Goal: Task Accomplishment & Management: Use online tool/utility

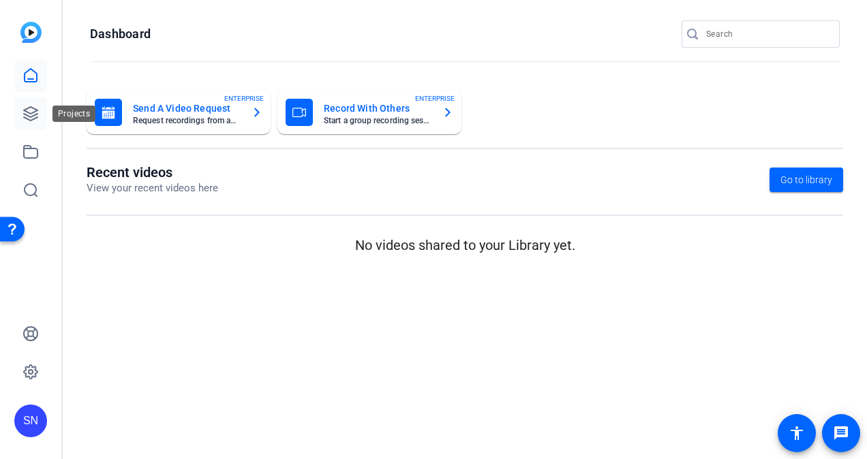
click at [35, 114] on icon at bounding box center [31, 114] width 14 height 14
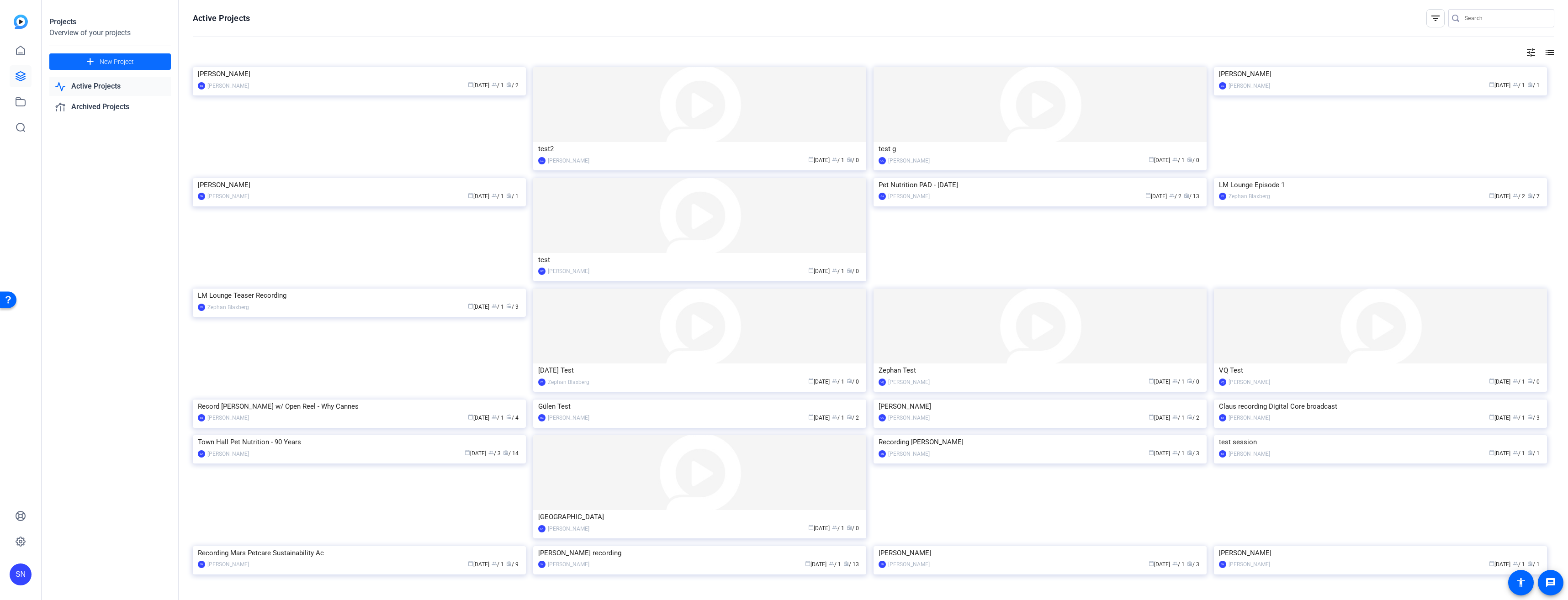
click at [101, 62] on span "New Project" at bounding box center [117, 62] width 34 height 9
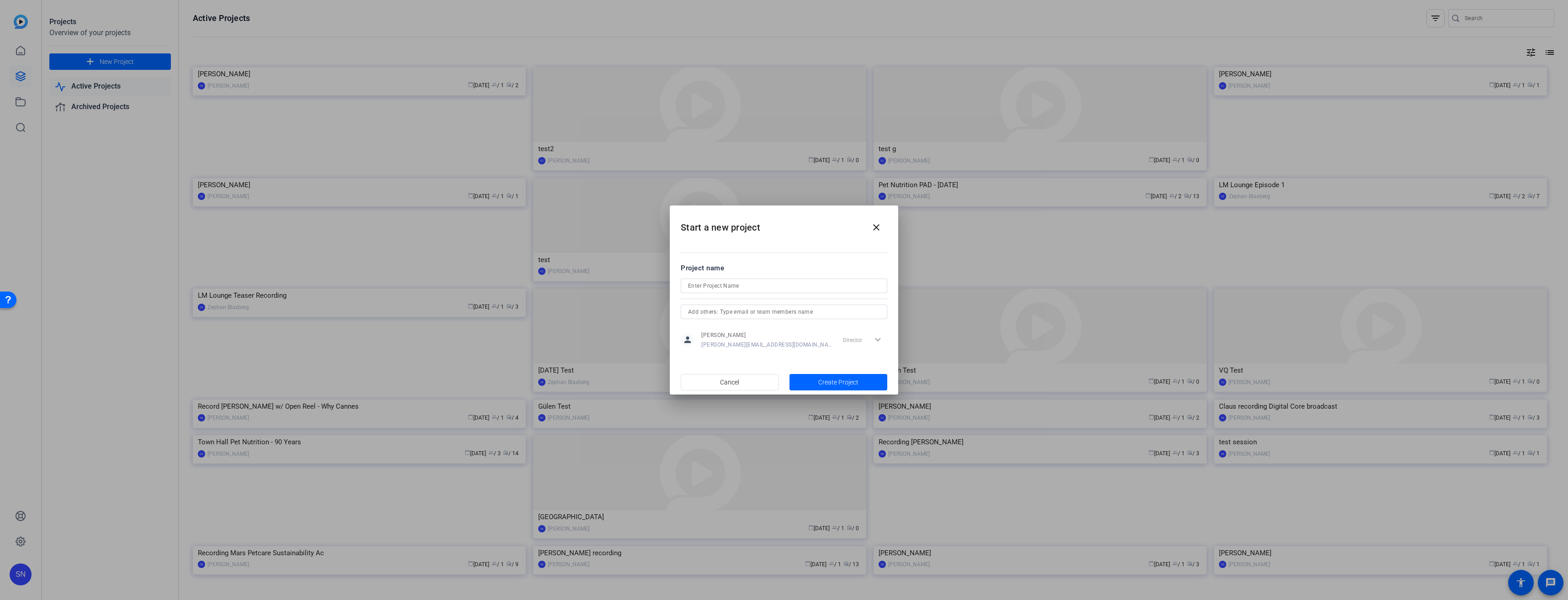
click at [581, 278] on form "Project name person Sebastian Nizki Sebastian.Nizki@effem.com Director expand_m…" at bounding box center [784, 307] width 206 height 88
click at [581, 282] on input at bounding box center [784, 286] width 192 height 11
click at [581, 279] on input at bounding box center [784, 282] width 192 height 11
paste input "[PERSON_NAME]"
type input "[PERSON_NAME]"
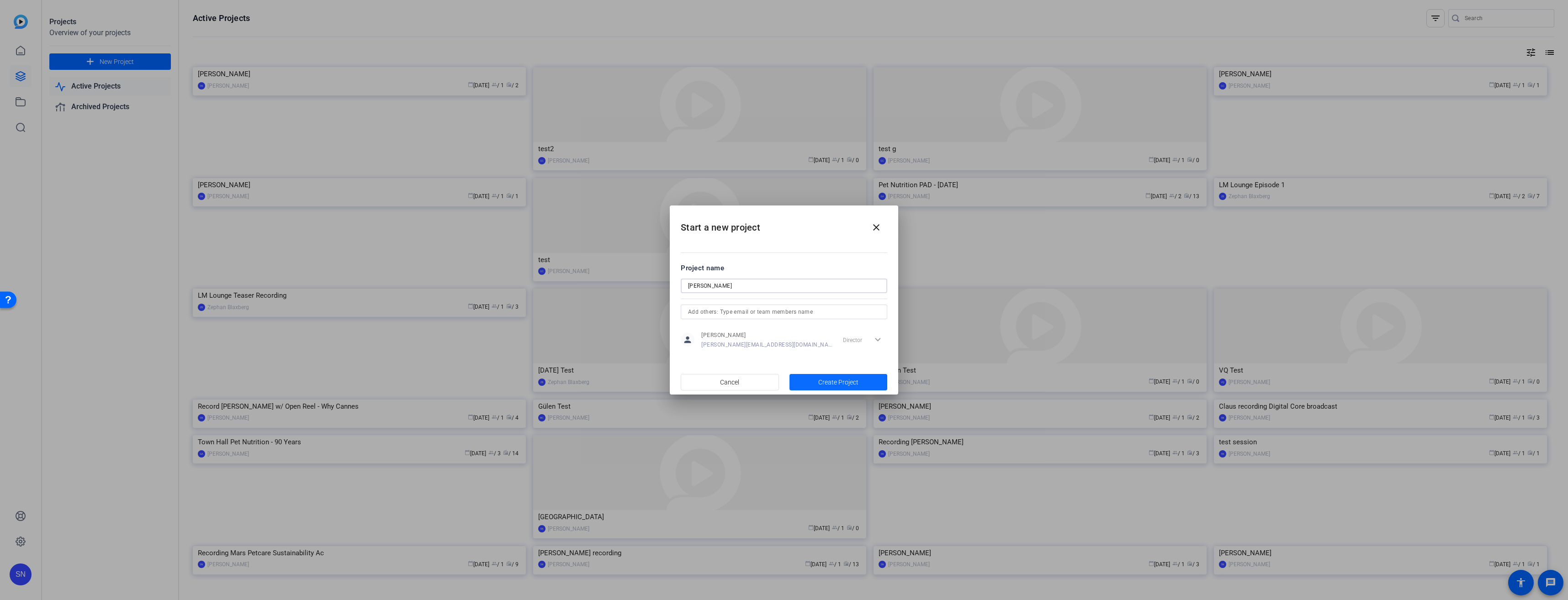
click at [581, 308] on span "Create Project" at bounding box center [838, 383] width 40 height 9
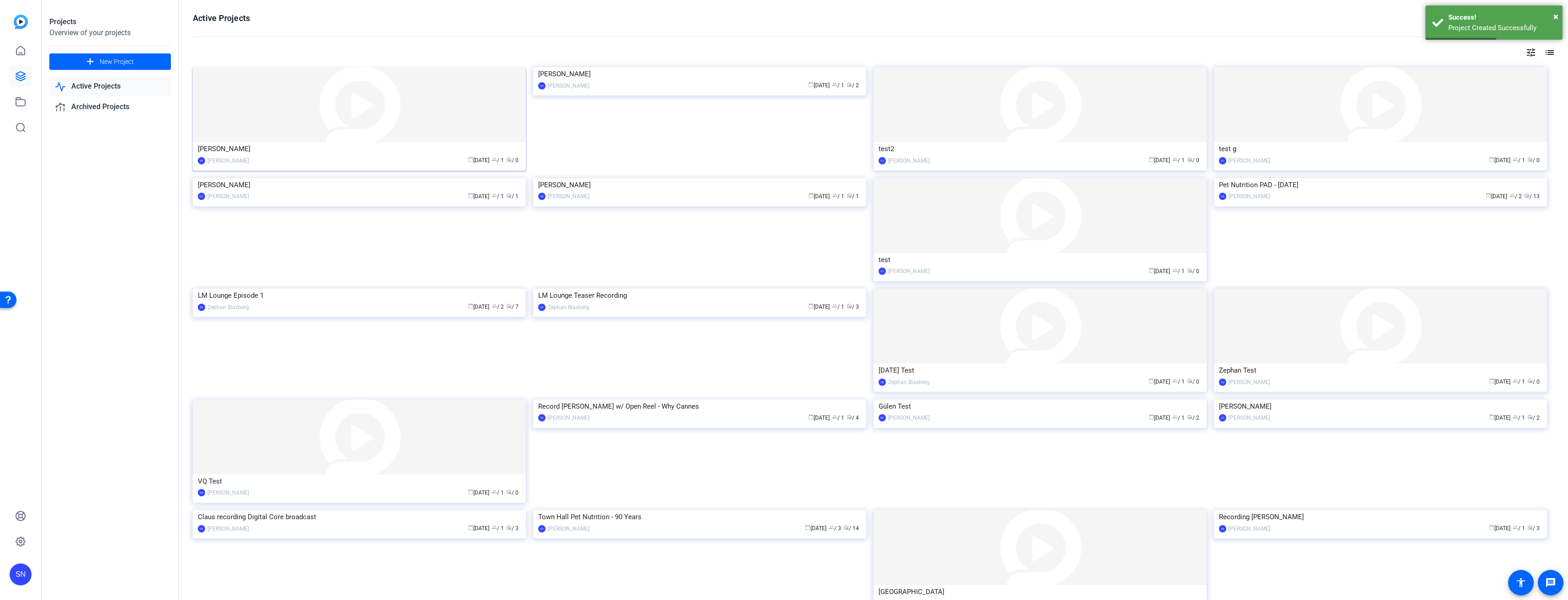
click at [314, 130] on img at bounding box center [359, 105] width 333 height 75
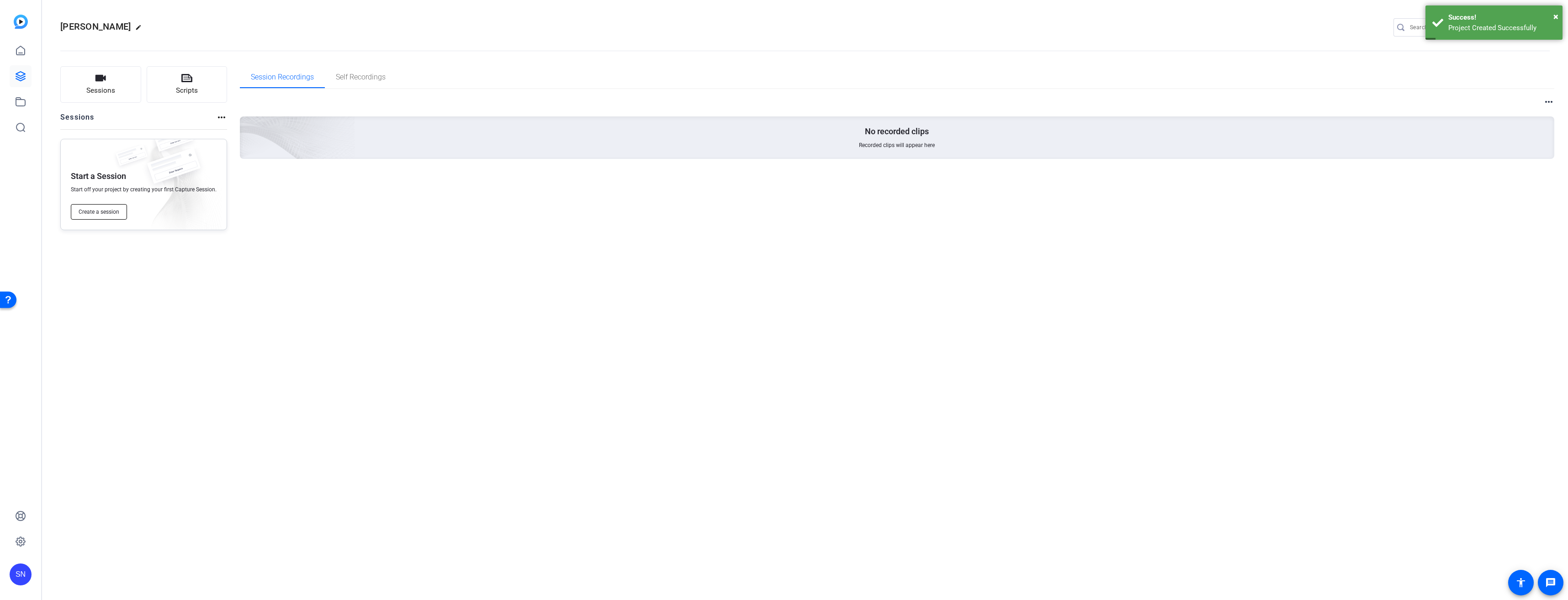
click at [80, 208] on span "Create a session" at bounding box center [99, 212] width 41 height 7
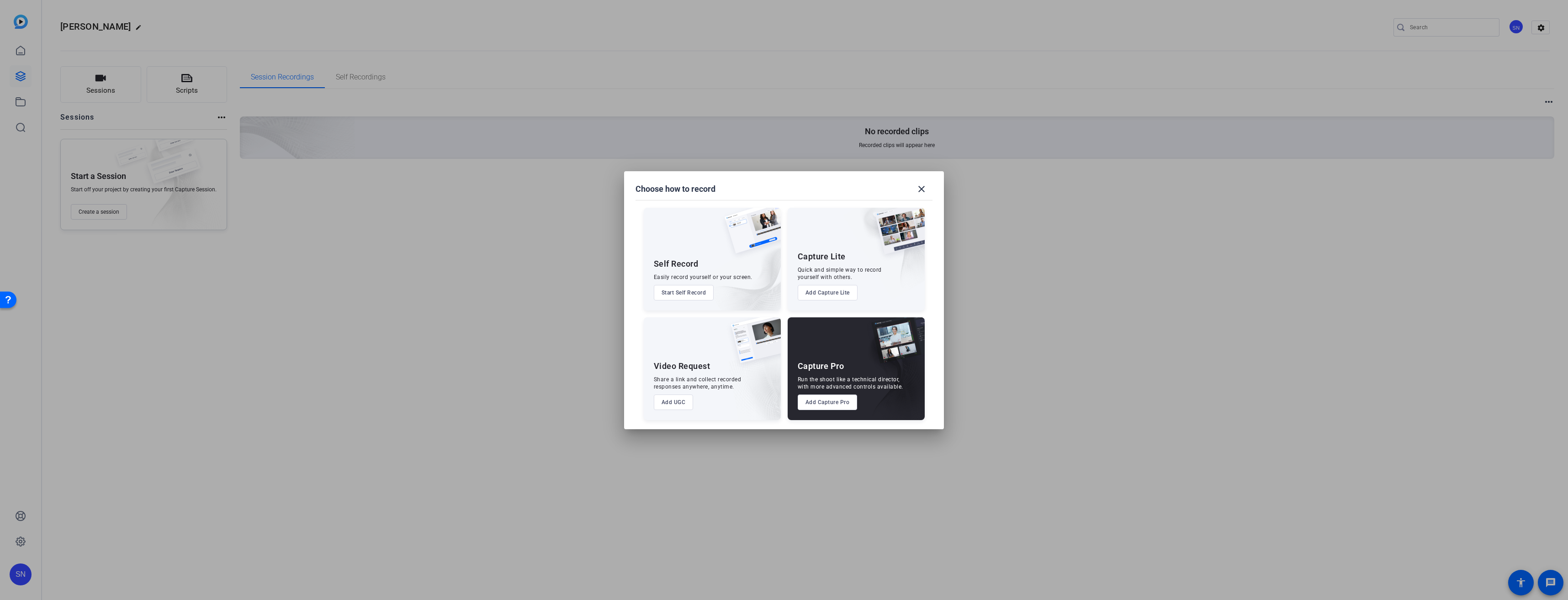
click at [581, 308] on div "Capture Pro Run the shoot like a technical director, with more advanced control…" at bounding box center [856, 369] width 137 height 103
drag, startPoint x: 817, startPoint y: 392, endPoint x: 818, endPoint y: 402, distance: 10.0
click at [581, 308] on button "Add Capture Pro" at bounding box center [827, 402] width 60 height 15
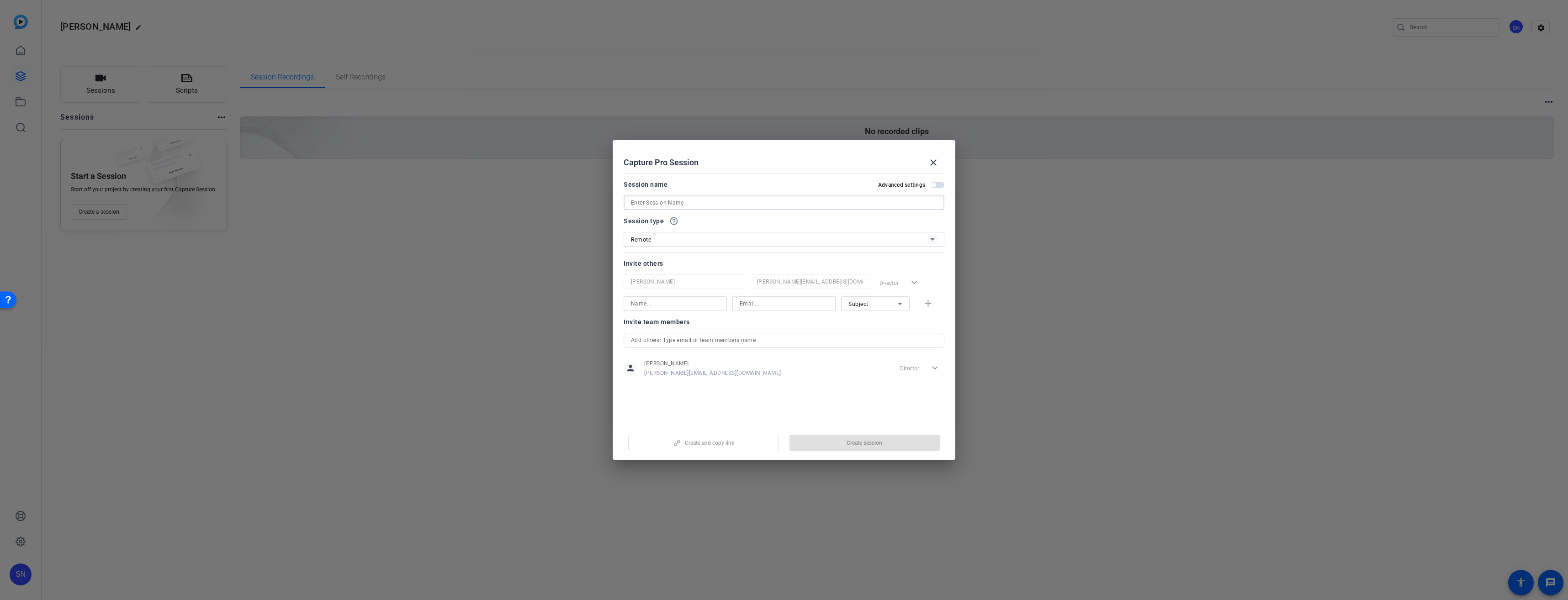
click at [581, 199] on input at bounding box center [784, 202] width 306 height 11
paste input "[PERSON_NAME]"
type input "[PERSON_NAME]"
click at [581, 308] on span "button" at bounding box center [864, 443] width 151 height 22
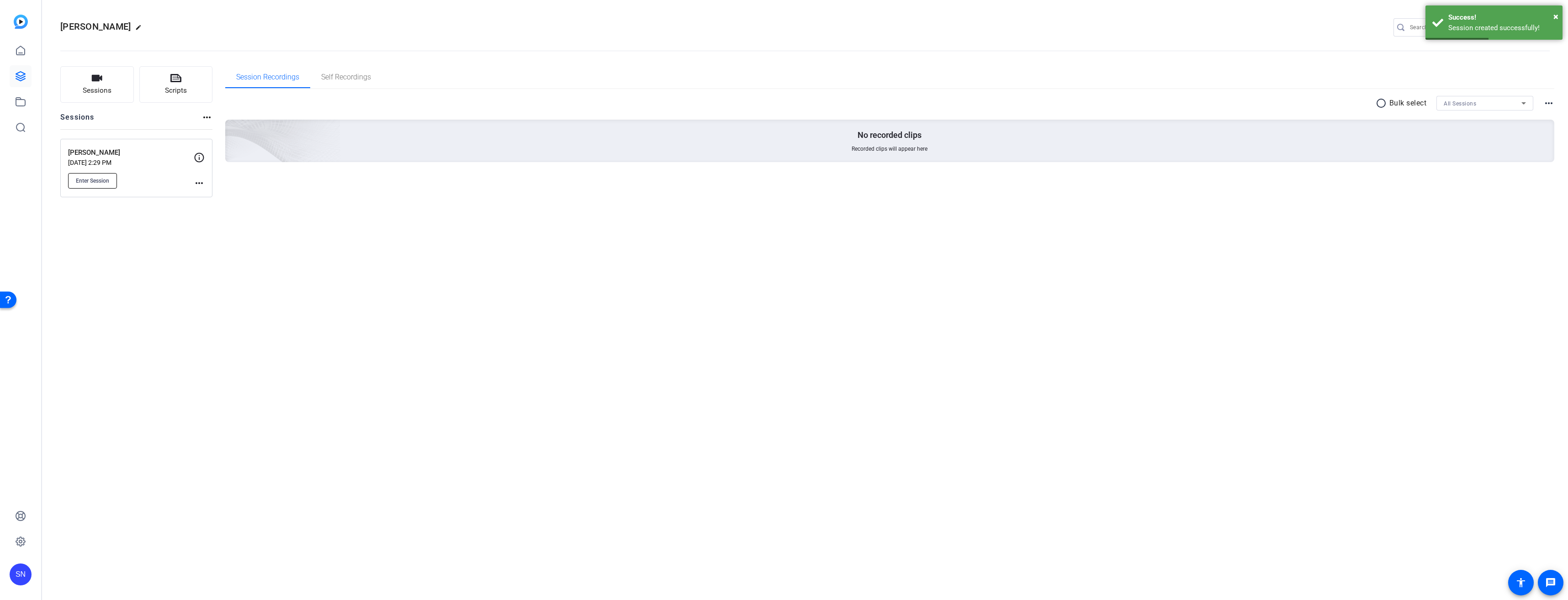
click at [81, 178] on span "Enter Session" at bounding box center [93, 180] width 34 height 7
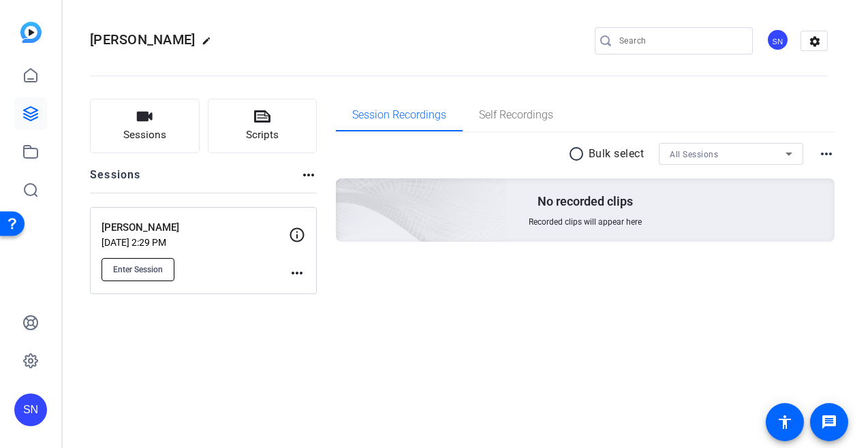
click at [118, 264] on span "Enter Session" at bounding box center [138, 269] width 50 height 11
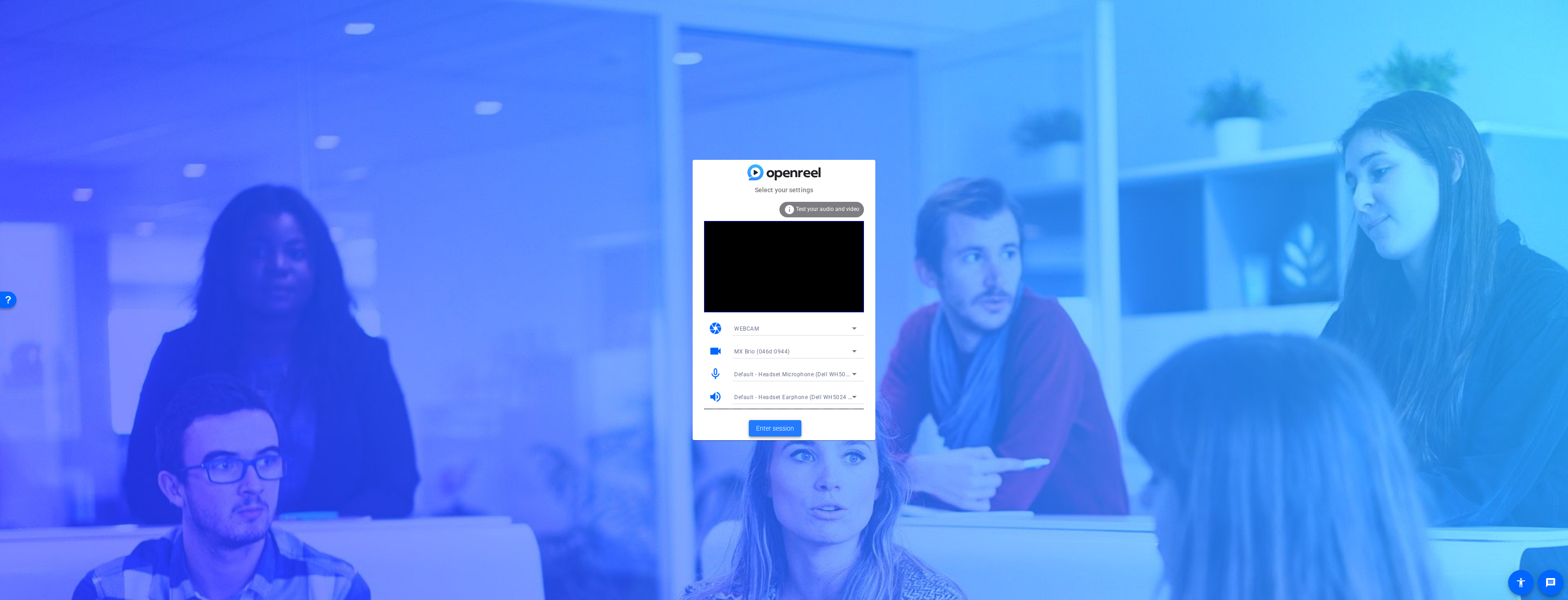
click at [773, 428] on span "Enter session" at bounding box center [775, 428] width 38 height 9
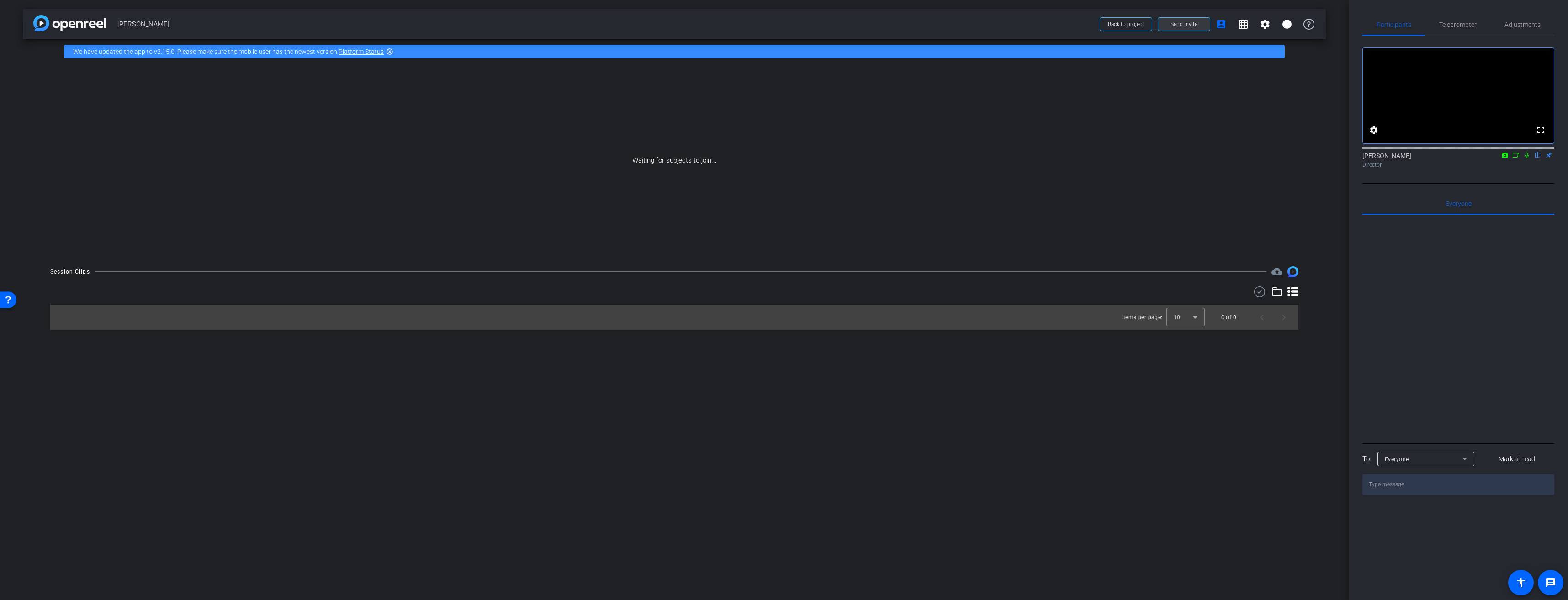
click at [1172, 23] on span "Send invite" at bounding box center [1184, 24] width 27 height 7
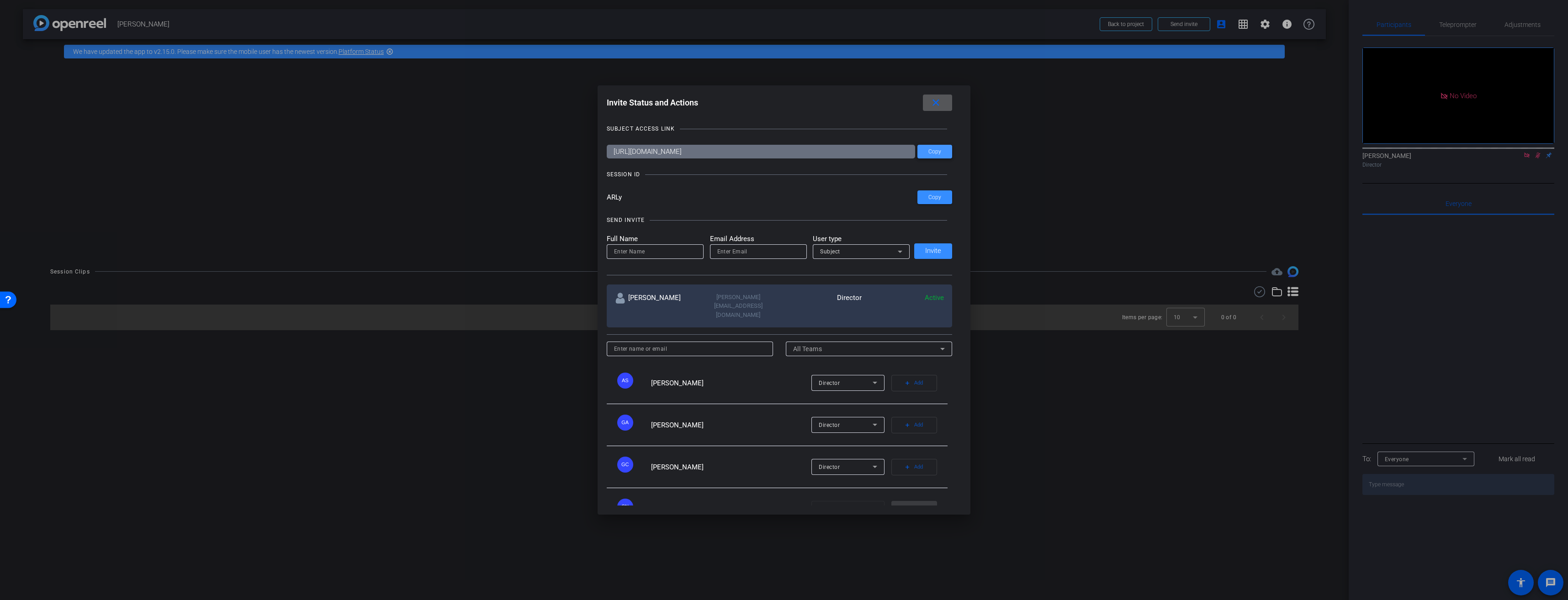
click at [928, 152] on span "Copy" at bounding box center [934, 152] width 13 height 7
click at [934, 105] on mat-icon "close" at bounding box center [935, 103] width 11 height 11
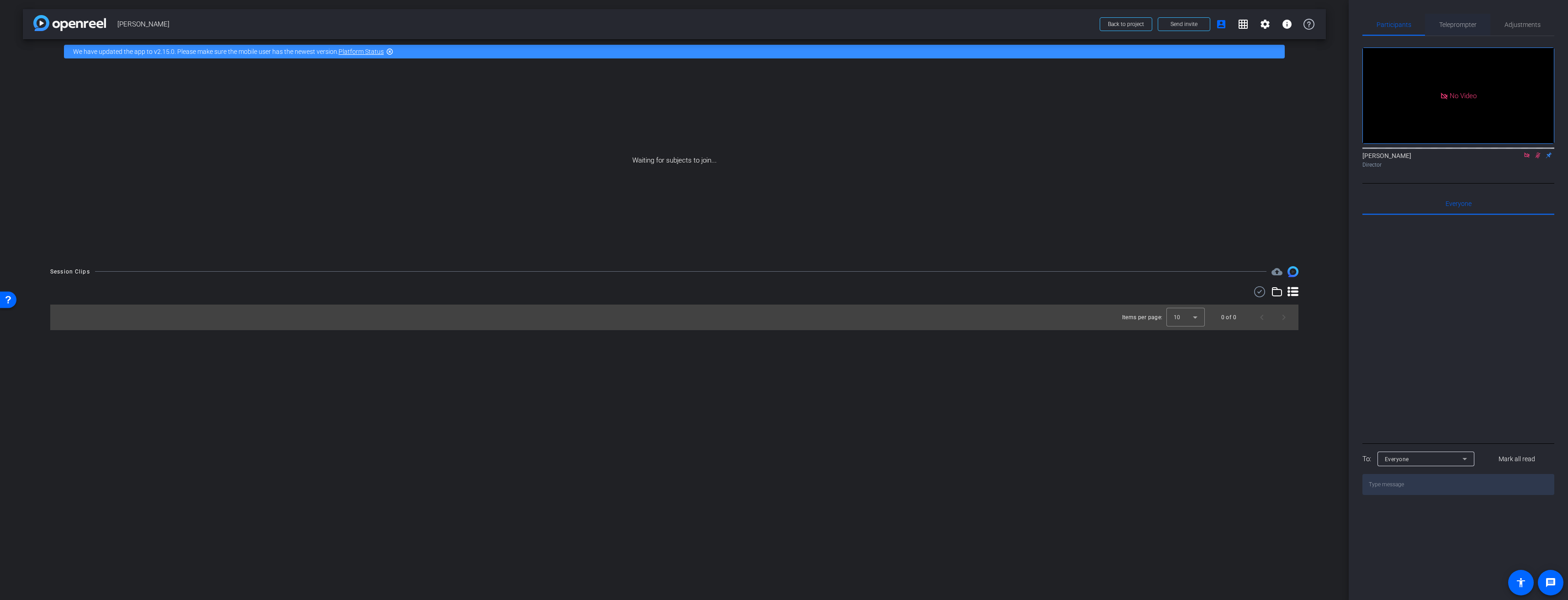
click at [1476, 26] on div "Teleprompter" at bounding box center [1457, 24] width 65 height 22
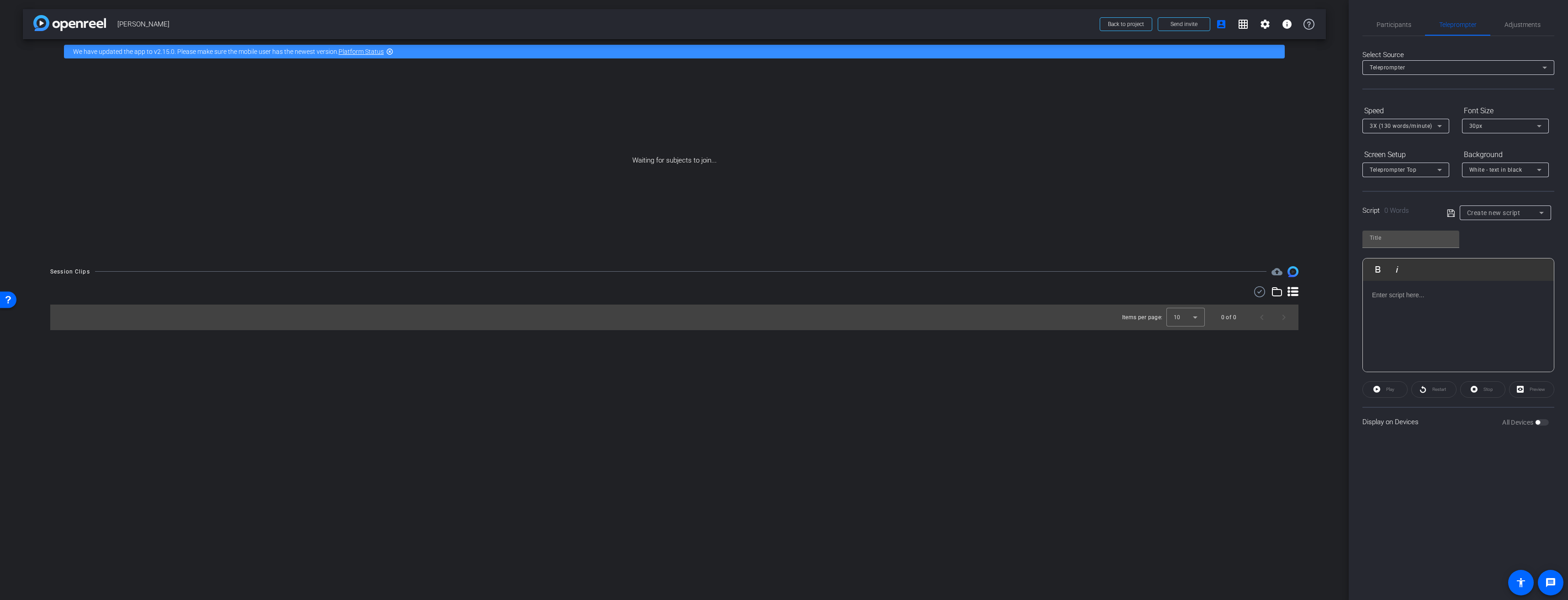
click at [1415, 321] on div at bounding box center [1458, 326] width 191 height 91
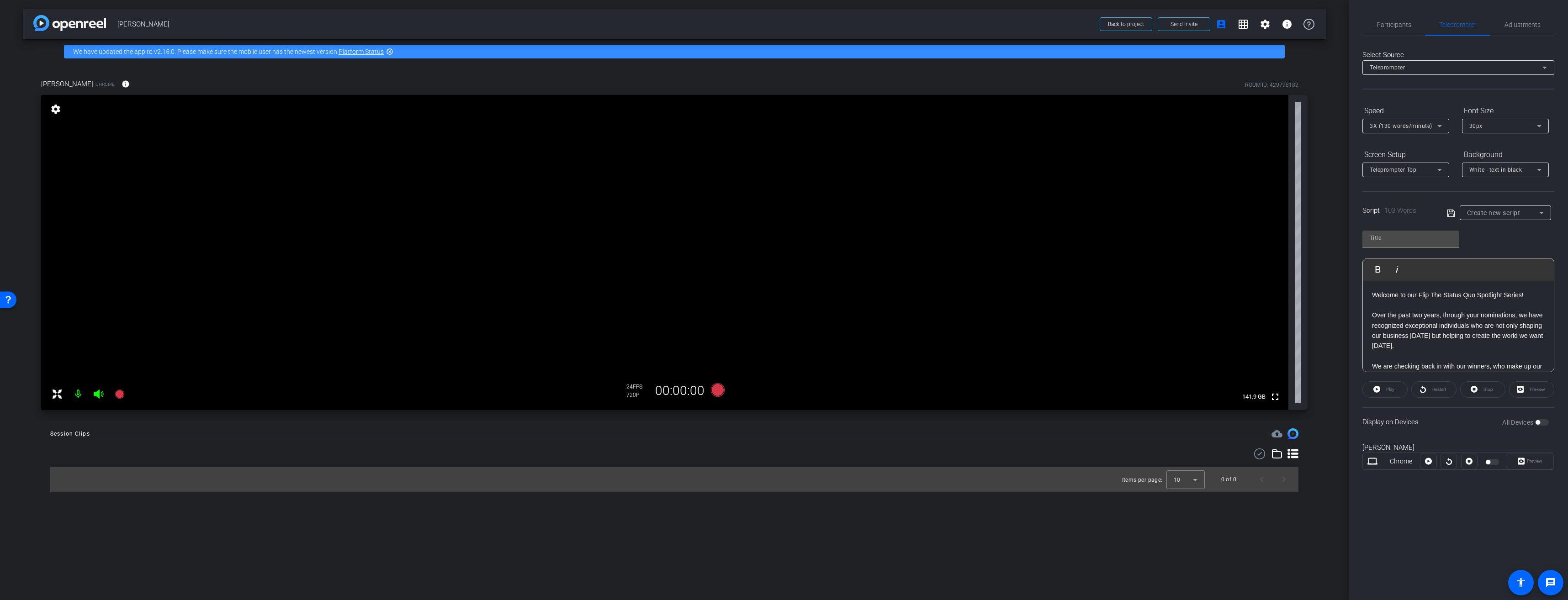
click at [1386, 394] on div "Play" at bounding box center [1384, 389] width 45 height 17
click at [1547, 421] on div "All Devices" at bounding box center [1526, 422] width 47 height 9
click at [1542, 424] on div "All Devices" at bounding box center [1526, 422] width 47 height 9
click at [1387, 388] on div "Play" at bounding box center [1384, 389] width 45 height 17
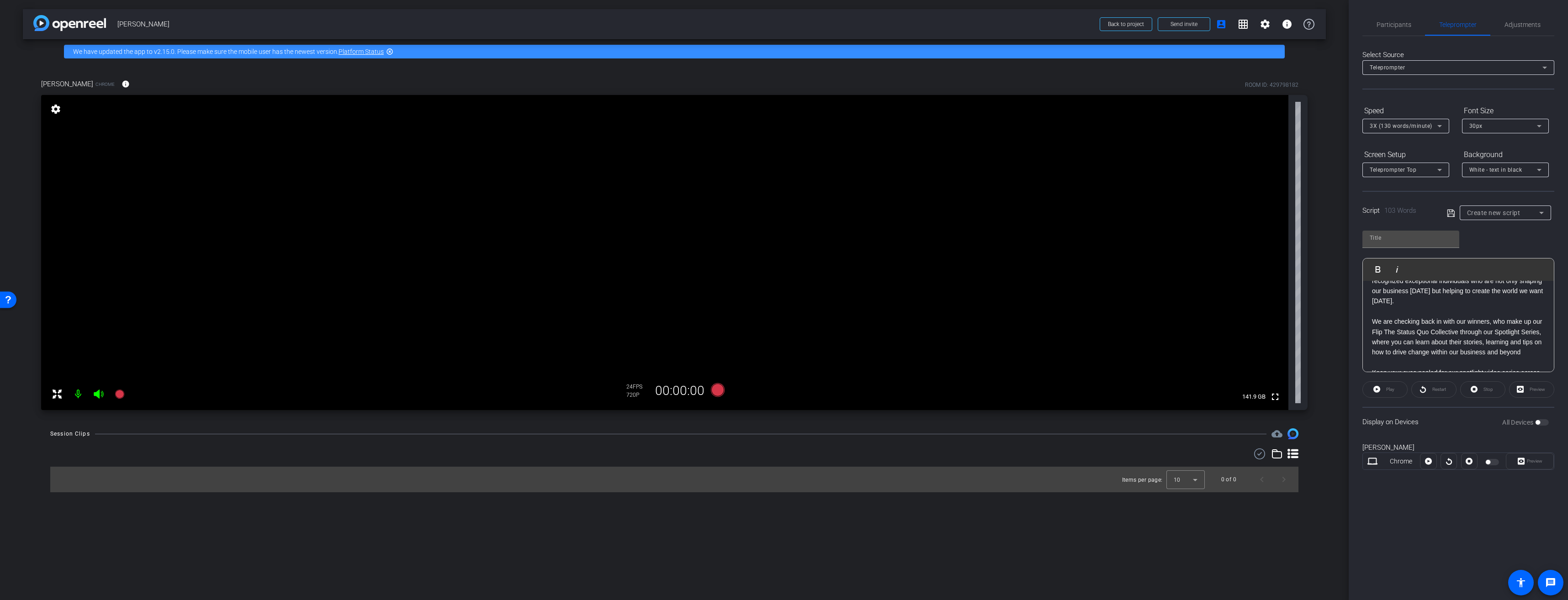
click at [1429, 461] on div at bounding box center [1428, 461] width 17 height 17
click at [1499, 461] on div at bounding box center [1492, 463] width 15 height 7
click at [1494, 461] on div at bounding box center [1492, 463] width 15 height 7
click at [1426, 358] on p "We are checking back in with our winners, who make up our Flip The Status Quo C…" at bounding box center [1458, 337] width 173 height 41
click at [1381, 389] on div "Play" at bounding box center [1384, 389] width 45 height 17
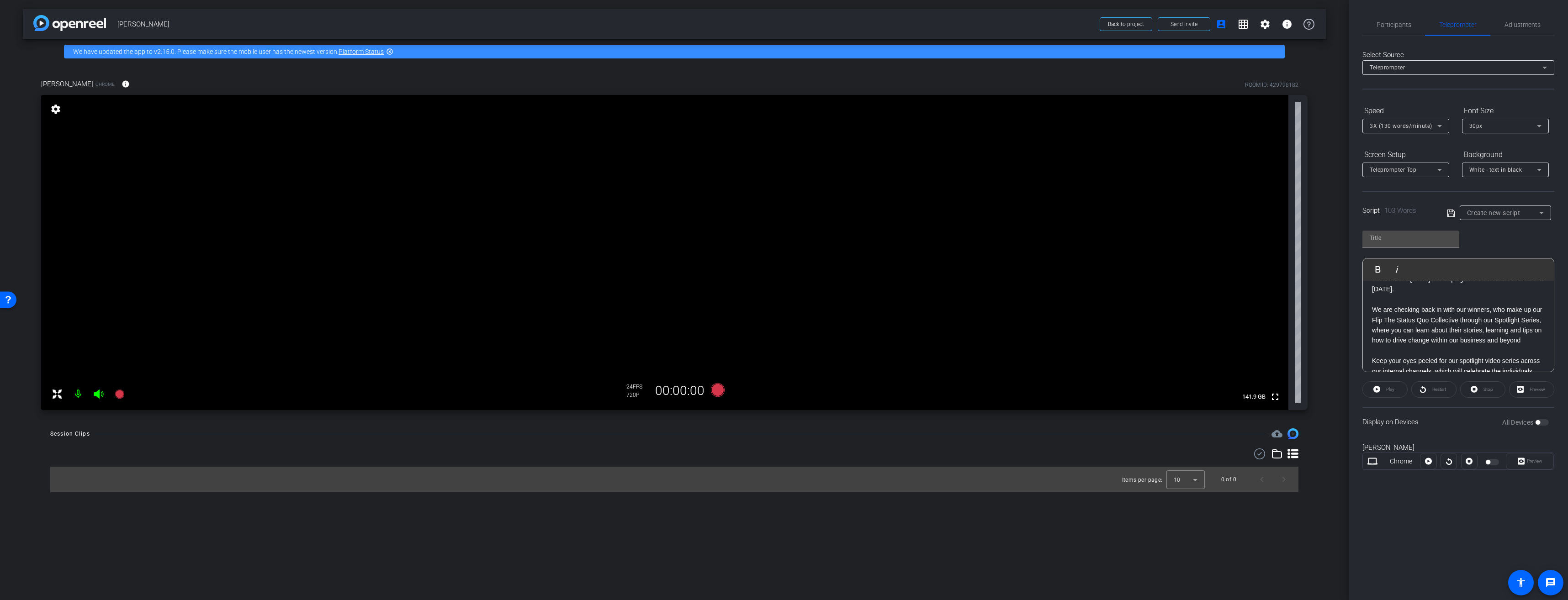
scroll to position [0, 0]
click at [1490, 459] on div at bounding box center [1492, 463] width 15 height 7
click at [1530, 390] on div "Preview" at bounding box center [1531, 389] width 45 height 17
click at [1392, 389] on div "Play" at bounding box center [1384, 389] width 45 height 17
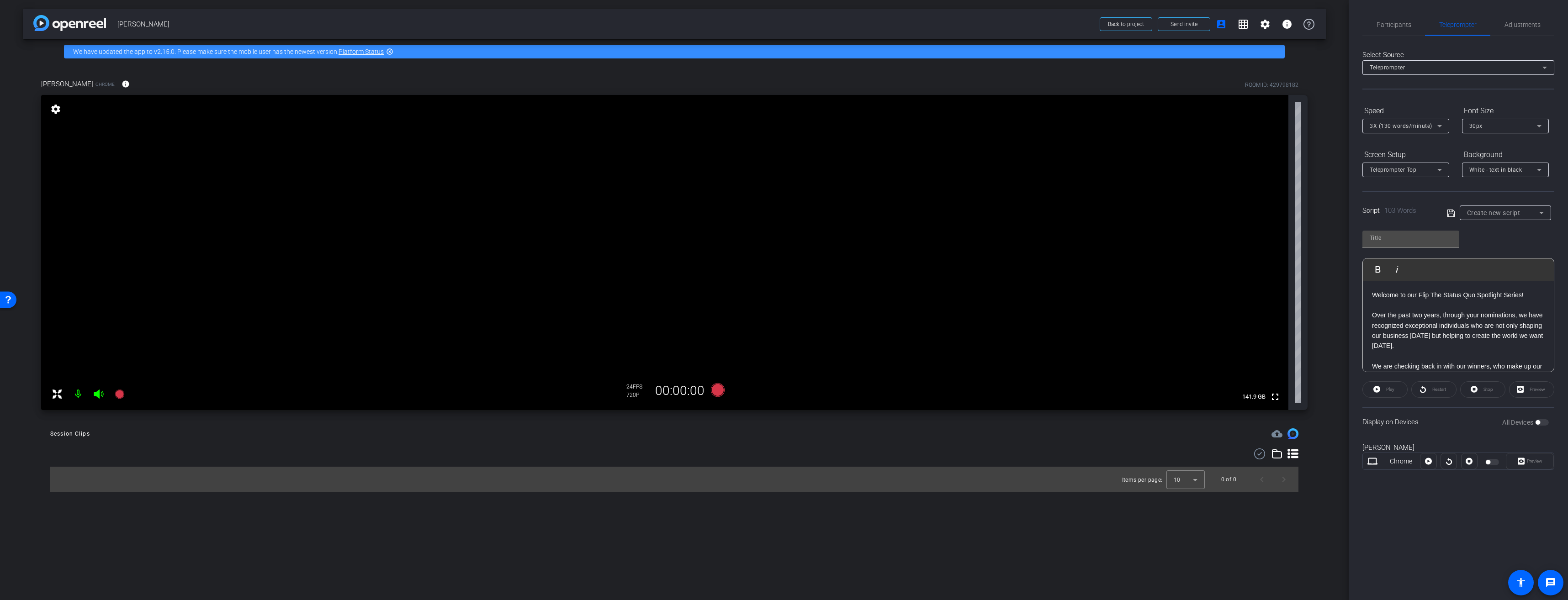
click at [1384, 461] on div "Chrome" at bounding box center [1400, 461] width 38 height 9
drag, startPoint x: 1427, startPoint y: 464, endPoint x: 1407, endPoint y: 457, distance: 21.2
click at [1427, 464] on div at bounding box center [1428, 461] width 17 height 17
click at [715, 389] on icon at bounding box center [717, 390] width 13 height 13
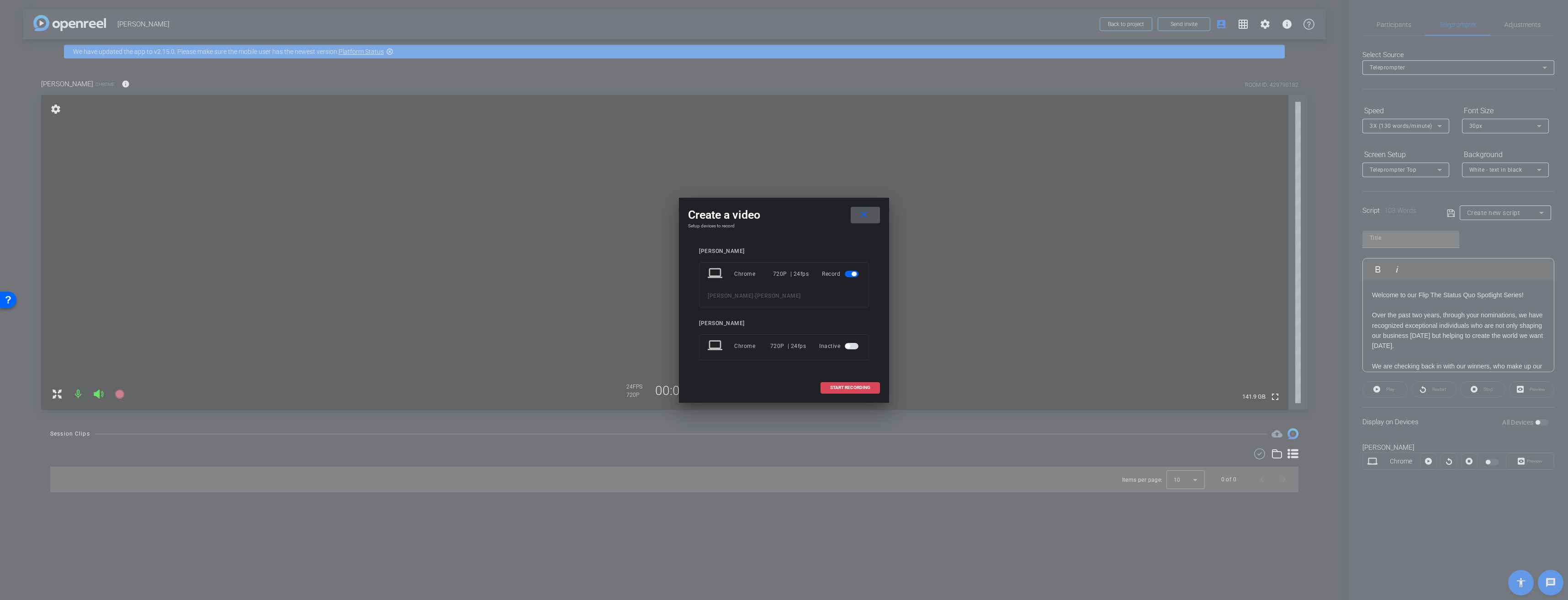
click at [849, 388] on span "START RECORDING" at bounding box center [850, 387] width 40 height 5
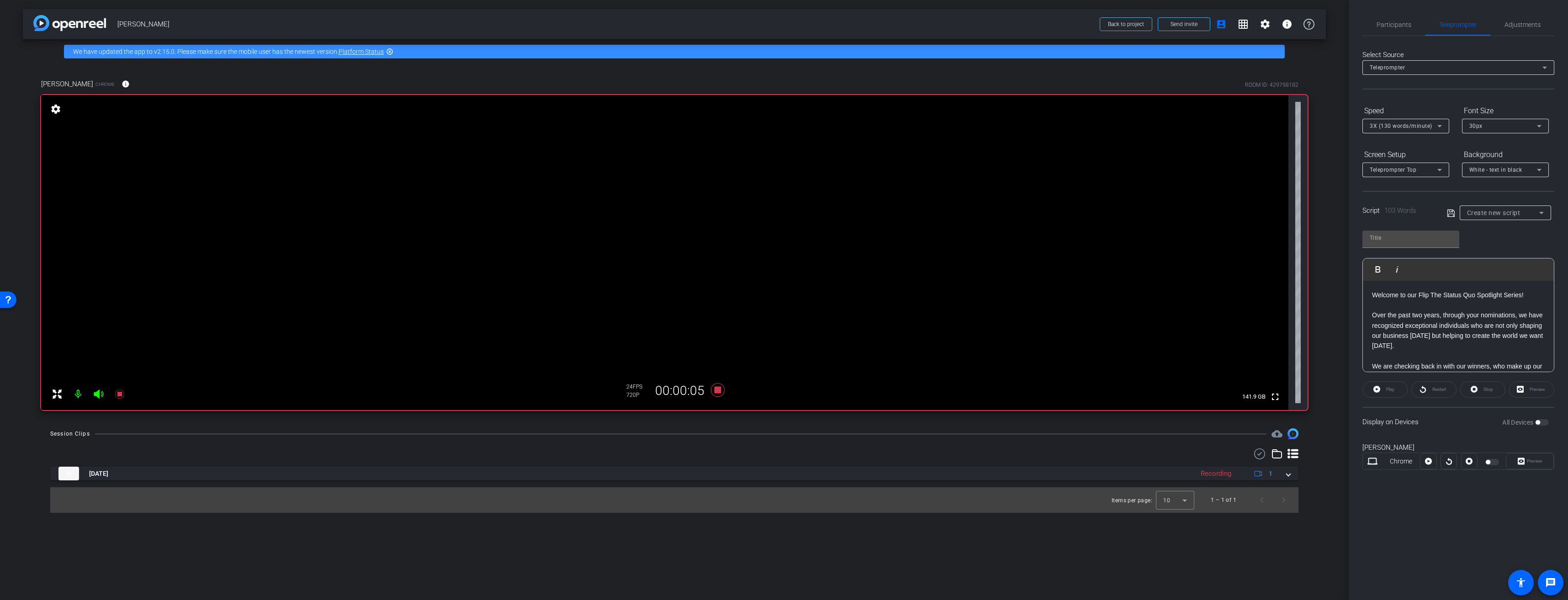
click at [1386, 392] on div "Play" at bounding box center [1384, 389] width 45 height 17
drag, startPoint x: 1425, startPoint y: 394, endPoint x: 1437, endPoint y: 394, distance: 12.0
click at [1430, 394] on div "Restart" at bounding box center [1433, 389] width 45 height 17
drag, startPoint x: 1488, startPoint y: 395, endPoint x: 1514, endPoint y: 392, distance: 26.2
click at [1488, 396] on div "Stop" at bounding box center [1482, 389] width 45 height 17
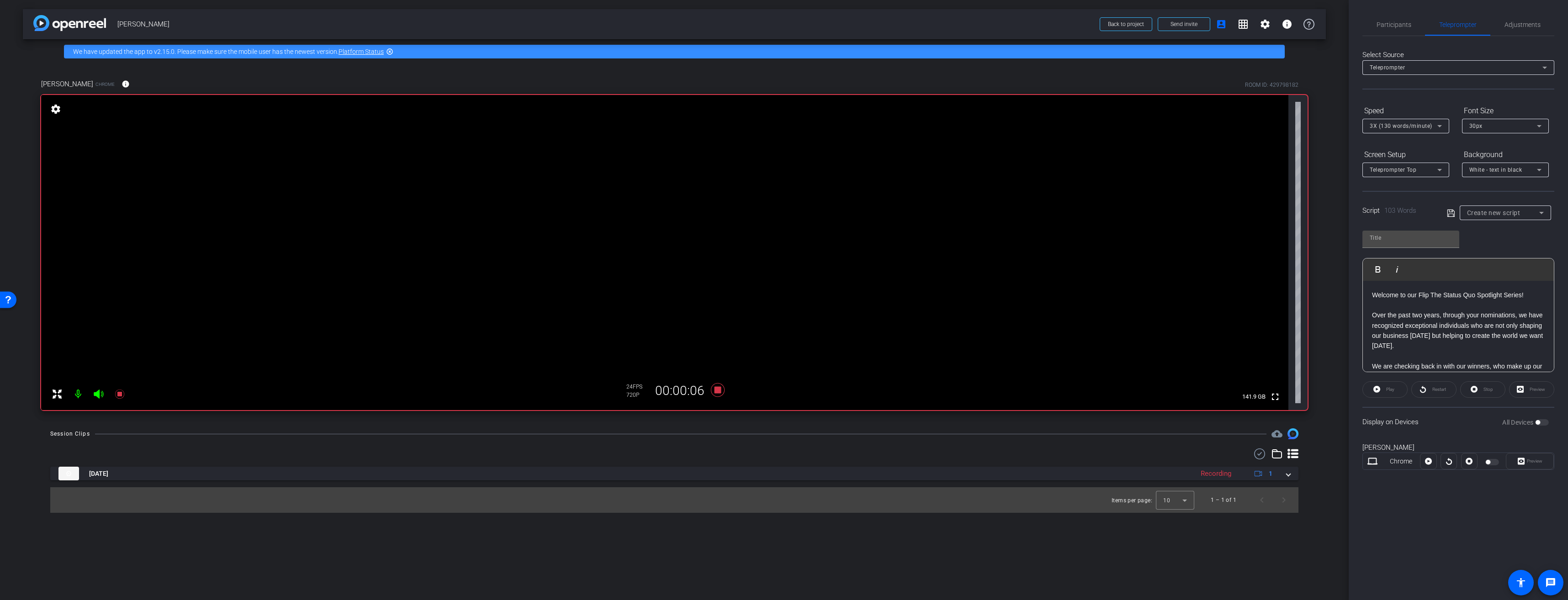
click at [1523, 392] on div "Preview" at bounding box center [1531, 389] width 45 height 17
click at [1534, 392] on div "Preview" at bounding box center [1531, 389] width 45 height 17
click at [1543, 426] on div "All Devices" at bounding box center [1526, 422] width 47 height 9
click at [717, 392] on icon at bounding box center [717, 390] width 13 height 13
click at [1520, 389] on div "Preview" at bounding box center [1531, 389] width 45 height 17
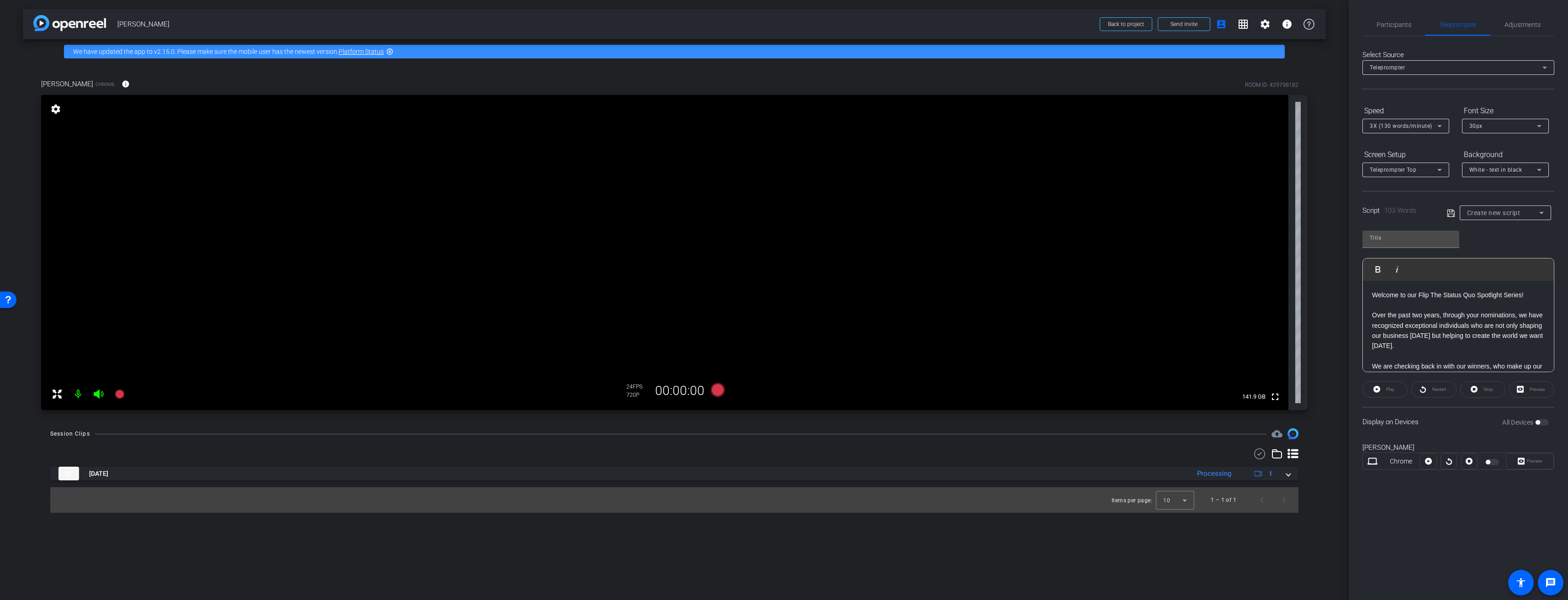
click at [1480, 392] on div "Stop" at bounding box center [1482, 389] width 45 height 17
click at [1418, 323] on p "Over the past two years, through your nominations, we have recognized exception…" at bounding box center [1458, 331] width 173 height 41
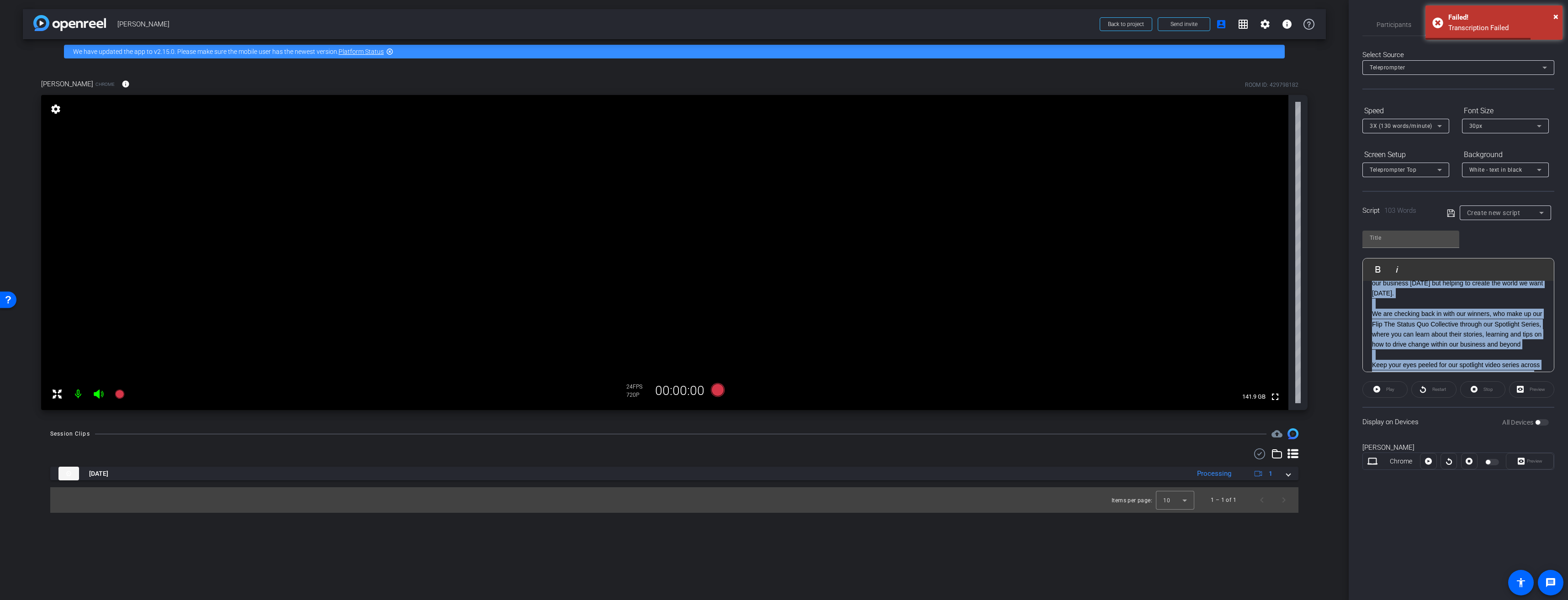
scroll to position [91, 0]
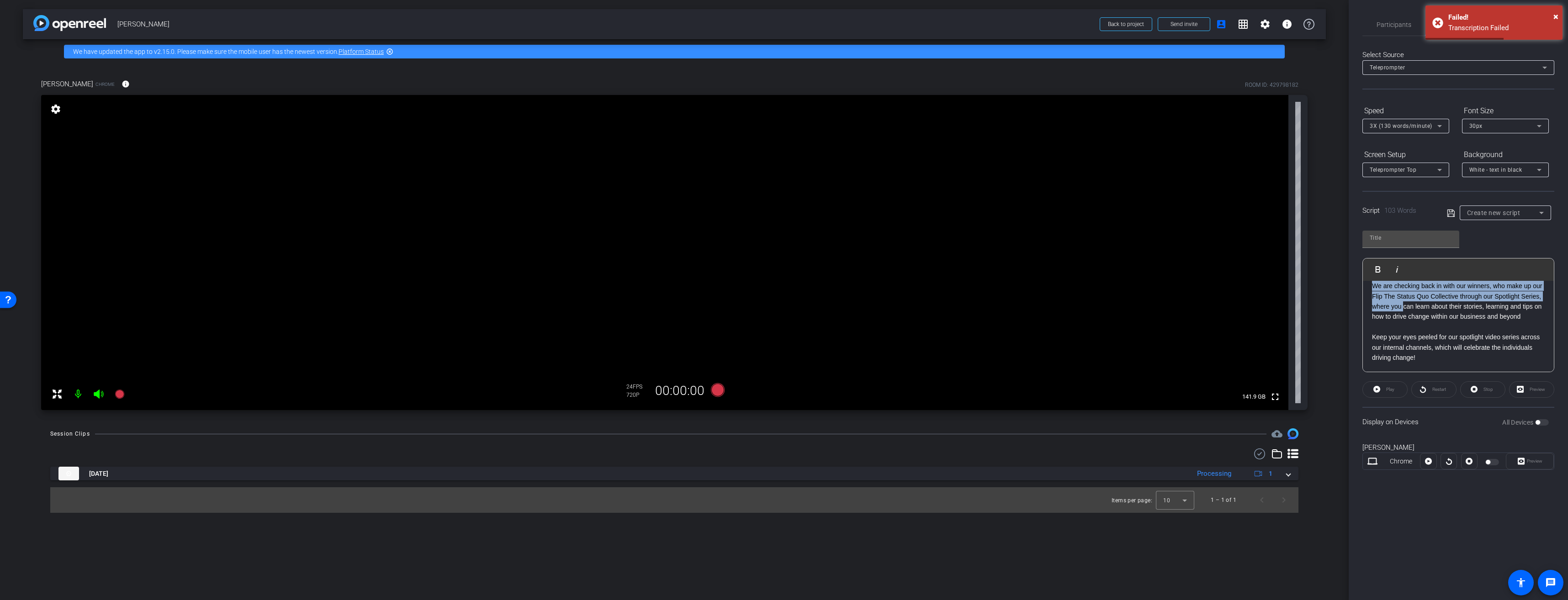
drag, startPoint x: 1417, startPoint y: 320, endPoint x: 1424, endPoint y: 298, distance: 23.1
click at [1424, 298] on div "Welcome to our Flip The Status Quo Spotlight Series! Over the past two years, t…" at bounding box center [1458, 286] width 191 height 172
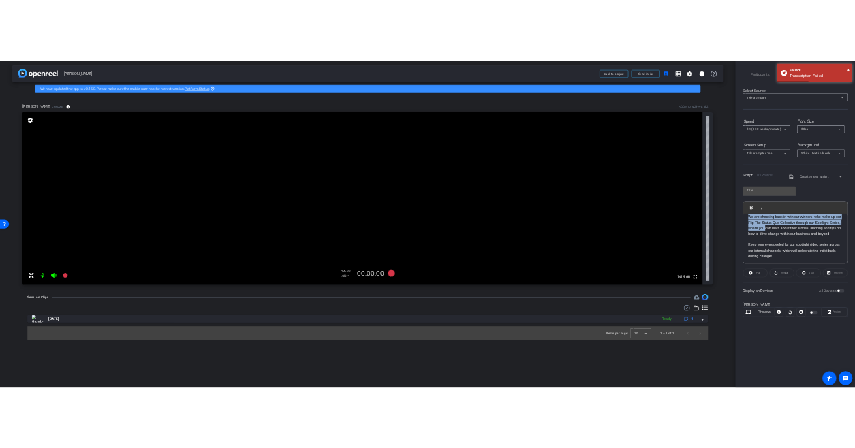
scroll to position [0, 0]
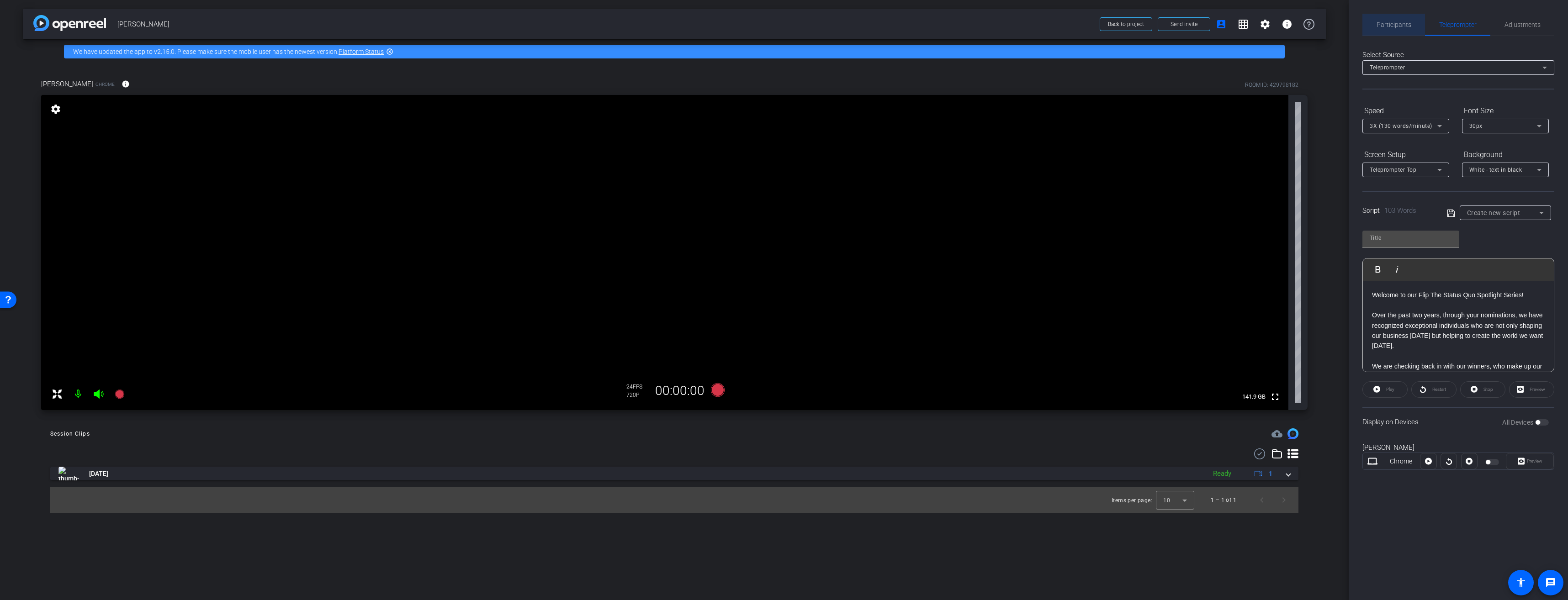
click at [1401, 20] on span "Participants" at bounding box center [1394, 24] width 35 height 22
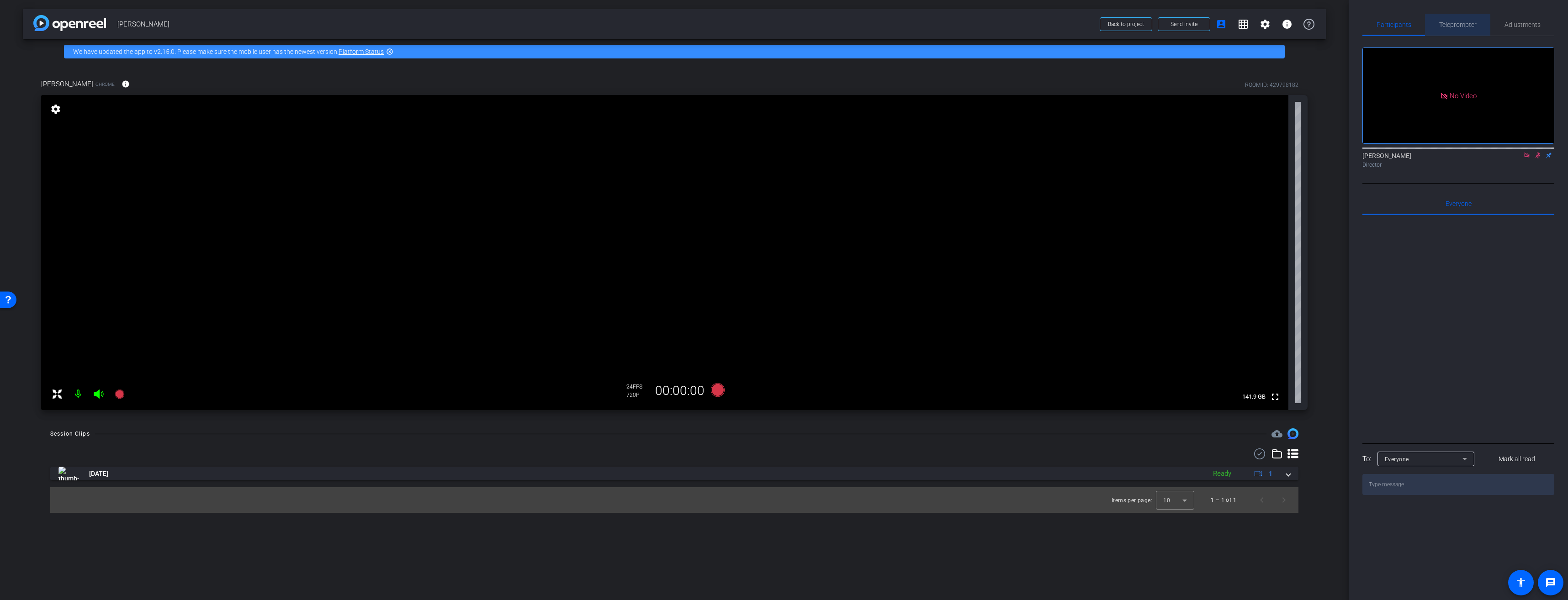
click at [1451, 22] on span "Teleprompter" at bounding box center [1457, 25] width 38 height 7
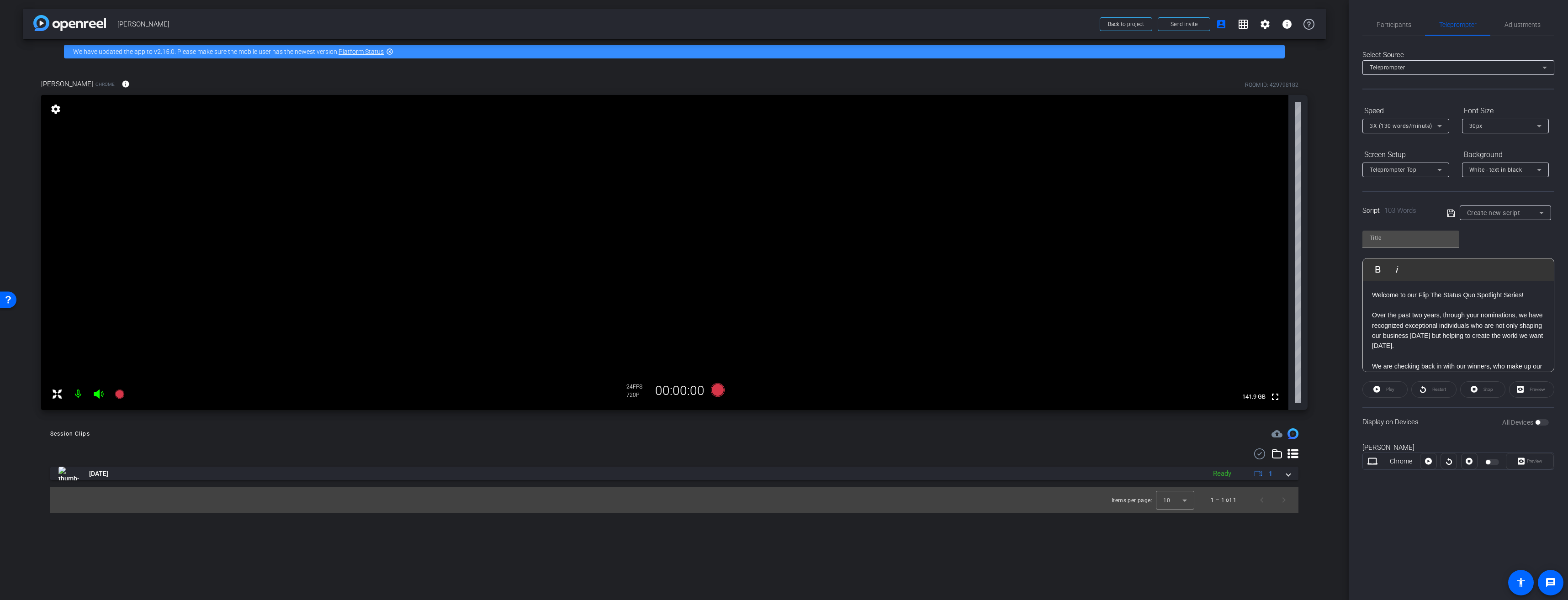
click at [1492, 460] on div at bounding box center [1492, 463] width 15 height 7
click at [1490, 461] on div at bounding box center [1492, 463] width 15 height 7
click at [1480, 131] on div "30px" at bounding box center [1502, 125] width 68 height 11
click at [1288, 474] on div at bounding box center [784, 300] width 1568 height 600
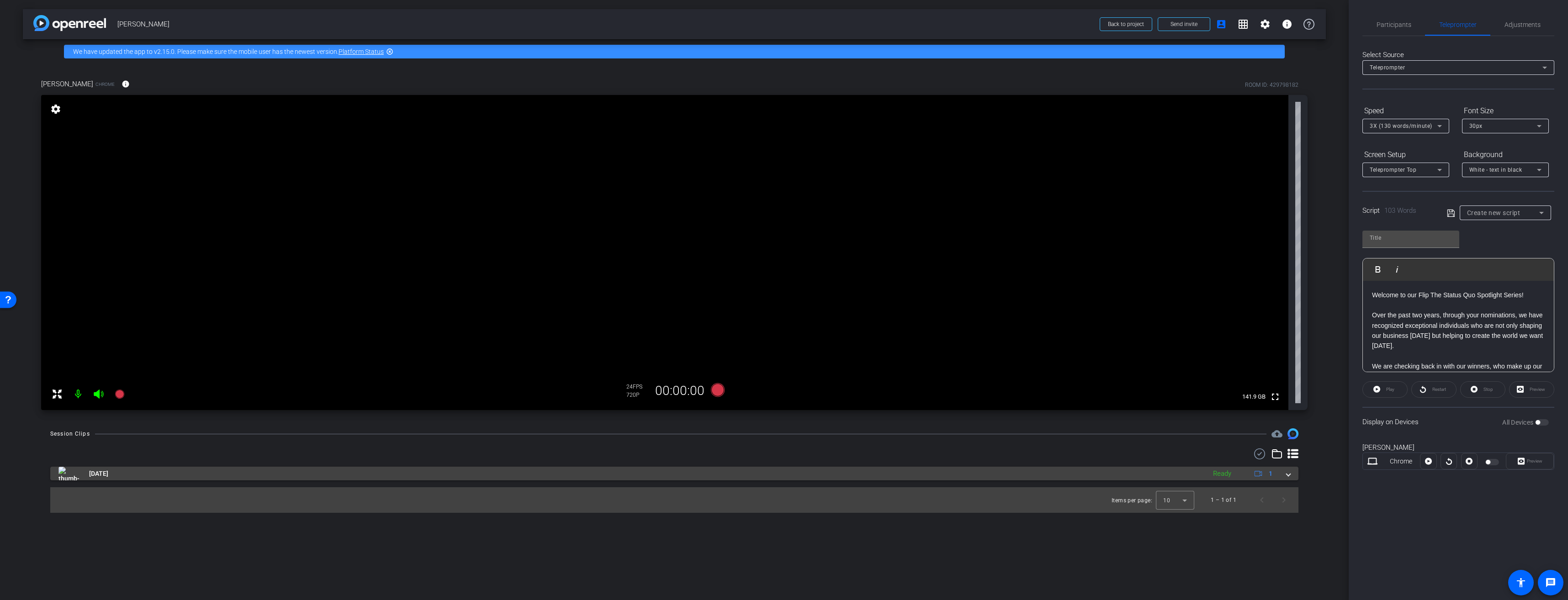
click at [1286, 474] on span at bounding box center [1288, 474] width 3 height 9
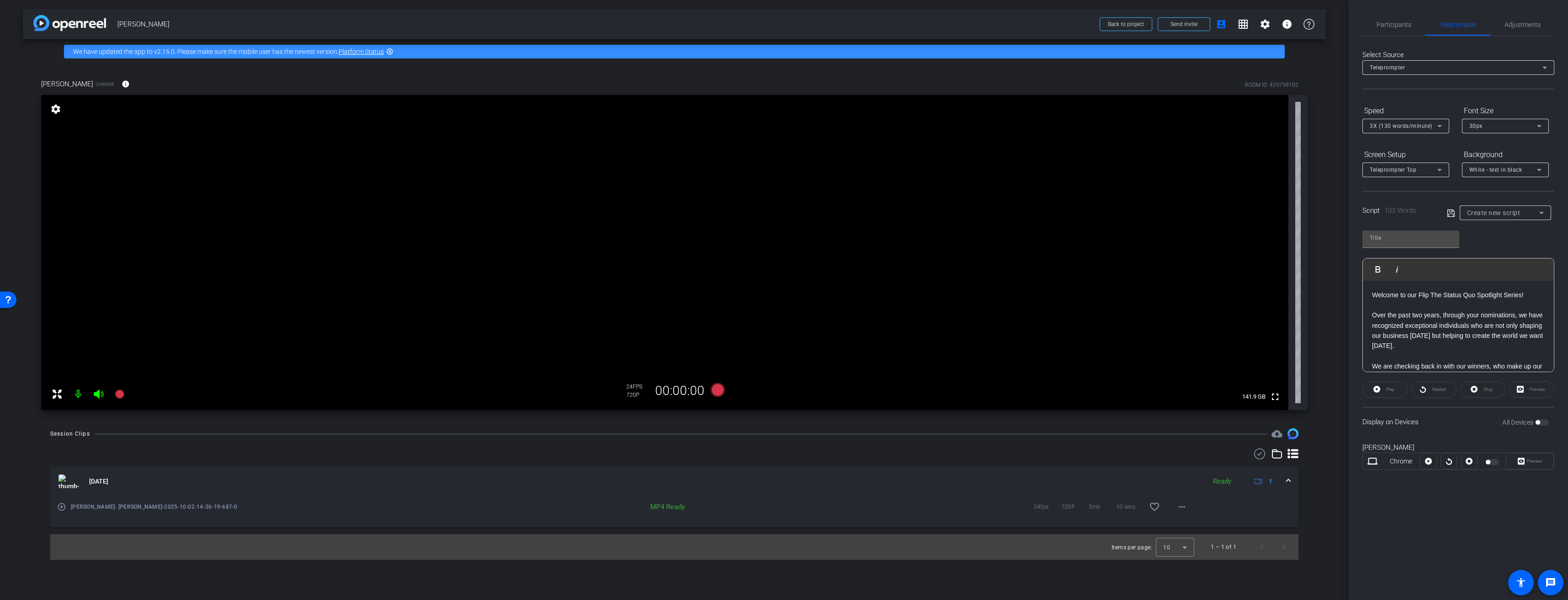
click at [60, 507] on mat-icon "play_circle_outline" at bounding box center [62, 507] width 9 height 9
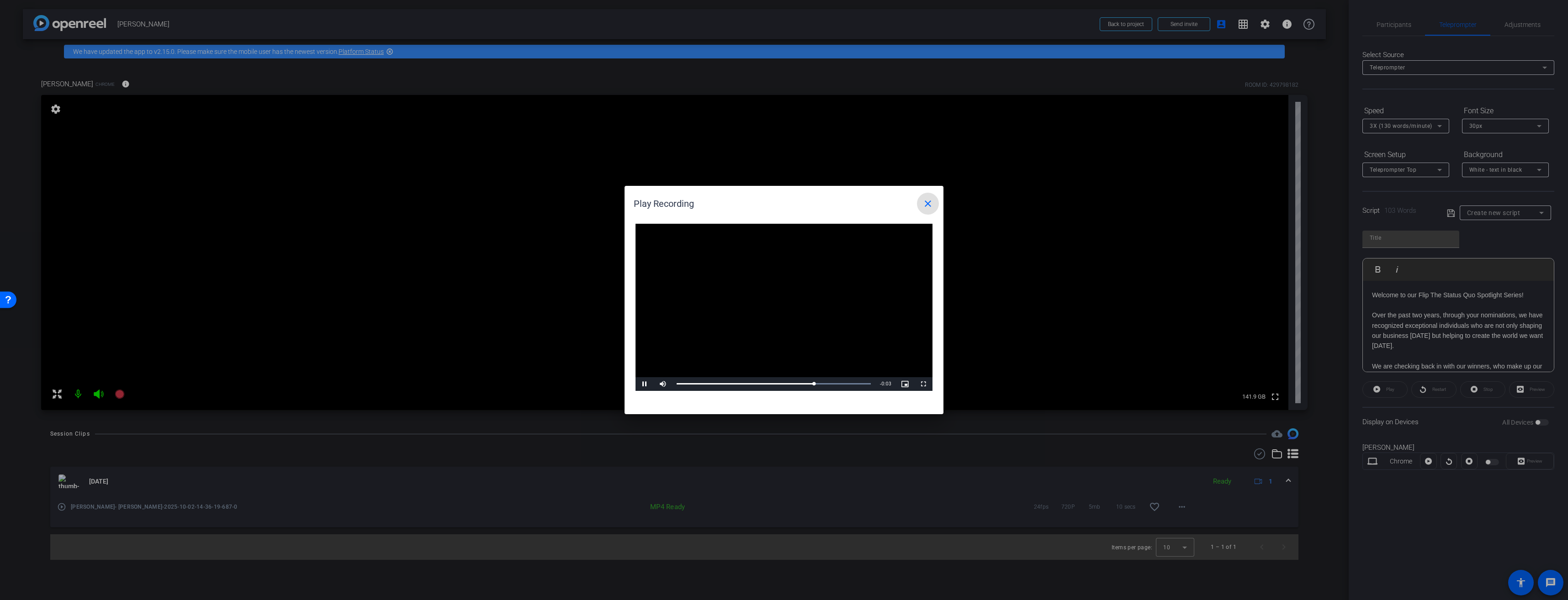
click at [932, 202] on mat-icon "close" at bounding box center [928, 204] width 11 height 11
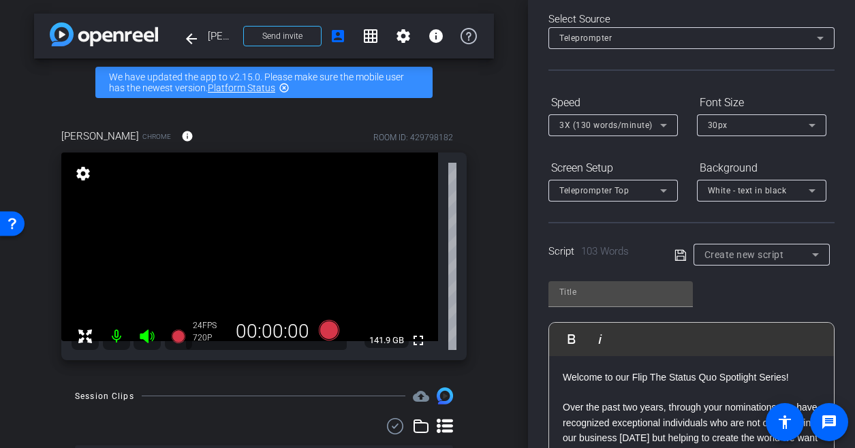
scroll to position [136, 0]
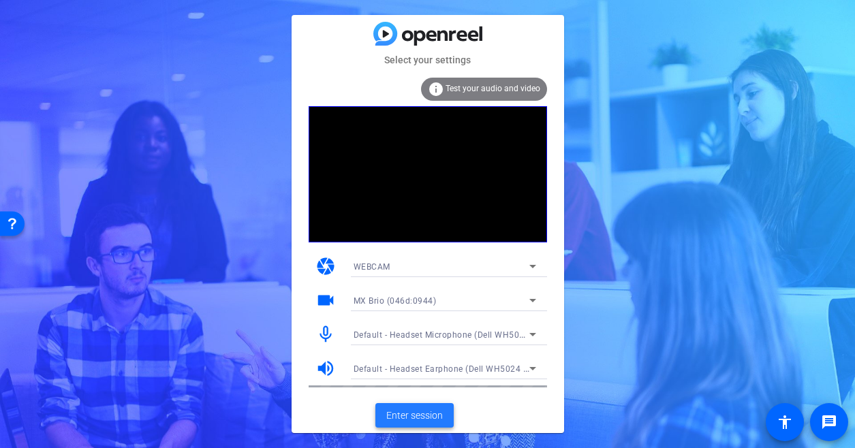
click at [414, 420] on span "Enter session" at bounding box center [414, 416] width 57 height 14
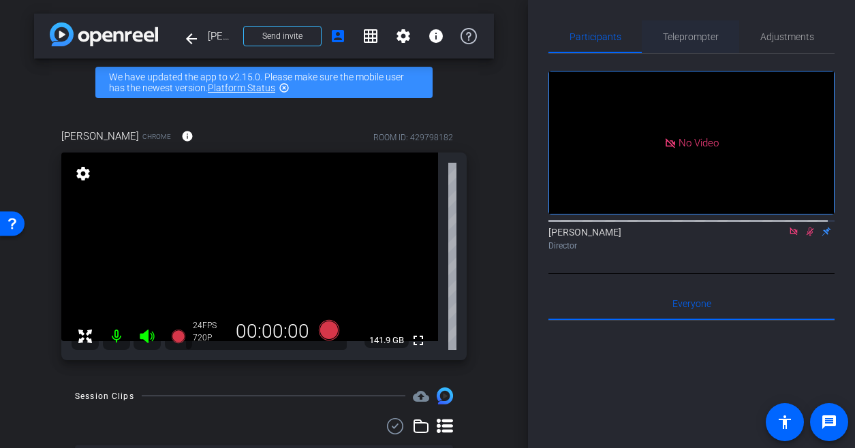
click at [680, 39] on span "Teleprompter" at bounding box center [691, 37] width 56 height 10
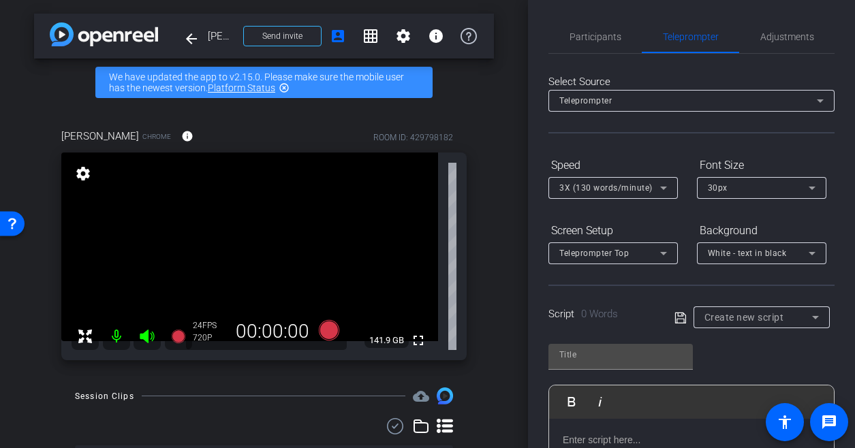
click at [738, 316] on span "Create new script" at bounding box center [745, 317] width 80 height 11
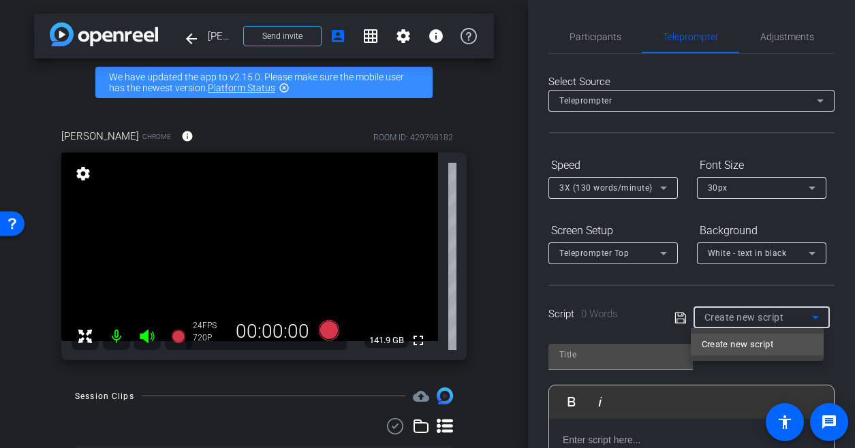
click at [738, 316] on div at bounding box center [427, 224] width 855 height 448
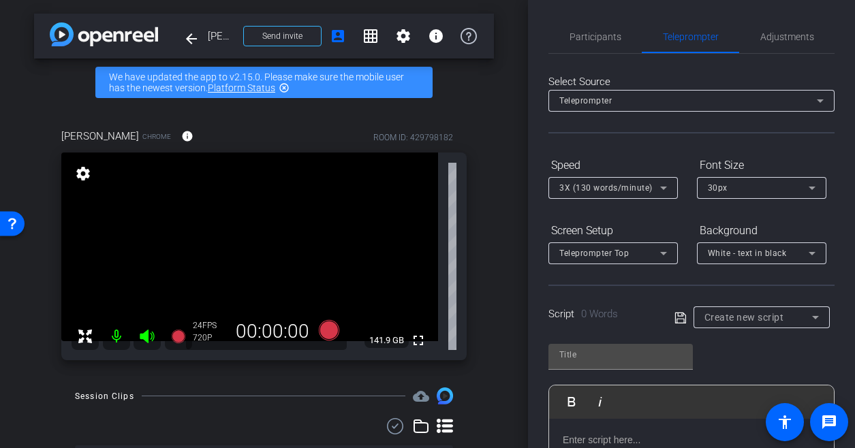
scroll to position [136, 0]
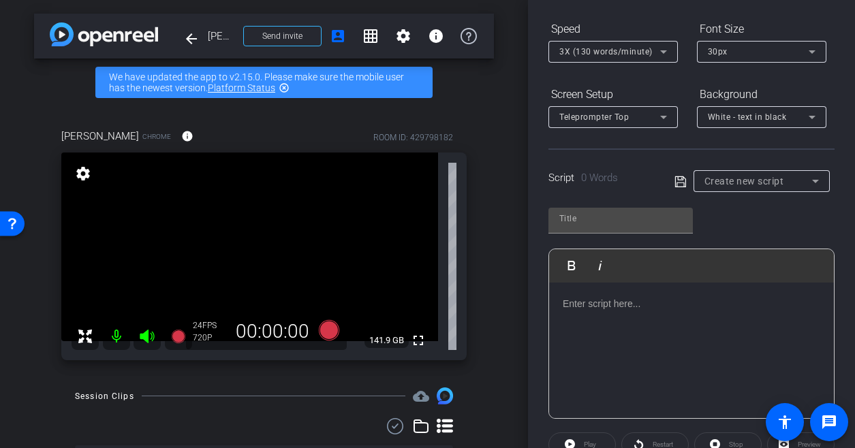
click at [703, 313] on div at bounding box center [691, 351] width 285 height 136
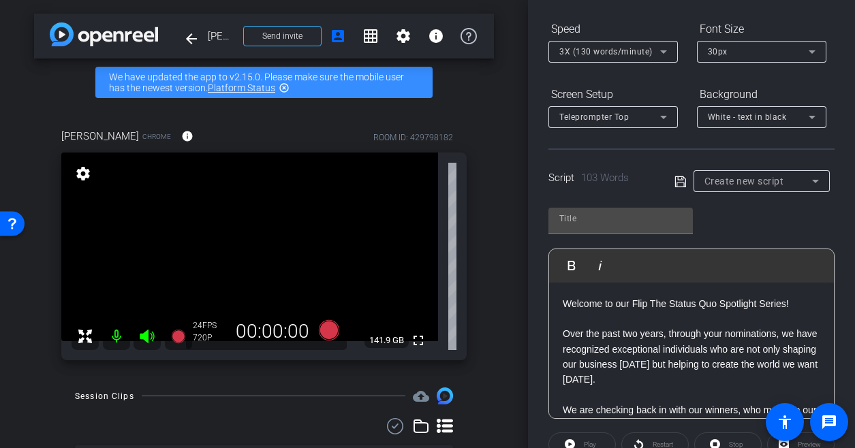
scroll to position [6891, 1]
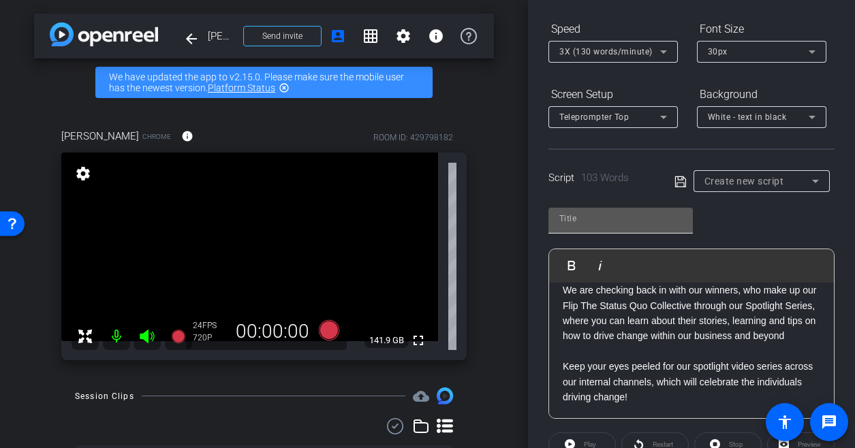
click at [570, 219] on input "text" at bounding box center [620, 219] width 123 height 16
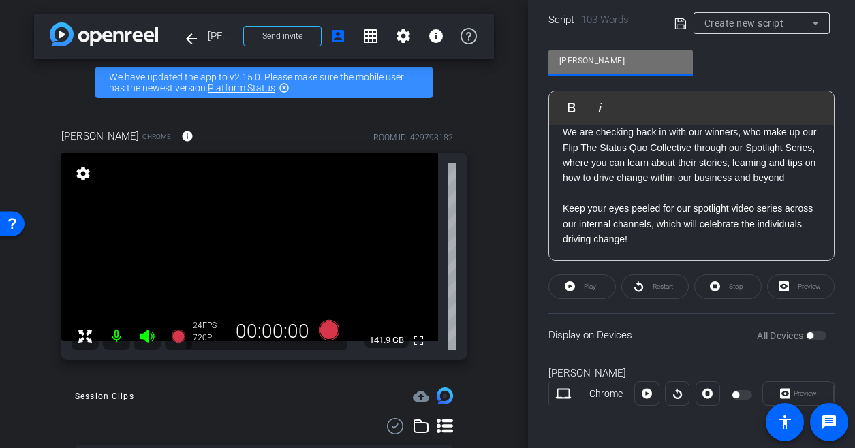
scroll to position [296, 0]
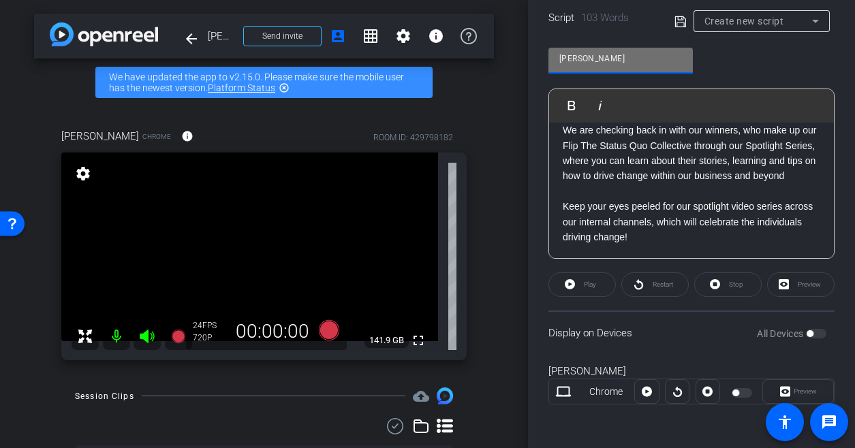
type input "[PERSON_NAME]"
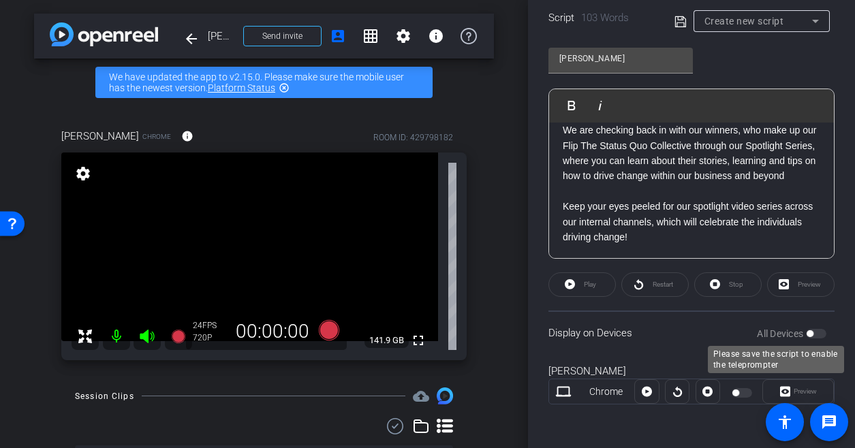
click at [800, 337] on div "All Devices" at bounding box center [792, 334] width 70 height 14
click at [740, 390] on div at bounding box center [743, 393] width 23 height 10
click at [739, 390] on div at bounding box center [743, 393] width 23 height 10
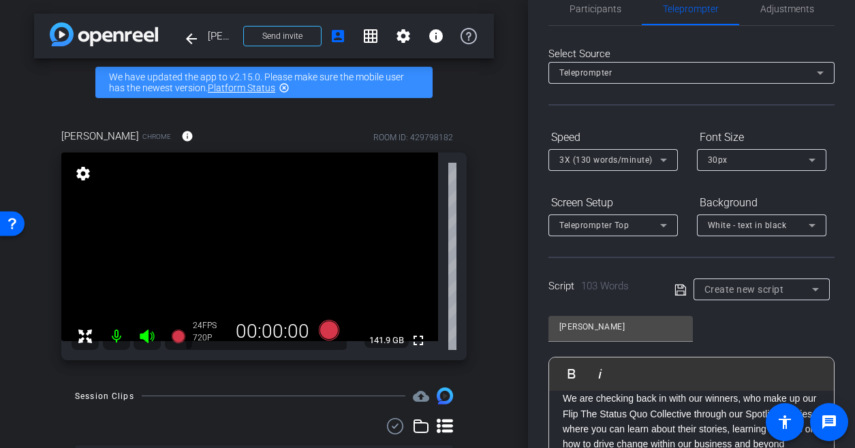
scroll to position [24, 0]
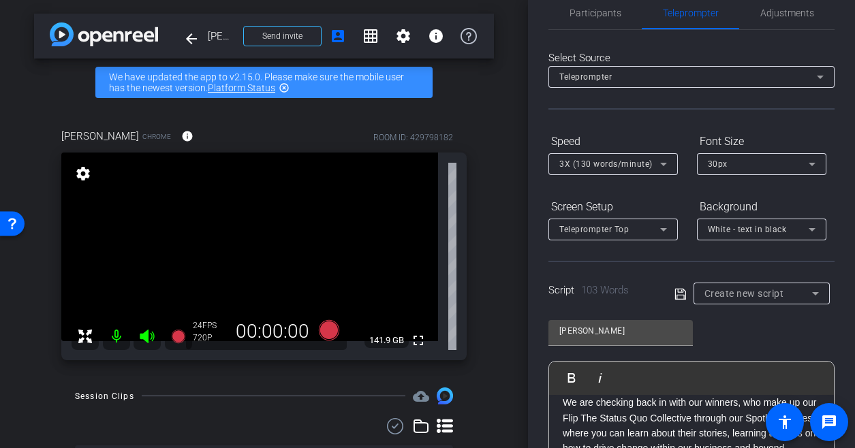
click at [675, 294] on icon at bounding box center [680, 293] width 11 height 11
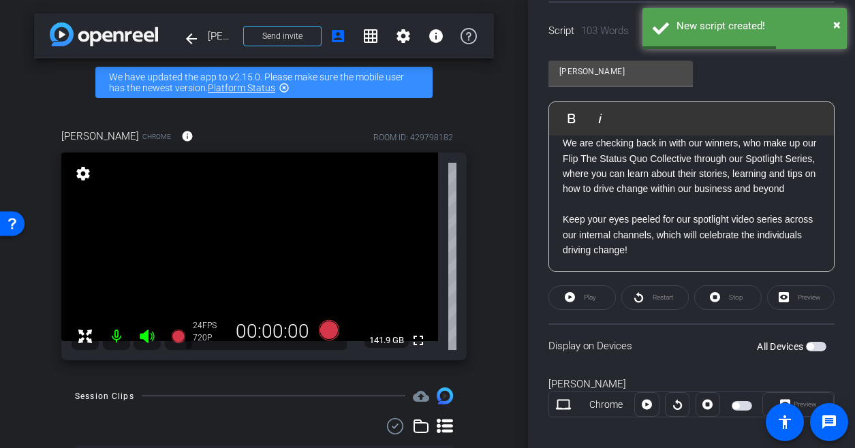
scroll to position [296, 0]
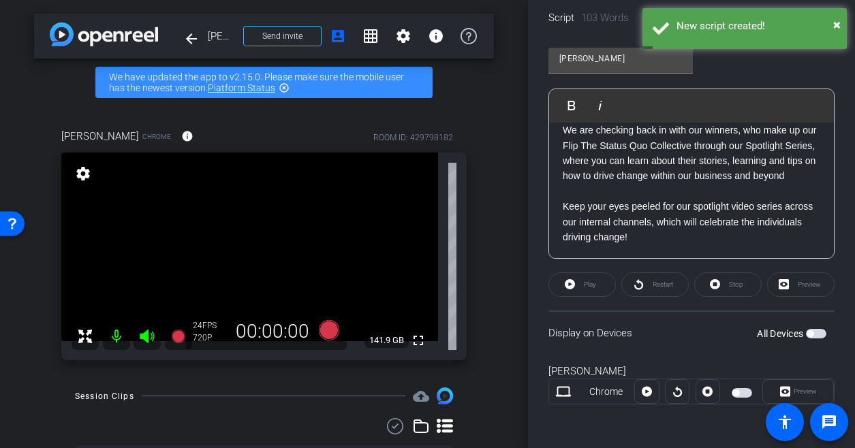
click at [808, 334] on span "button" at bounding box center [816, 334] width 20 height 10
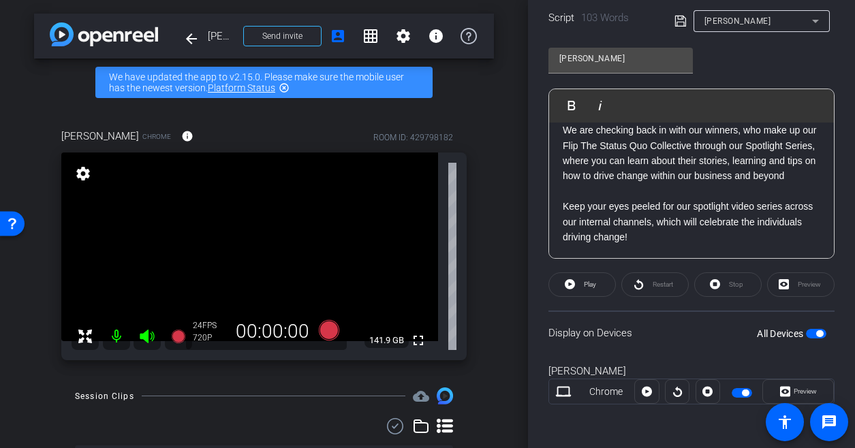
click at [808, 334] on span "button" at bounding box center [816, 334] width 20 height 10
click at [650, 392] on span at bounding box center [646, 391] width 23 height 33
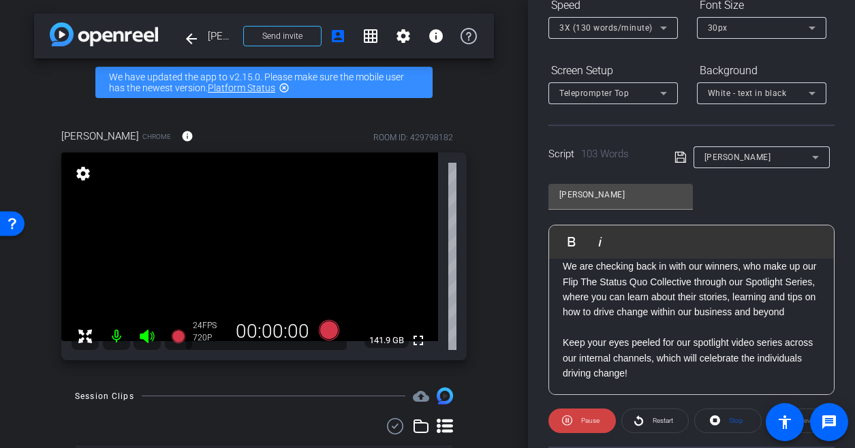
scroll to position [54, 0]
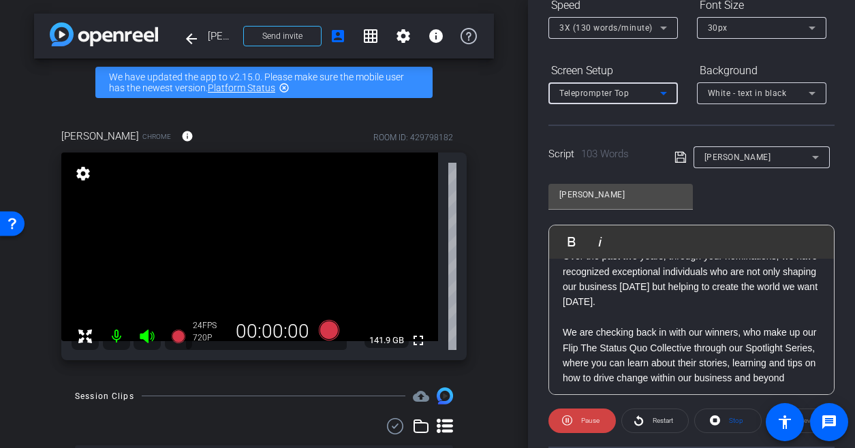
click at [646, 88] on div "Teleprompter Top" at bounding box center [609, 92] width 101 height 17
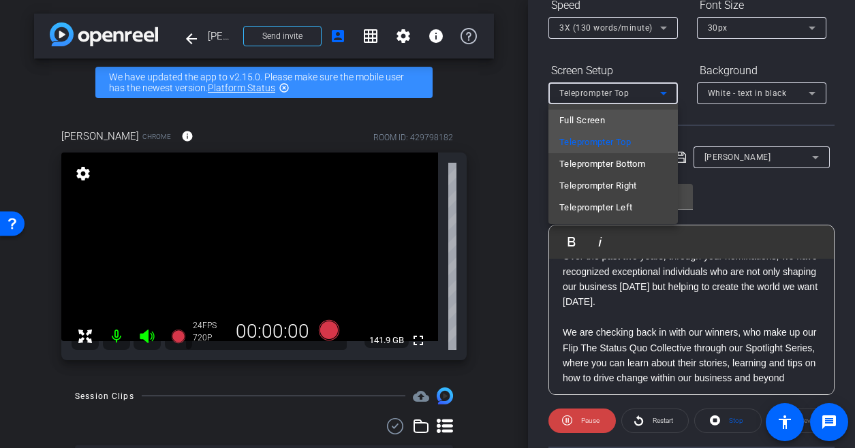
click at [621, 119] on mat-option "Full Screen" at bounding box center [613, 121] width 129 height 22
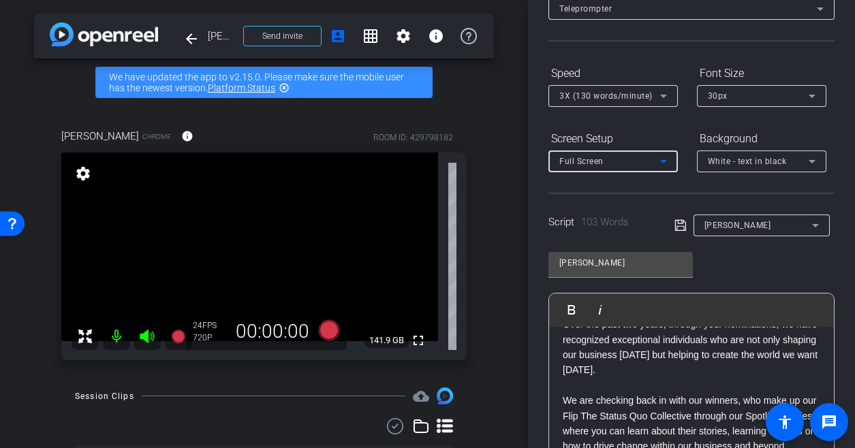
scroll to position [24, 0]
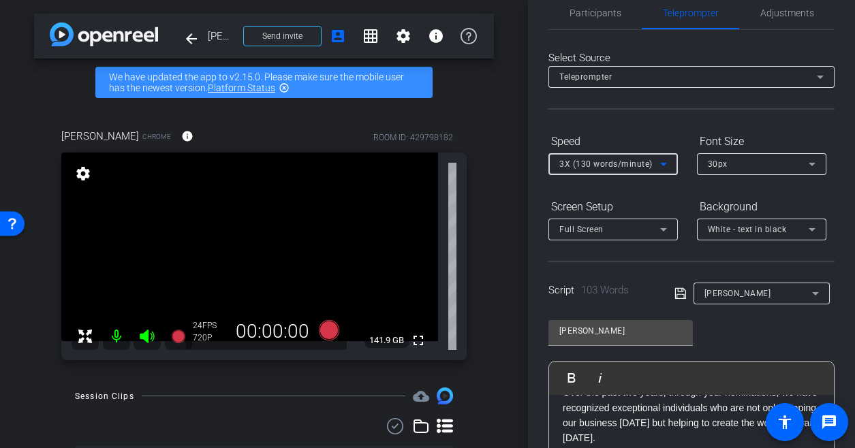
click at [649, 168] on span "3X (130 words/minute)" at bounding box center [605, 164] width 93 height 10
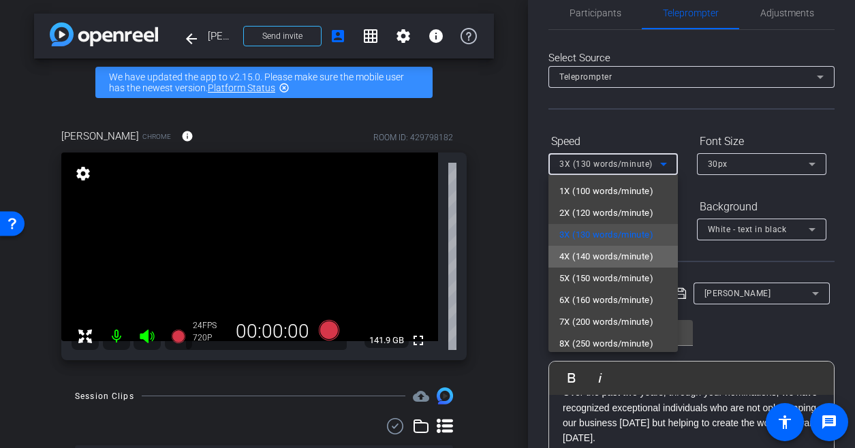
click at [630, 260] on span "4X (140 words/minute)" at bounding box center [606, 257] width 94 height 16
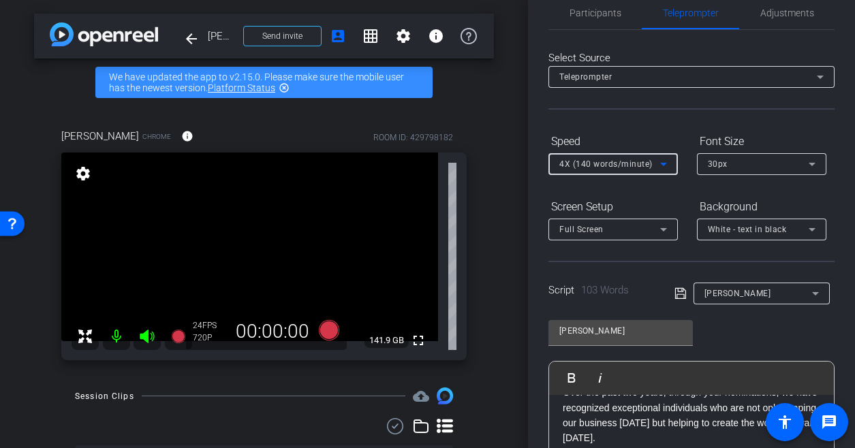
click at [631, 170] on div "4X (140 words/minute)" at bounding box center [609, 163] width 101 height 17
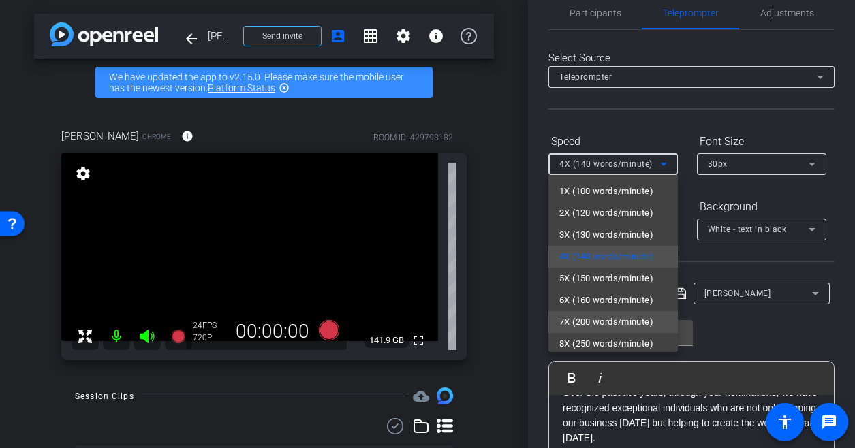
click at [629, 317] on span "7X (200 words/minute)" at bounding box center [606, 322] width 94 height 16
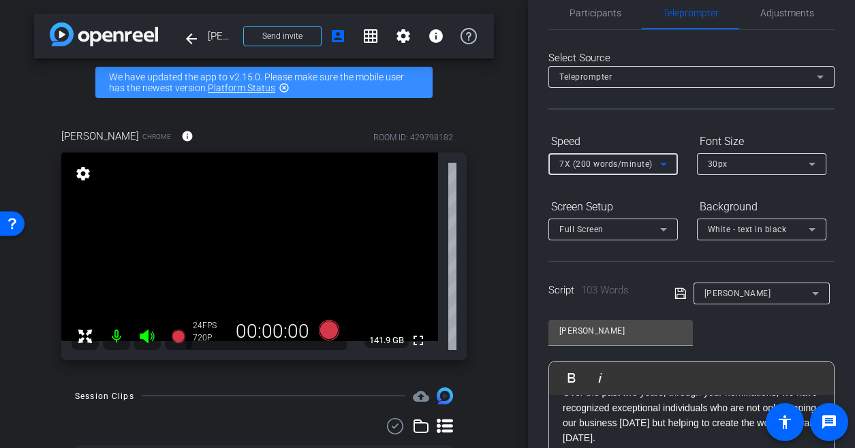
click at [622, 164] on span "7X (200 words/minute)" at bounding box center [605, 164] width 93 height 10
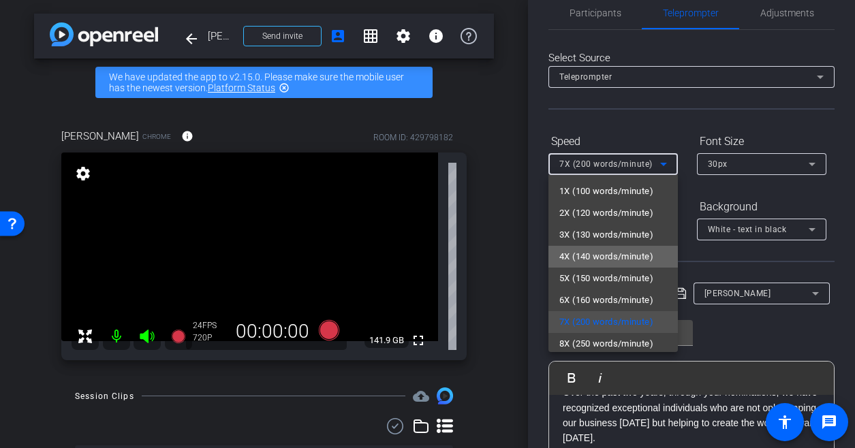
click at [624, 251] on span "4X (140 words/minute)" at bounding box center [606, 257] width 94 height 16
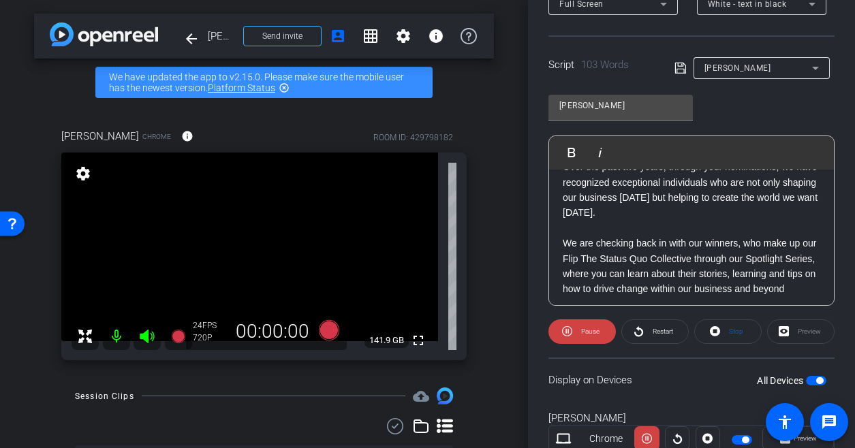
scroll to position [296, 0]
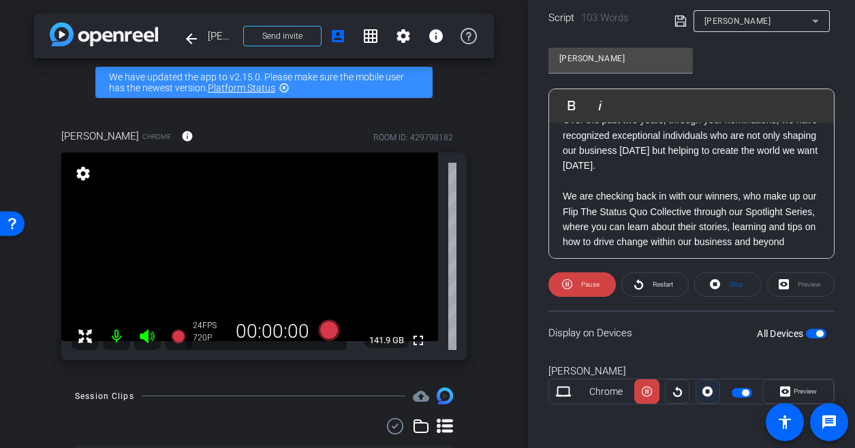
click at [706, 399] on icon at bounding box center [708, 392] width 10 height 20
click at [644, 397] on icon at bounding box center [647, 392] width 10 height 20
click at [706, 390] on icon at bounding box center [708, 392] width 10 height 20
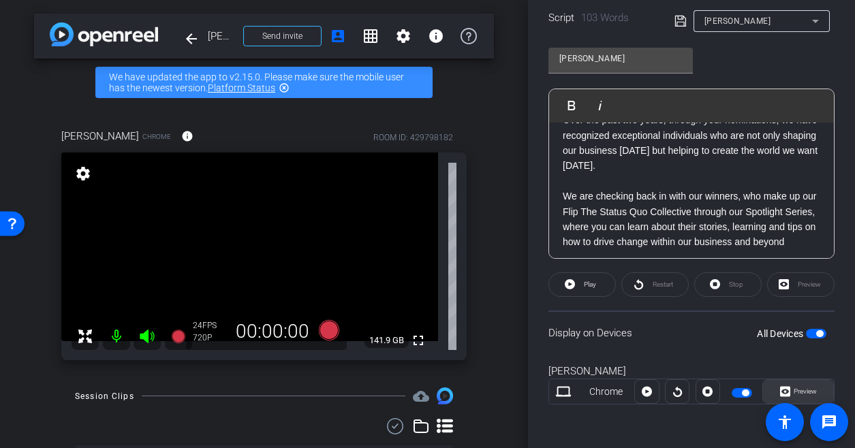
click at [803, 392] on span "Preview" at bounding box center [805, 391] width 23 height 7
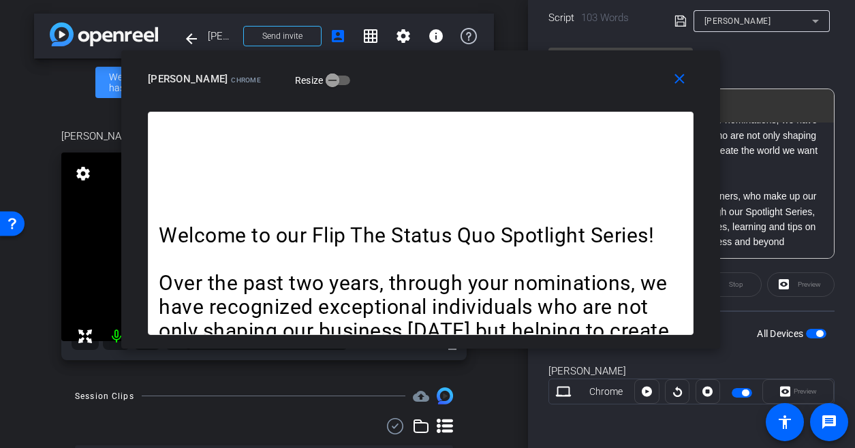
drag, startPoint x: 452, startPoint y: 99, endPoint x: 532, endPoint y: 67, distance: 86.2
click at [446, 76] on div "Stefanie Chrome Resize" at bounding box center [426, 79] width 556 height 25
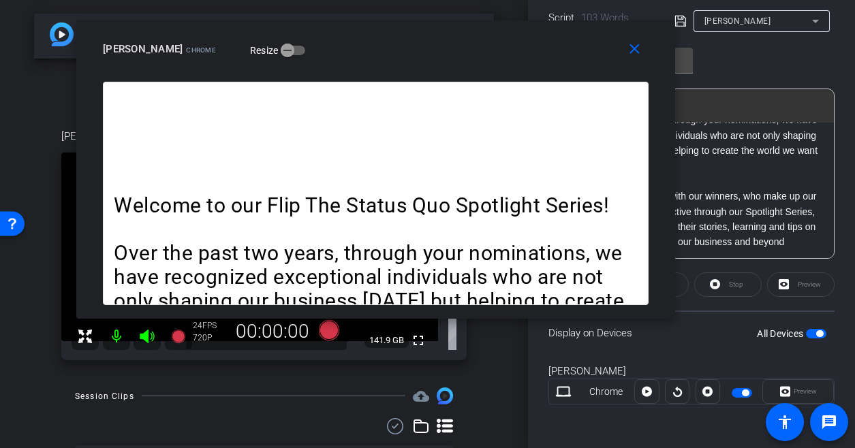
drag, startPoint x: 564, startPoint y: 79, endPoint x: 507, endPoint y: 45, distance: 66.6
click at [507, 45] on div "Stefanie Chrome Resize" at bounding box center [381, 49] width 556 height 25
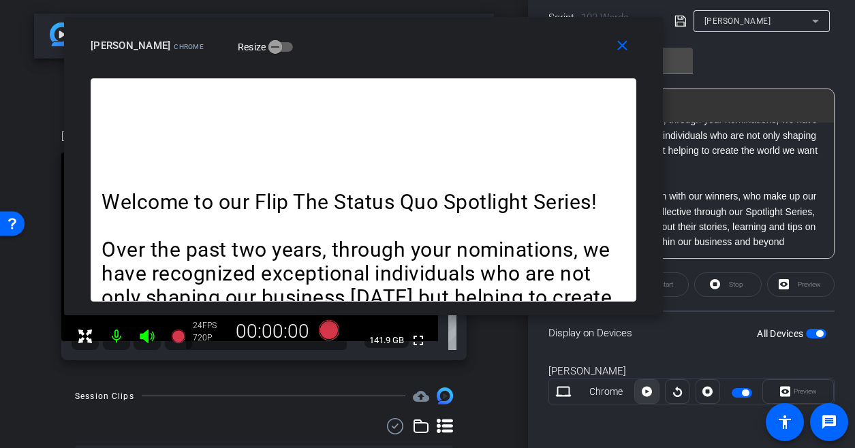
click at [651, 398] on span at bounding box center [646, 391] width 23 height 33
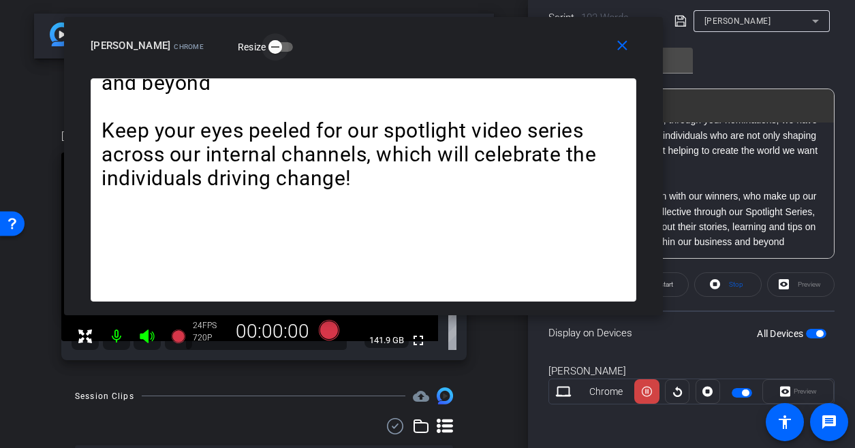
click at [269, 52] on icon "button" at bounding box center [275, 47] width 12 height 12
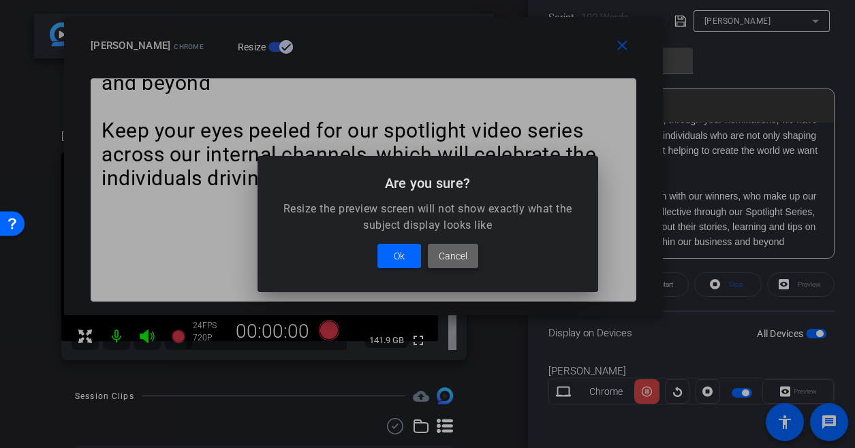
click at [473, 255] on span at bounding box center [453, 256] width 50 height 33
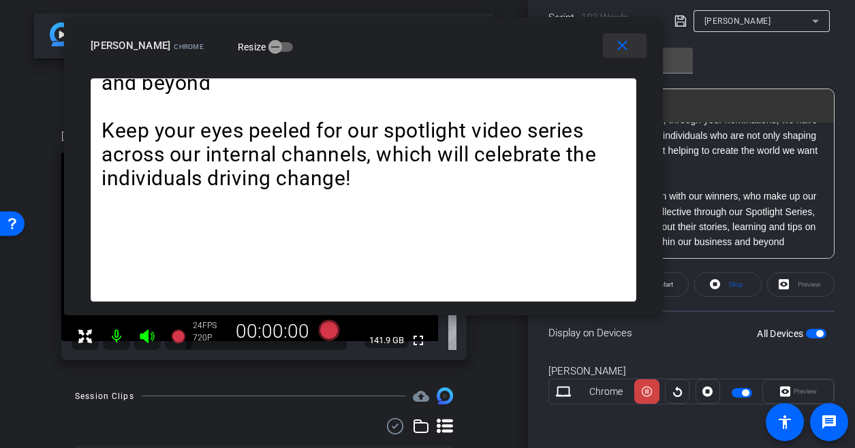
click at [621, 53] on mat-icon "close" at bounding box center [622, 45] width 17 height 17
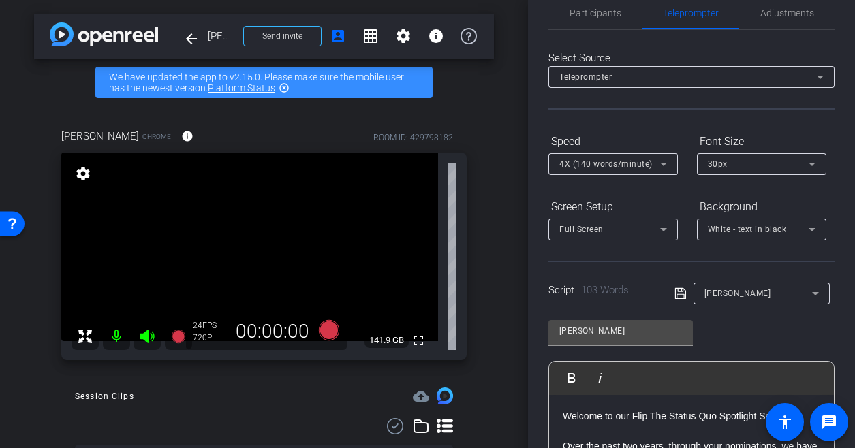
scroll to position [0, 0]
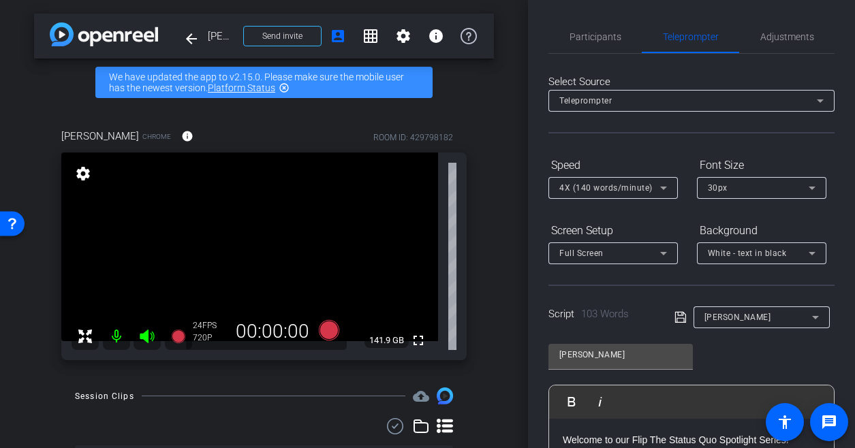
click at [667, 250] on icon at bounding box center [664, 253] width 16 height 16
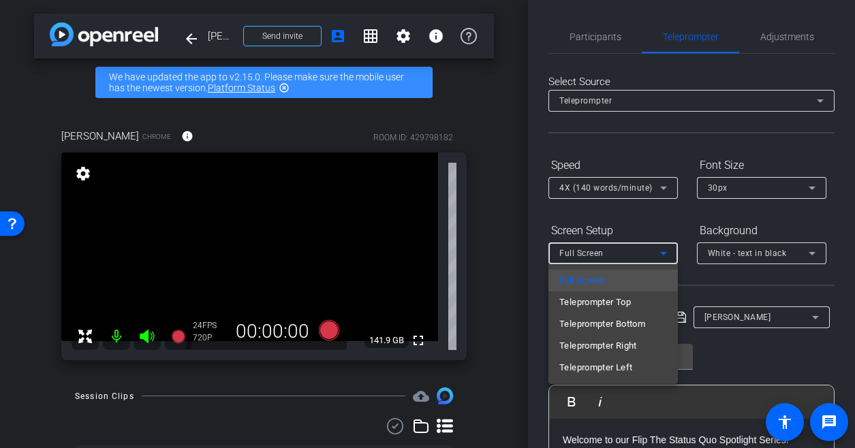
click at [667, 250] on div at bounding box center [427, 224] width 855 height 448
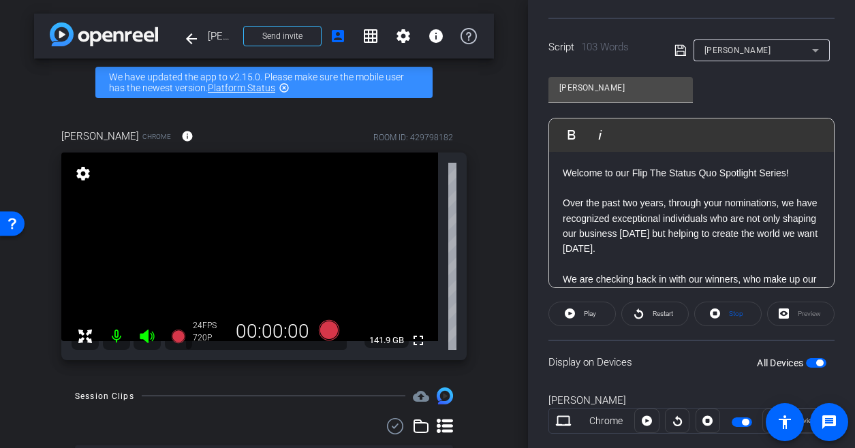
scroll to position [273, 0]
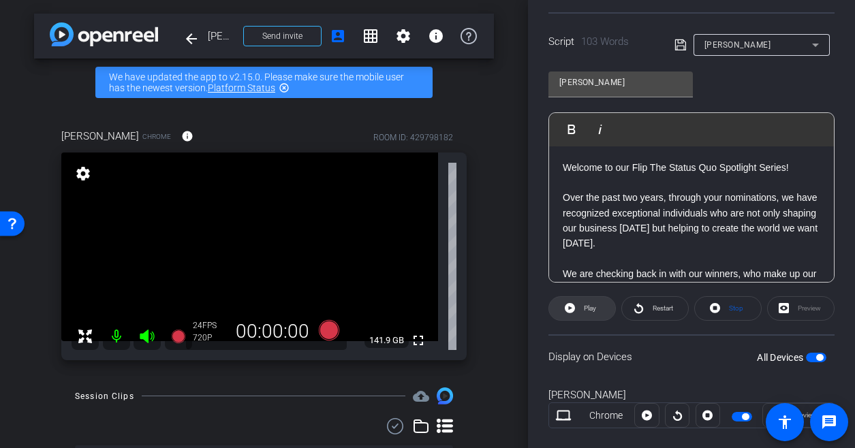
click at [594, 305] on span "Play" at bounding box center [590, 308] width 12 height 7
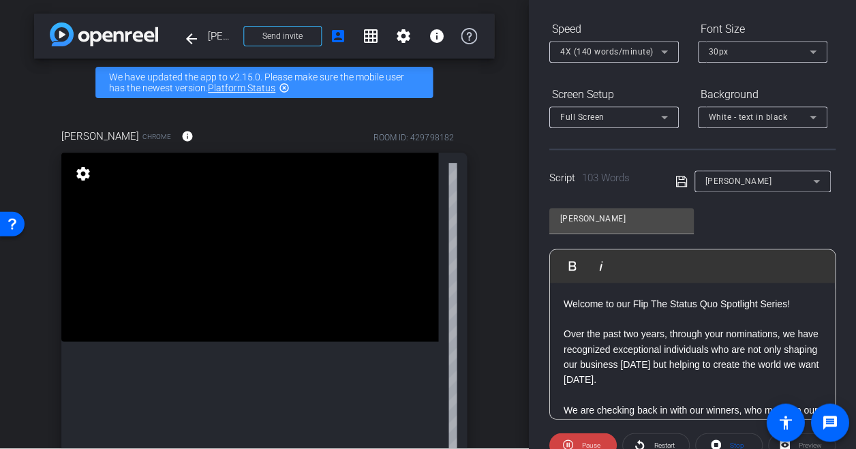
scroll to position [6446, 1]
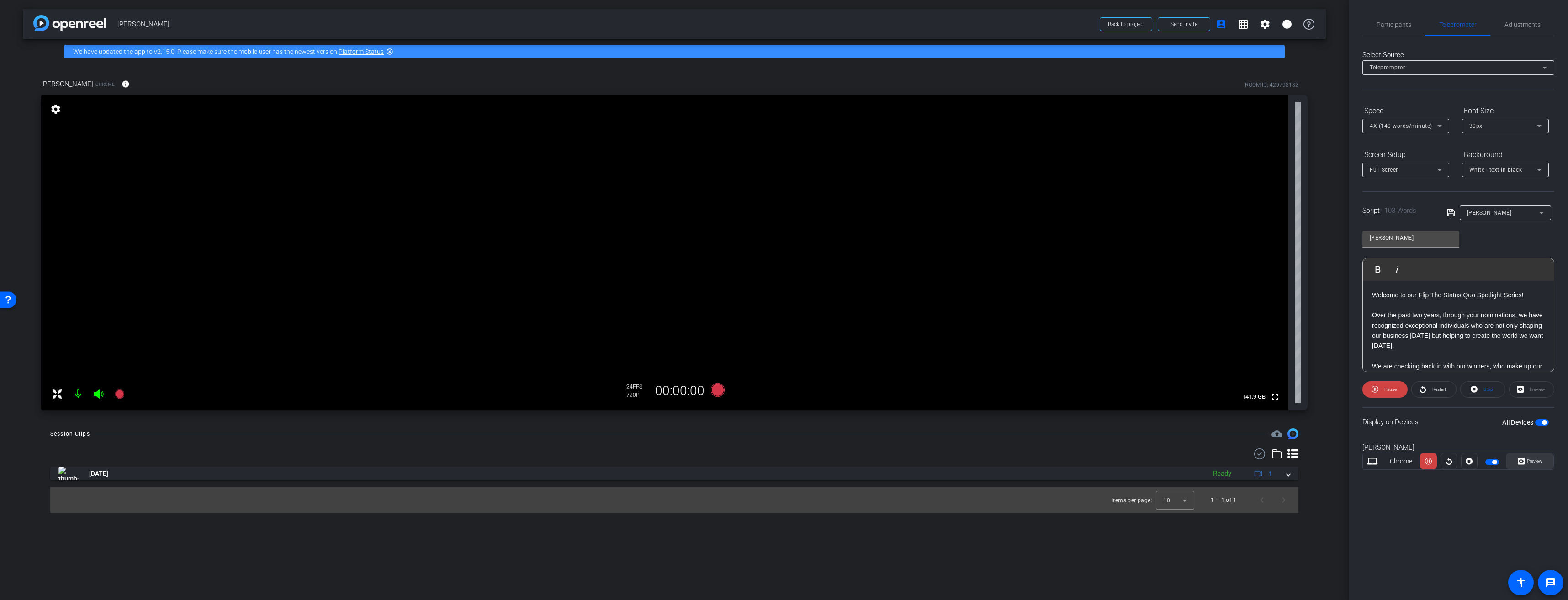
click at [573, 300] on icon at bounding box center [1521, 461] width 7 height 7
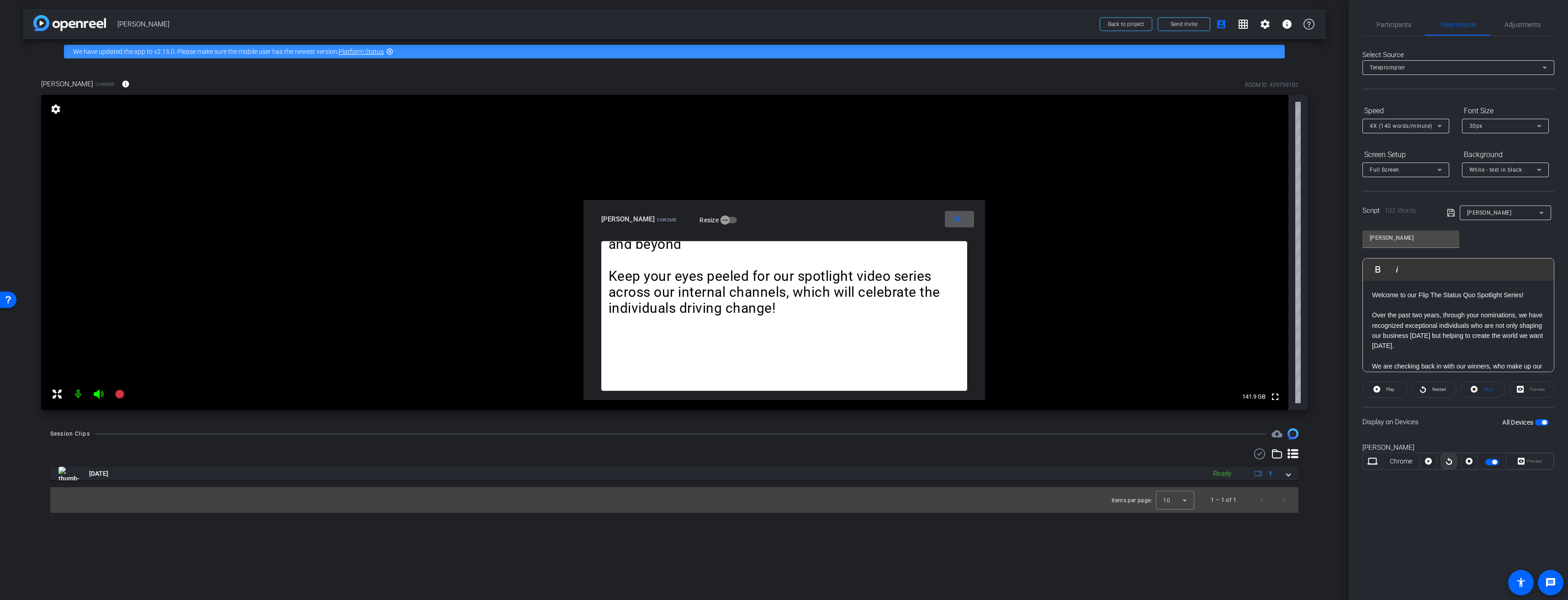
click at [573, 300] on icon at bounding box center [1449, 461] width 7 height 13
click at [573, 215] on mat-icon "close" at bounding box center [957, 219] width 11 height 11
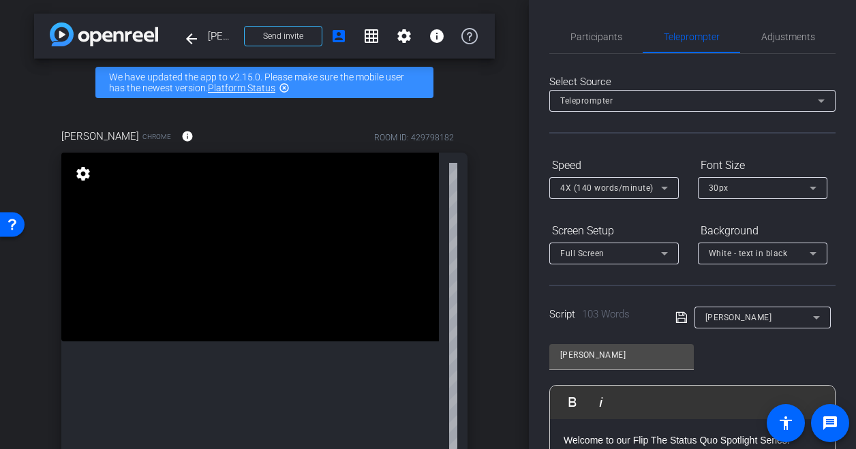
scroll to position [6439, 1]
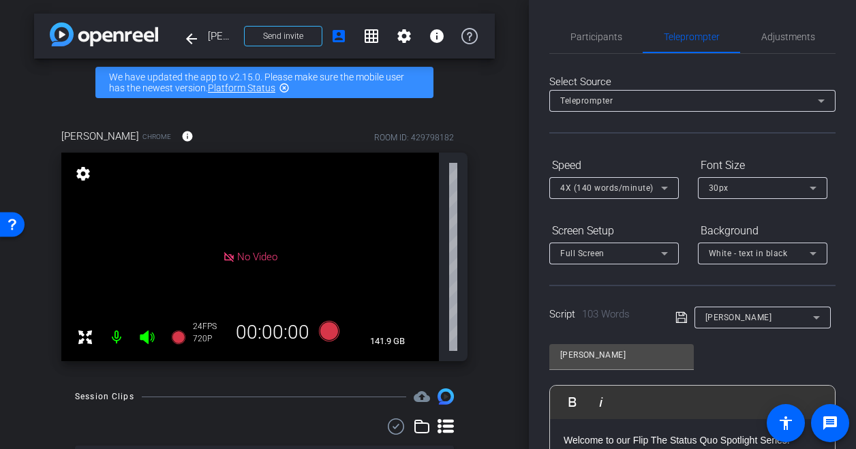
click at [704, 392] on div "Play Play from this location Play Selected Play and display the selected text o…" at bounding box center [692, 402] width 285 height 33
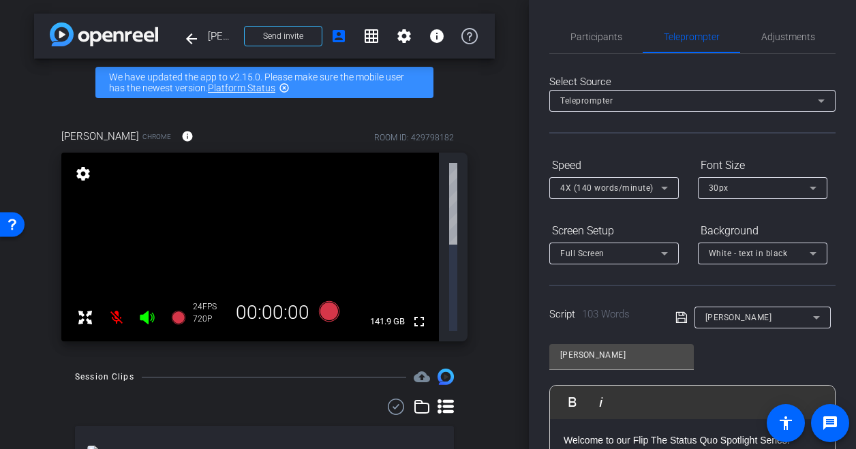
scroll to position [294, 0]
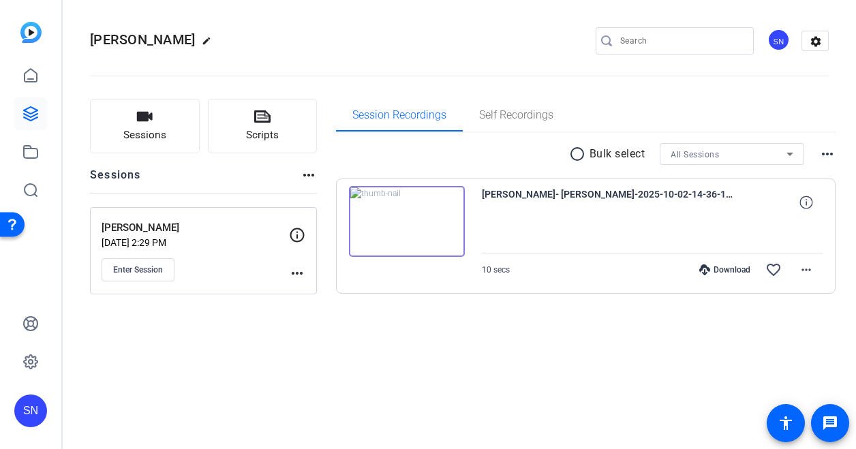
click at [715, 359] on div "Straub, Stefanie edit SN settings Sessions Scripts Sessions more_horiz Straub, …" at bounding box center [459, 224] width 793 height 449
click at [131, 268] on span "Enter Session" at bounding box center [138, 269] width 50 height 11
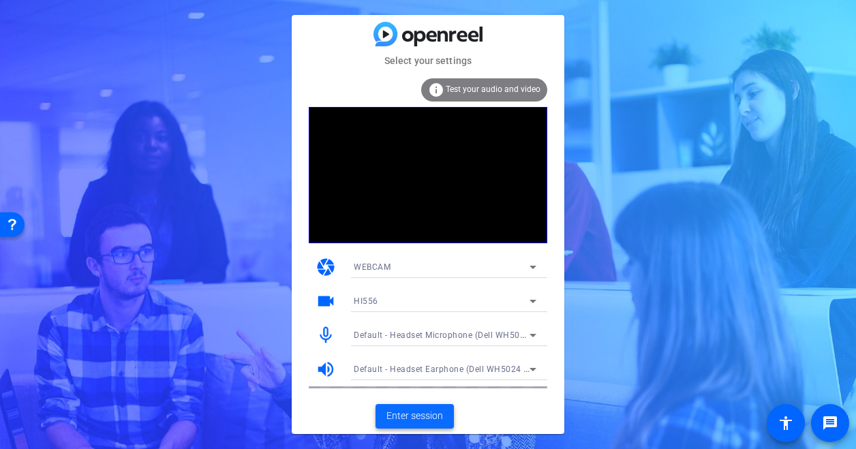
click at [412, 416] on span "Enter session" at bounding box center [414, 416] width 57 height 14
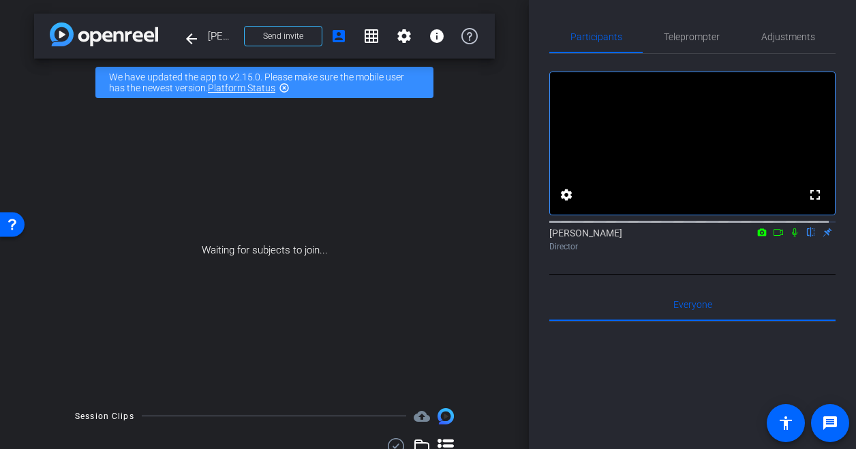
type input "[PERSON_NAME]"
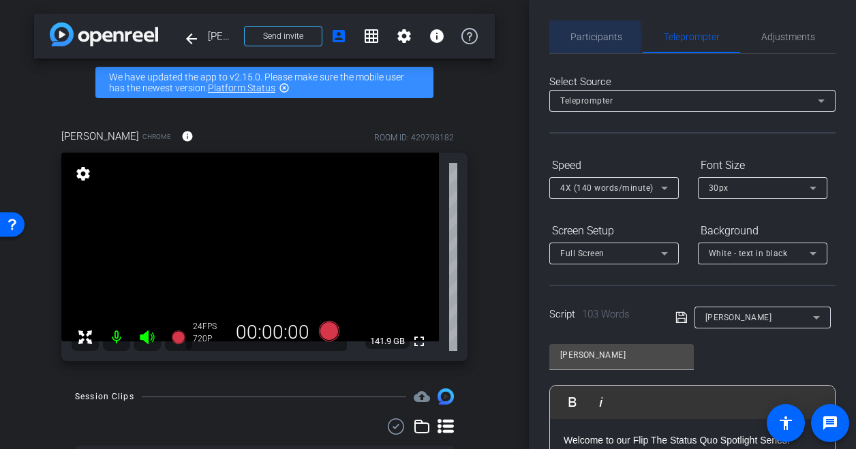
click at [574, 37] on span "Participants" at bounding box center [596, 37] width 52 height 10
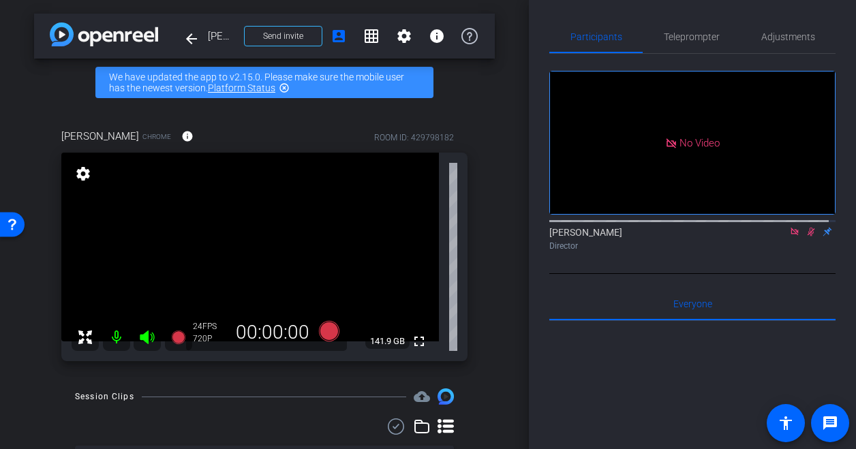
click at [808, 226] on mat-icon at bounding box center [811, 232] width 16 height 12
click at [206, 330] on span "FPS" at bounding box center [209, 327] width 14 height 10
click at [198, 334] on div "720P" at bounding box center [210, 338] width 34 height 11
click at [87, 175] on mat-icon "settings" at bounding box center [83, 174] width 19 height 16
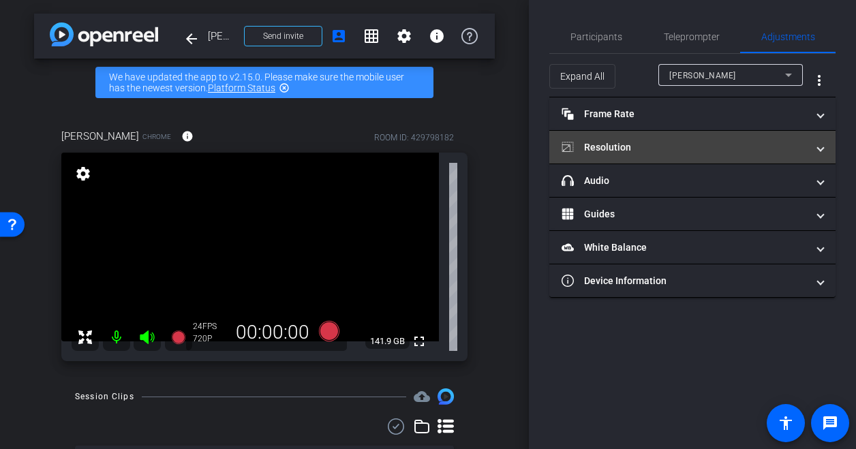
click at [626, 152] on mat-panel-title "Resolution" at bounding box center [683, 147] width 245 height 14
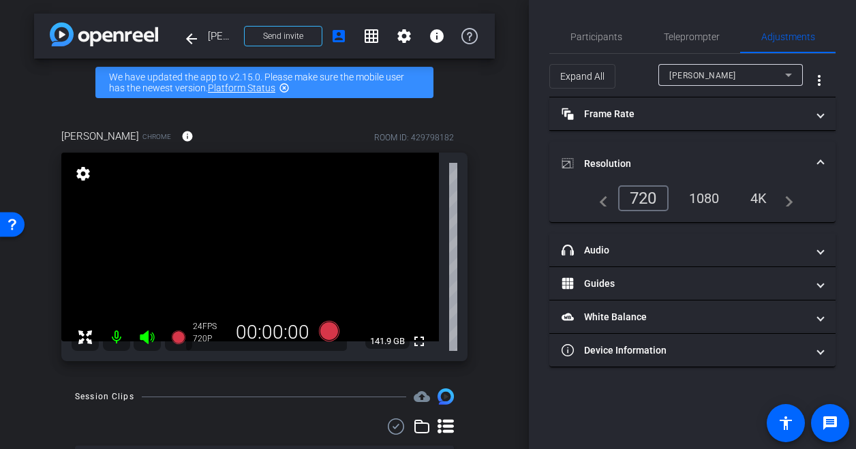
click at [754, 190] on div "4K" at bounding box center [758, 198] width 37 height 23
click at [754, 190] on div "4K" at bounding box center [755, 198] width 43 height 26
click at [675, 29] on span "Teleprompter" at bounding box center [692, 36] width 56 height 33
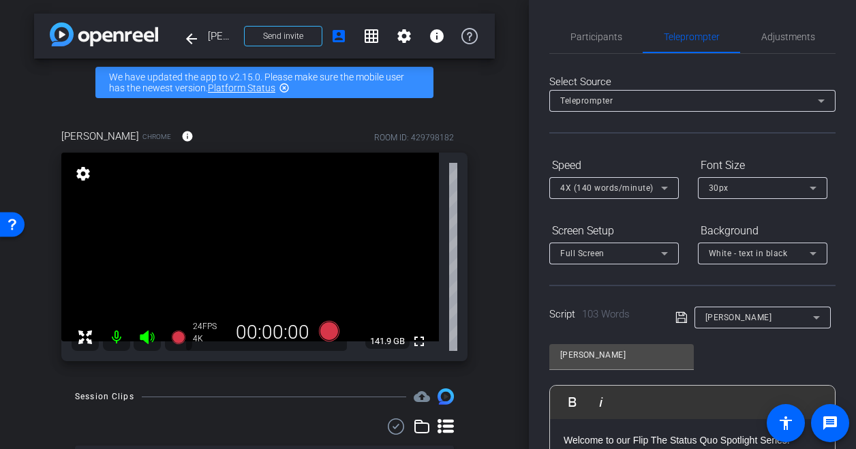
scroll to position [294, 0]
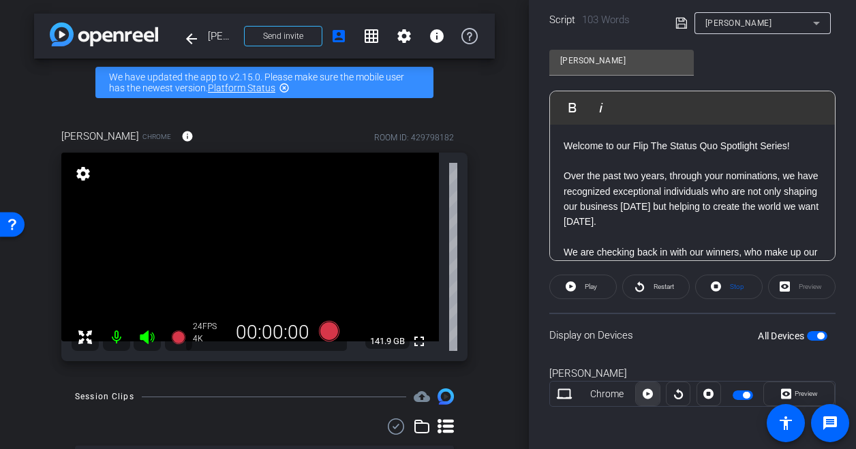
click at [645, 399] on icon at bounding box center [648, 394] width 10 height 20
click at [643, 395] on icon at bounding box center [648, 394] width 10 height 10
click at [643, 403] on span at bounding box center [647, 394] width 25 height 33
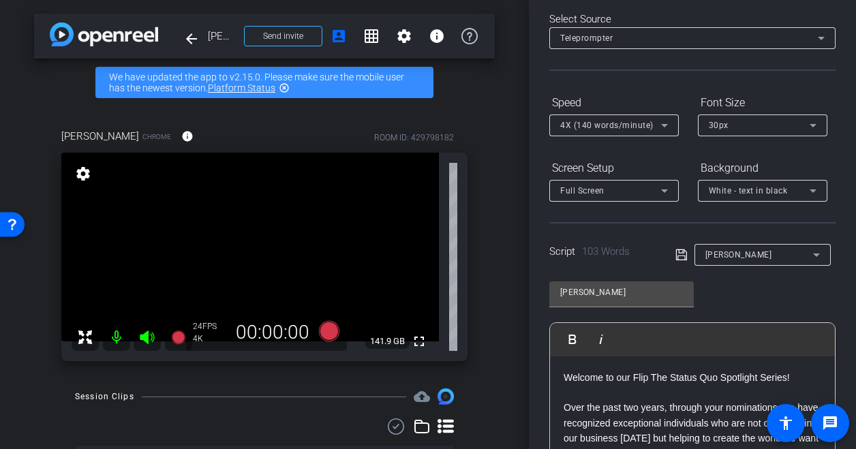
scroll to position [0, 0]
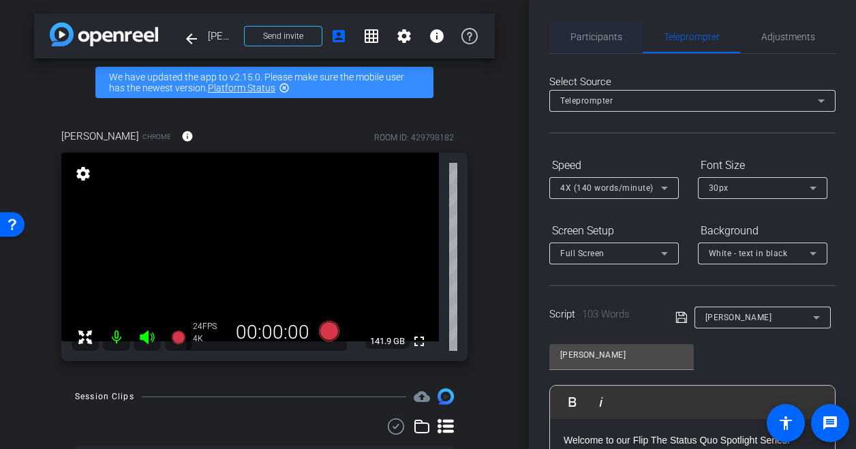
click at [606, 34] on span "Participants" at bounding box center [596, 37] width 52 height 10
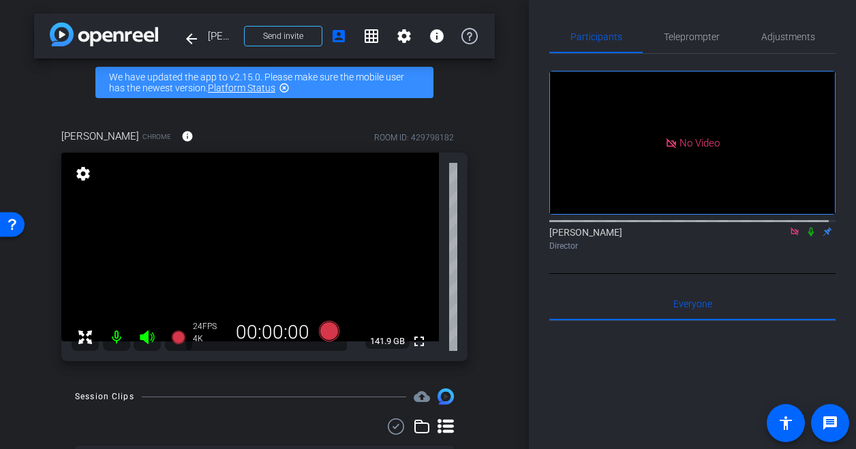
click at [805, 227] on icon at bounding box center [810, 232] width 11 height 10
click at [173, 340] on icon at bounding box center [178, 337] width 14 height 14
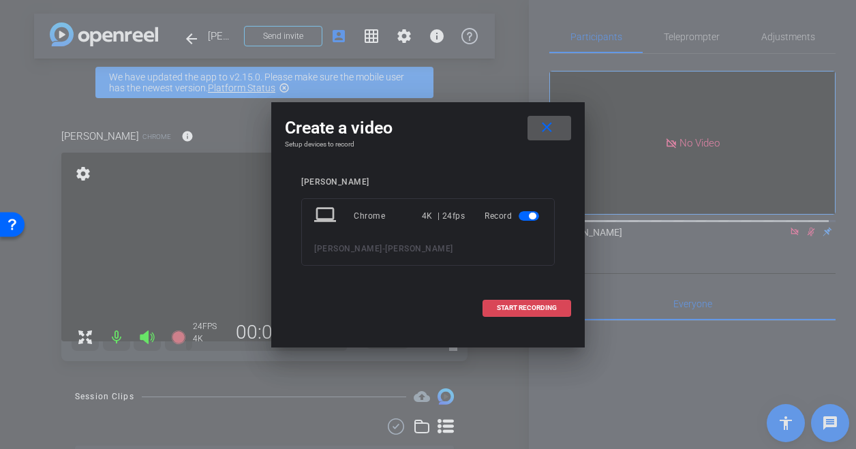
click at [517, 305] on span "START RECORDING" at bounding box center [527, 308] width 60 height 7
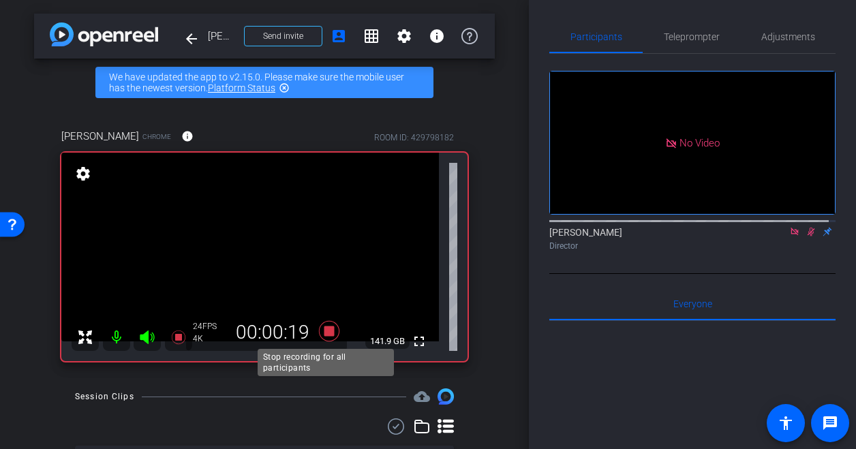
click at [325, 332] on icon at bounding box center [329, 331] width 20 height 20
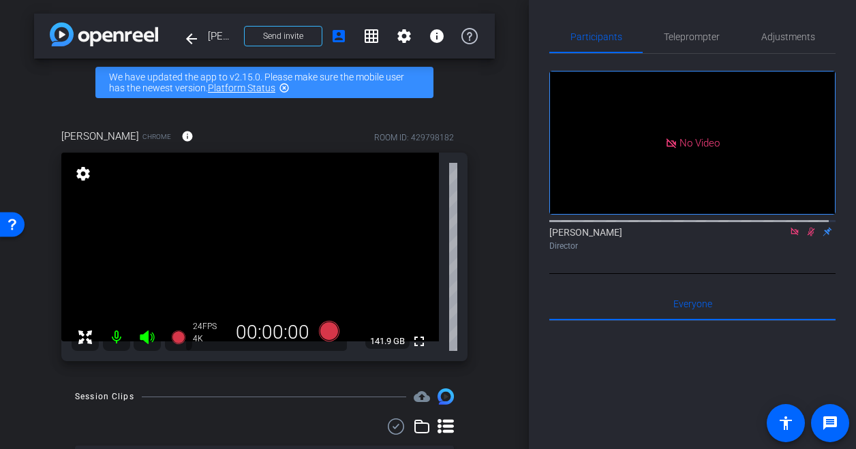
scroll to position [174, 0]
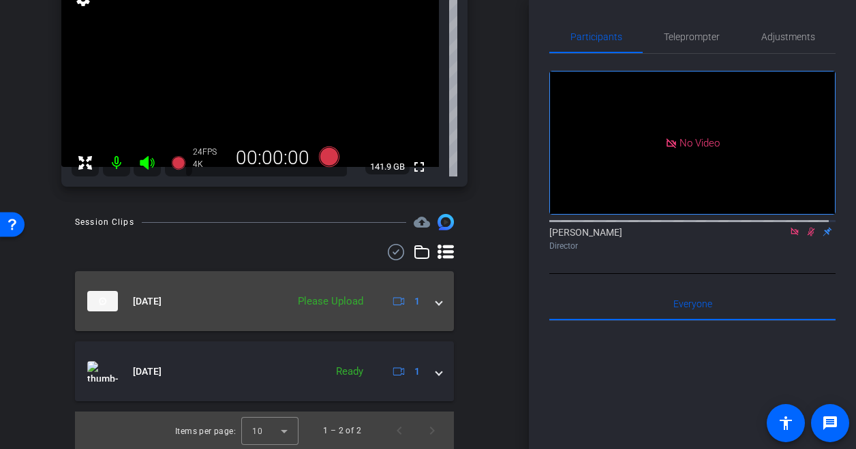
click at [432, 309] on mat-expansion-panel-header "[DATE] Please Upload 1" at bounding box center [264, 301] width 379 height 60
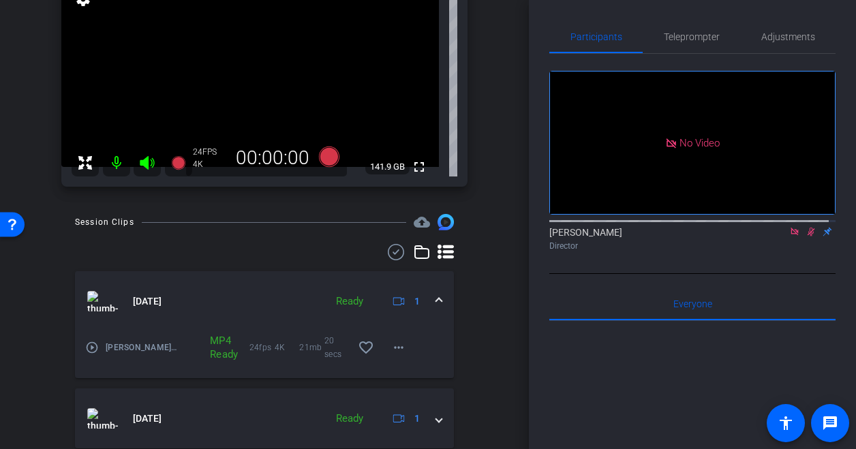
click at [93, 349] on mat-icon "play_circle_outline" at bounding box center [92, 348] width 14 height 14
click at [95, 348] on mat-icon "play_circle_outline" at bounding box center [92, 348] width 14 height 14
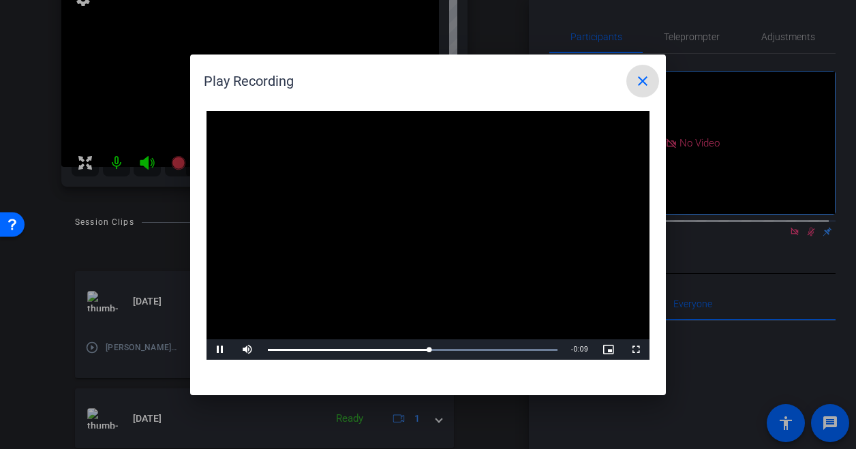
click at [645, 84] on mat-icon "close" at bounding box center [642, 81] width 16 height 16
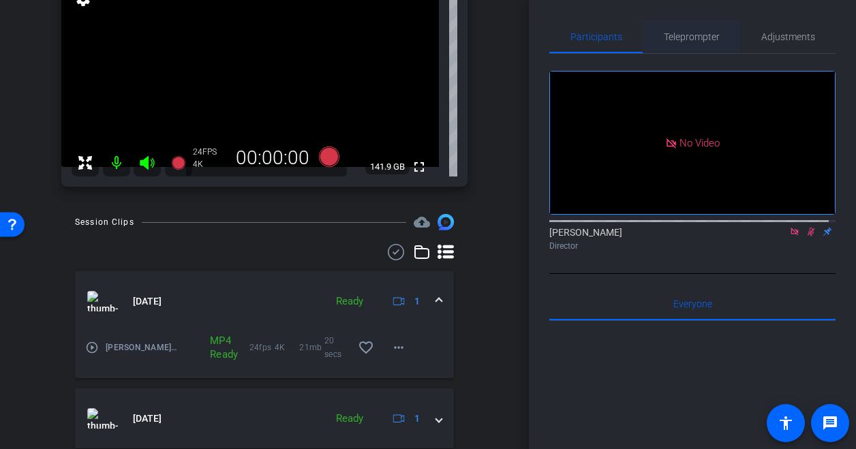
click at [703, 40] on span "Teleprompter" at bounding box center [692, 37] width 56 height 10
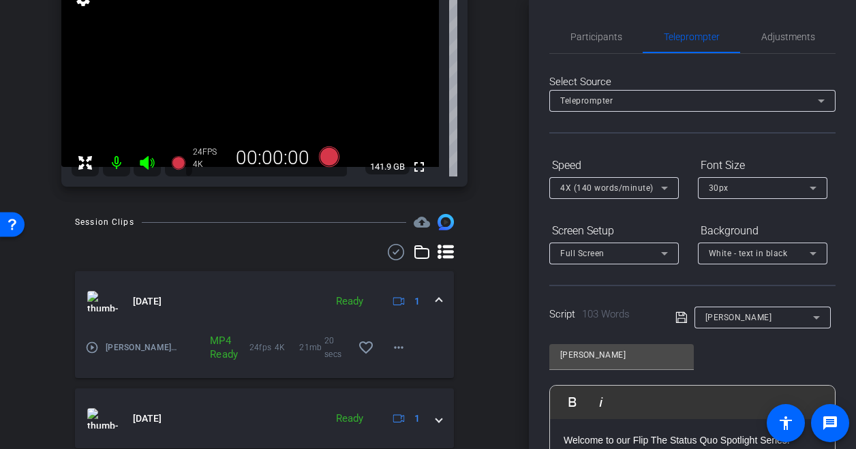
click at [202, 147] on span "FPS" at bounding box center [209, 152] width 14 height 10
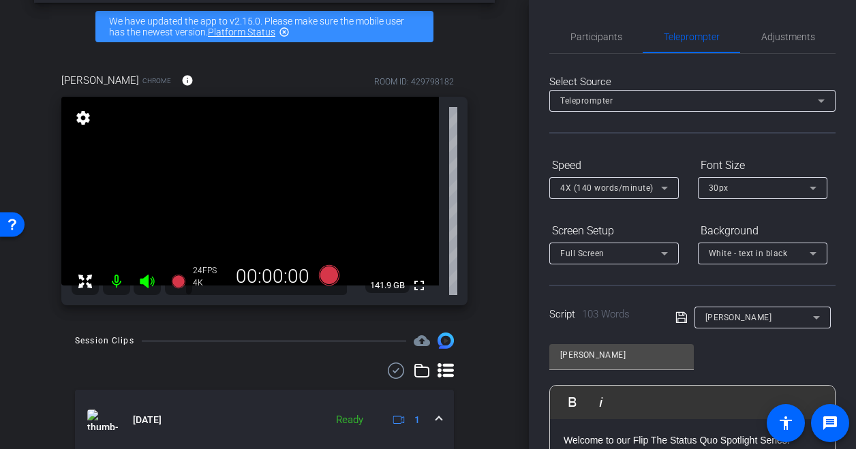
scroll to position [0, 0]
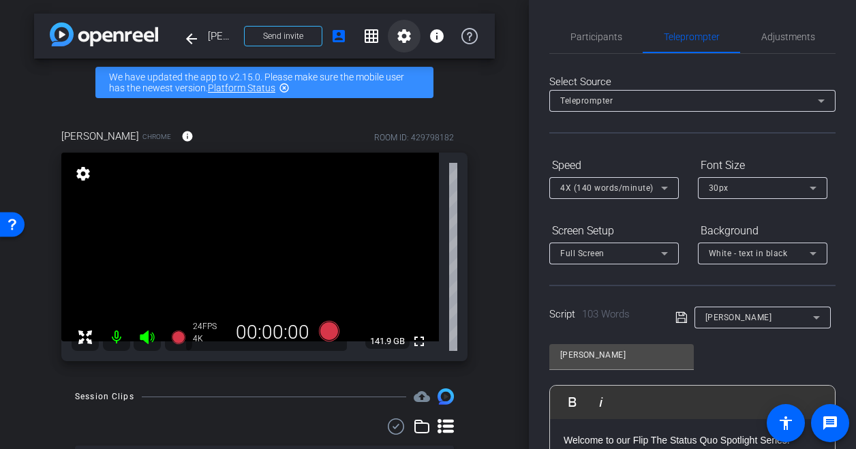
click at [398, 37] on mat-icon "settings" at bounding box center [404, 36] width 16 height 16
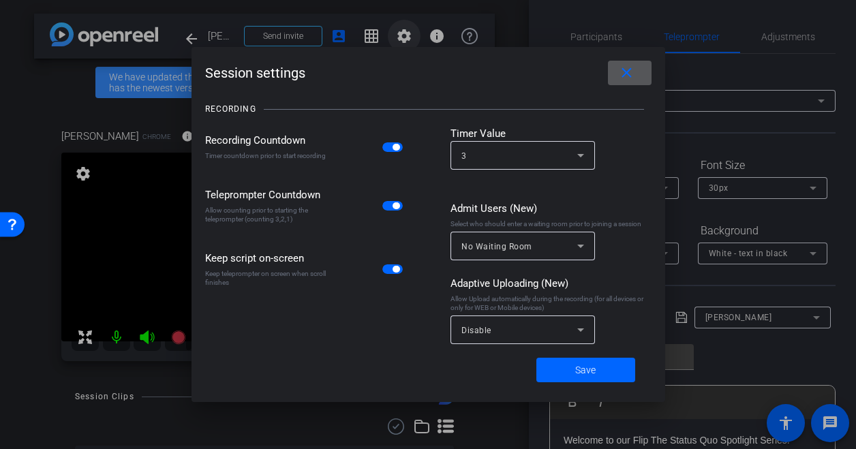
click at [398, 37] on div at bounding box center [428, 224] width 856 height 449
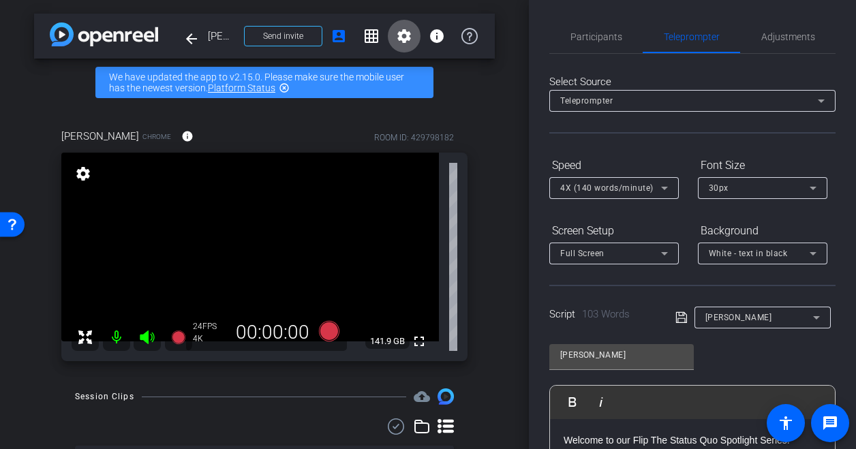
click at [86, 182] on mat-icon "settings" at bounding box center [83, 174] width 19 height 16
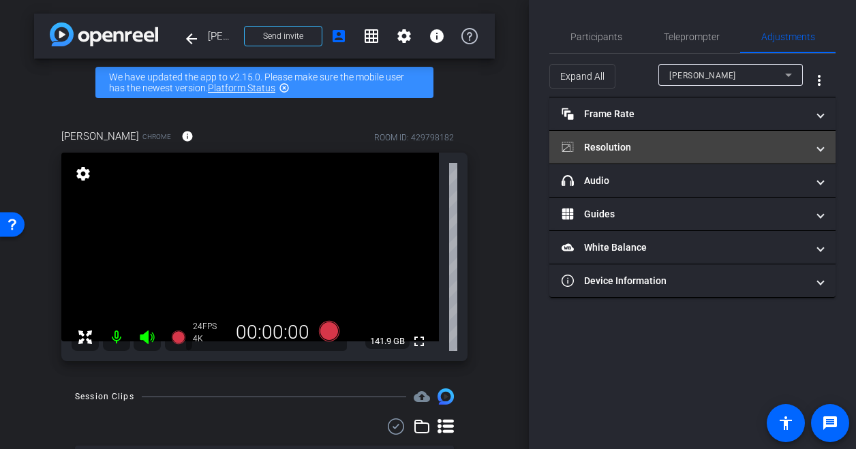
click at [627, 140] on mat-panel-title "Resolution" at bounding box center [683, 147] width 245 height 14
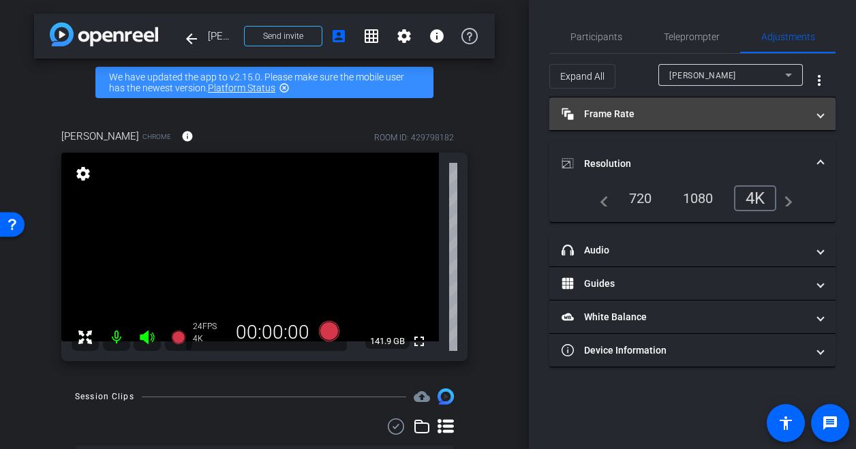
click at [675, 121] on mat-expansion-panel-header "Frame Rate Frame Rate" at bounding box center [692, 113] width 286 height 33
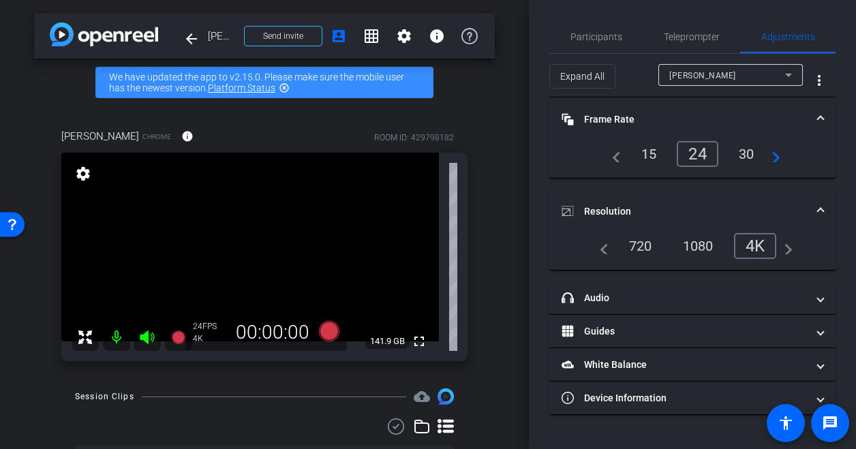
click at [754, 156] on div "30" at bounding box center [746, 153] width 36 height 23
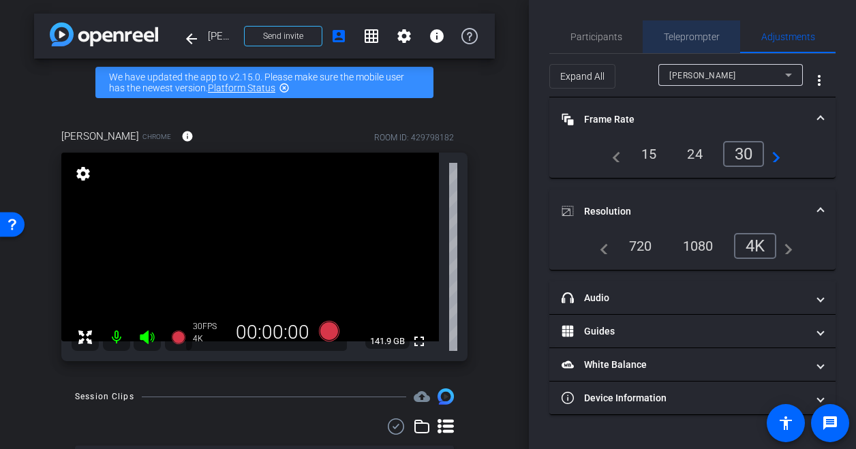
click at [680, 40] on span "Teleprompter" at bounding box center [692, 37] width 56 height 10
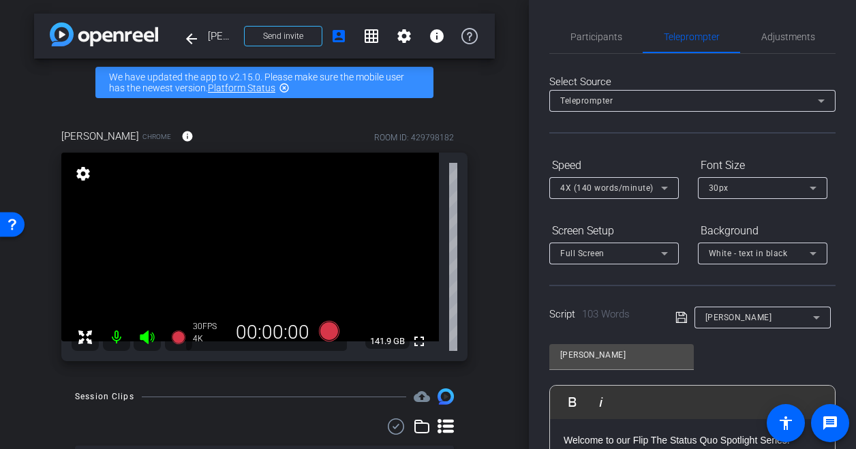
click at [671, 144] on div "Select Source Teleprompter Speed 4X (140 words/minute) Font Size 30px Screen Se…" at bounding box center [692, 389] width 286 height 671
click at [337, 326] on icon at bounding box center [329, 331] width 33 height 25
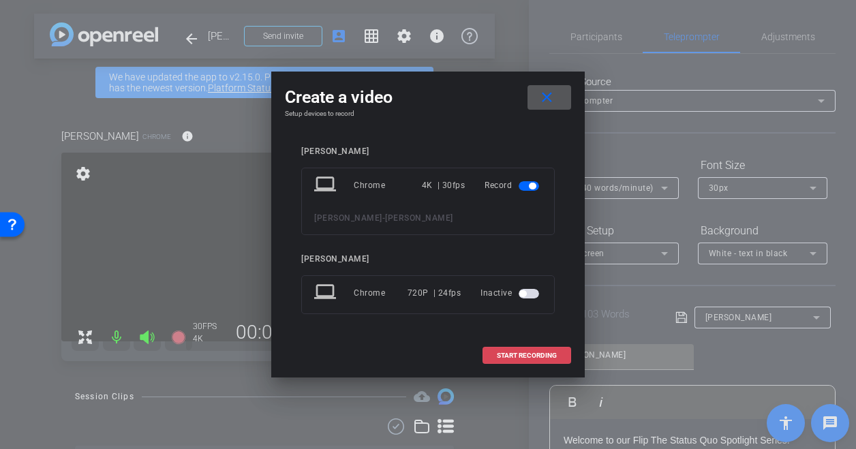
click at [540, 362] on span at bounding box center [526, 355] width 87 height 33
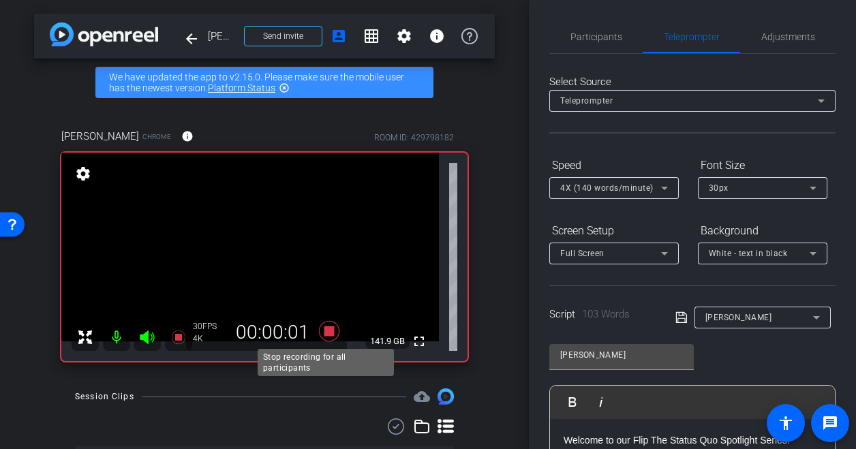
click at [326, 333] on icon at bounding box center [329, 331] width 20 height 20
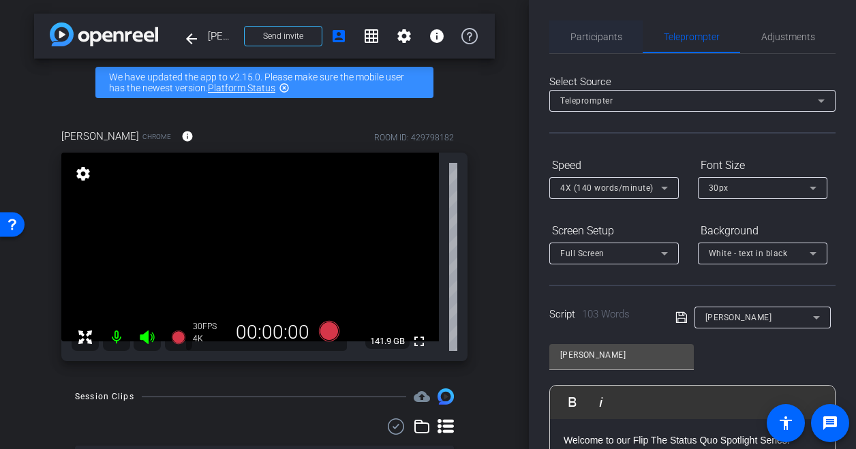
click at [586, 46] on span "Participants" at bounding box center [596, 36] width 52 height 33
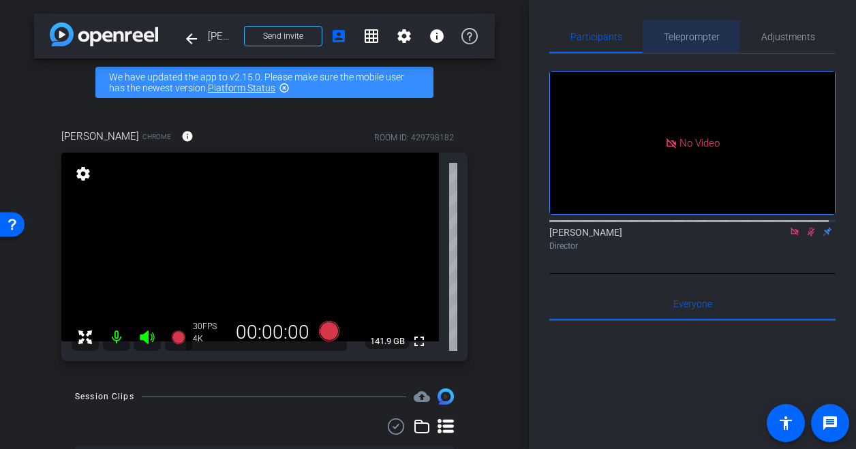
click at [681, 33] on span "Teleprompter" at bounding box center [692, 37] width 56 height 10
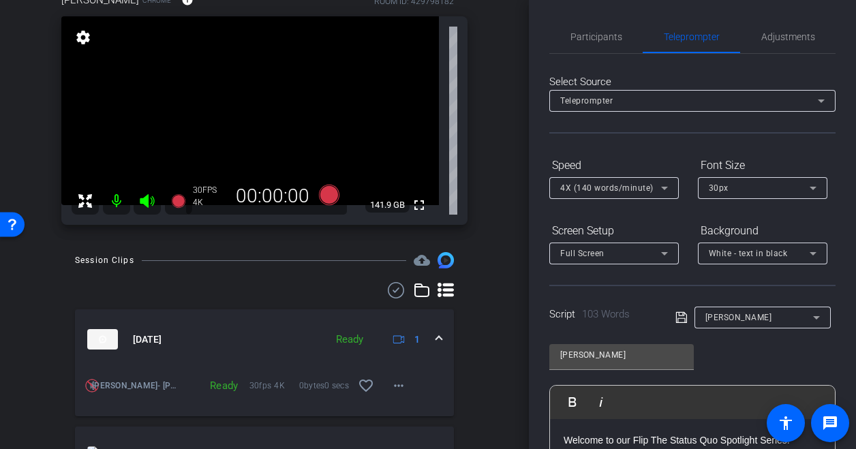
scroll to position [179, 0]
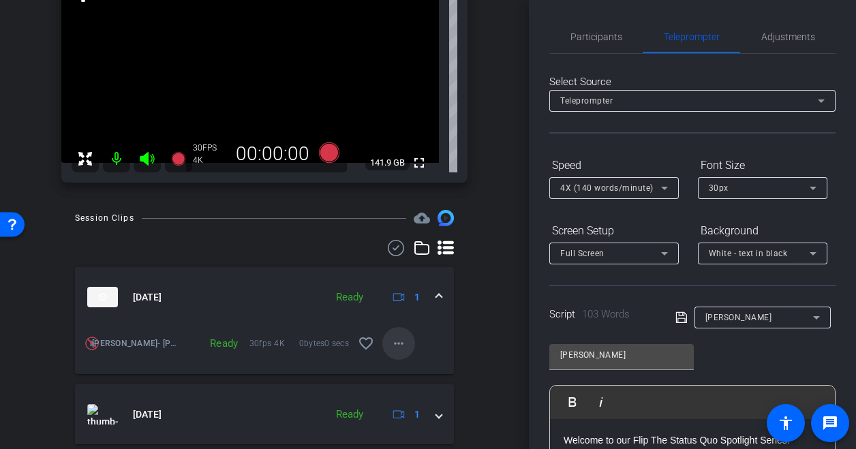
click at [390, 346] on mat-icon "more_horiz" at bounding box center [398, 343] width 16 height 16
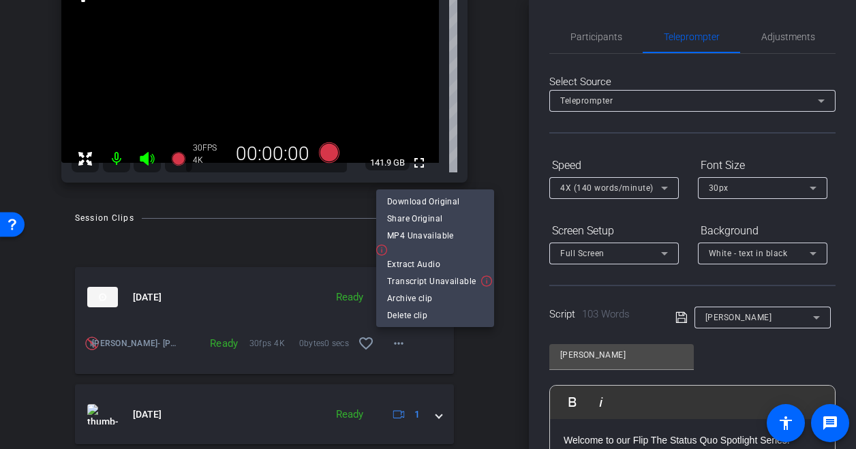
drag, startPoint x: 525, startPoint y: 155, endPoint x: 537, endPoint y: 64, distance: 92.1
click at [537, 64] on div at bounding box center [428, 224] width 856 height 449
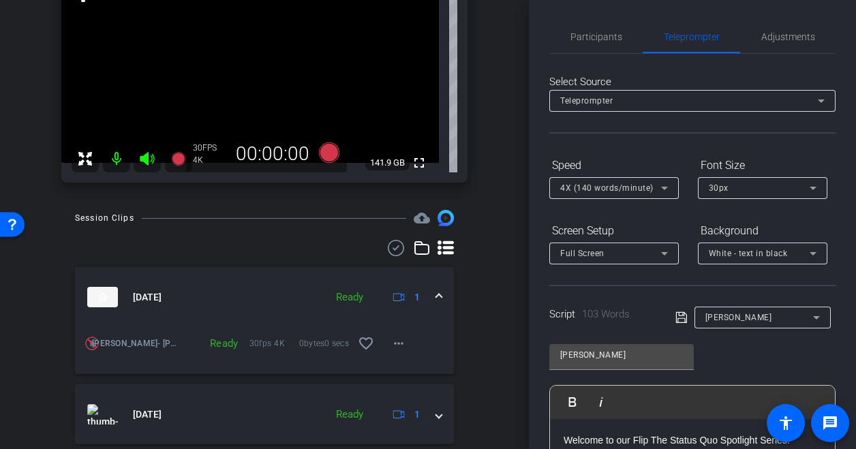
scroll to position [0, 0]
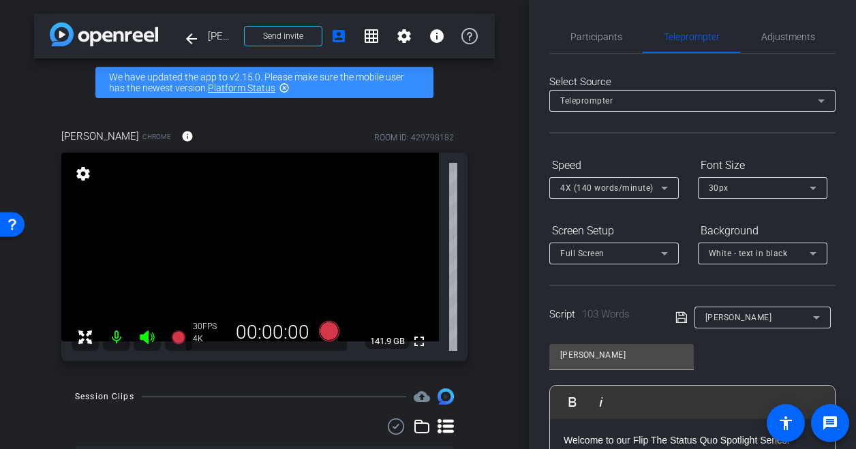
click at [74, 178] on mat-icon "settings" at bounding box center [83, 174] width 19 height 16
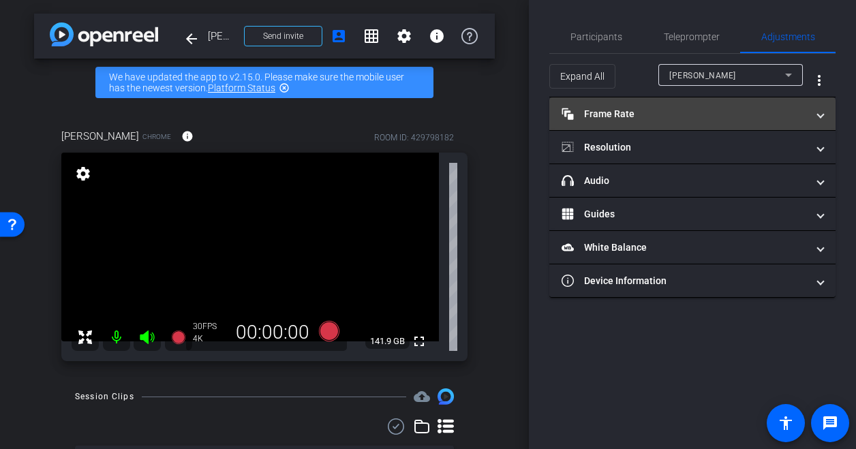
click at [621, 121] on mat-expansion-panel-header "Frame Rate Frame Rate" at bounding box center [692, 113] width 286 height 33
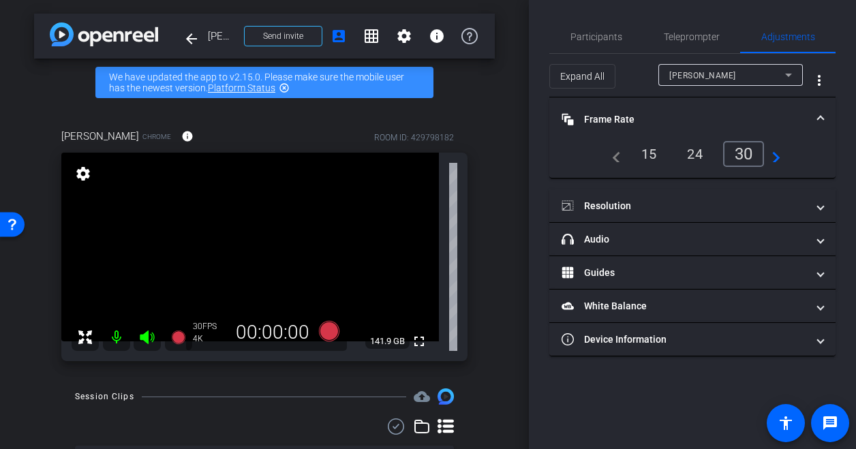
click at [689, 159] on div "24" at bounding box center [695, 153] width 36 height 23
click at [330, 330] on icon at bounding box center [329, 331] width 20 height 20
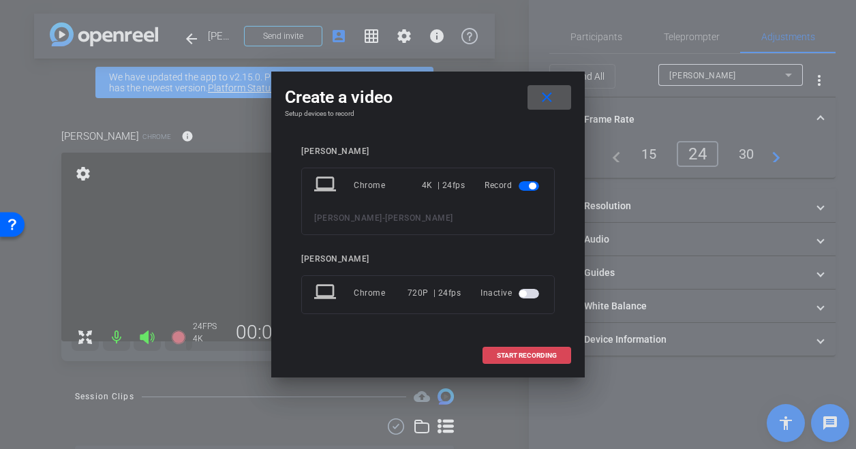
click at [504, 352] on span "START RECORDING" at bounding box center [527, 355] width 60 height 7
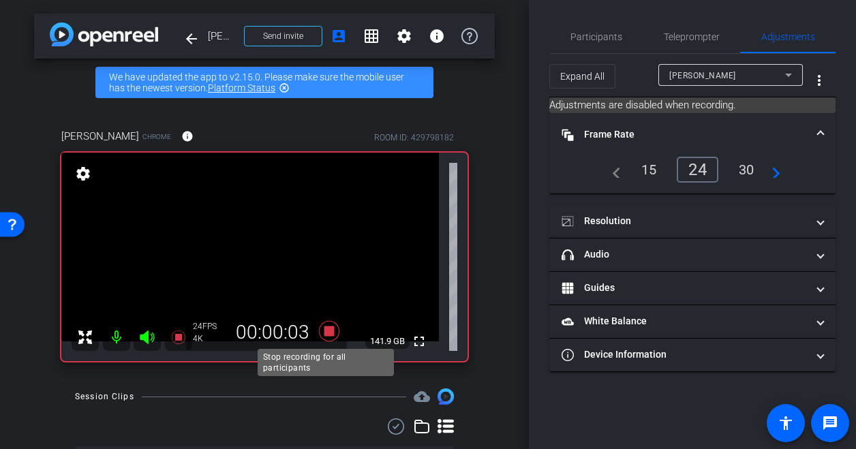
click at [326, 334] on icon at bounding box center [329, 331] width 20 height 20
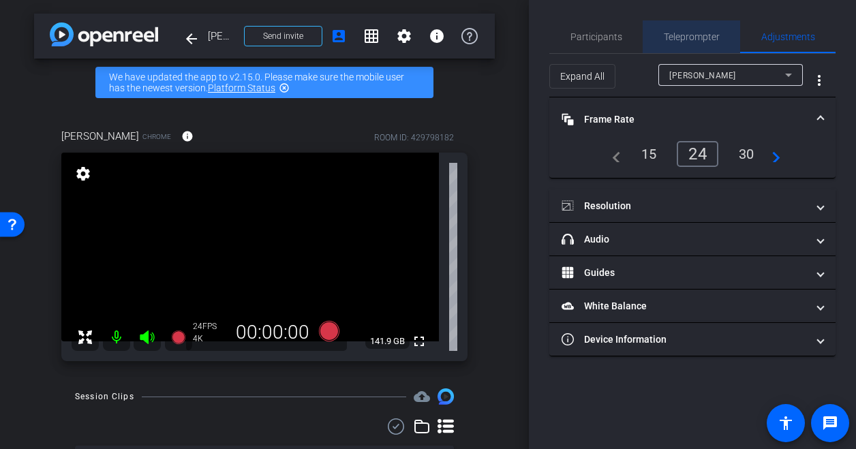
click at [699, 40] on span "Teleprompter" at bounding box center [692, 37] width 56 height 10
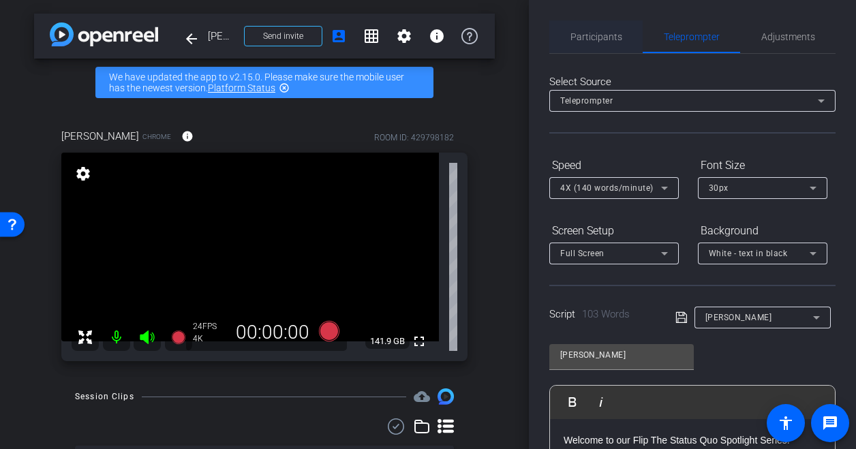
click at [598, 26] on span "Participants" at bounding box center [596, 36] width 52 height 33
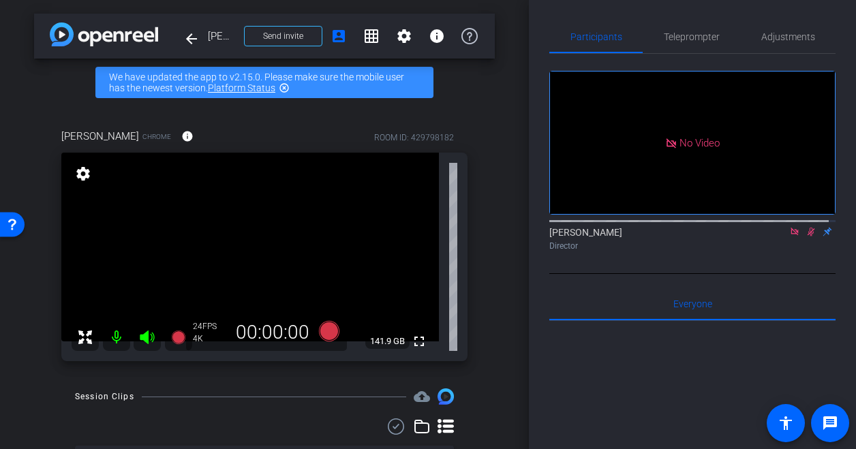
click at [805, 227] on icon at bounding box center [810, 232] width 11 height 10
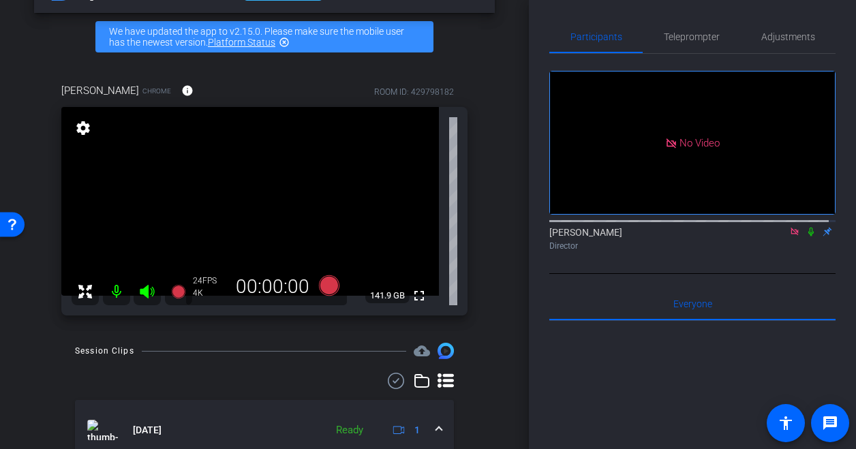
scroll to position [46, 0]
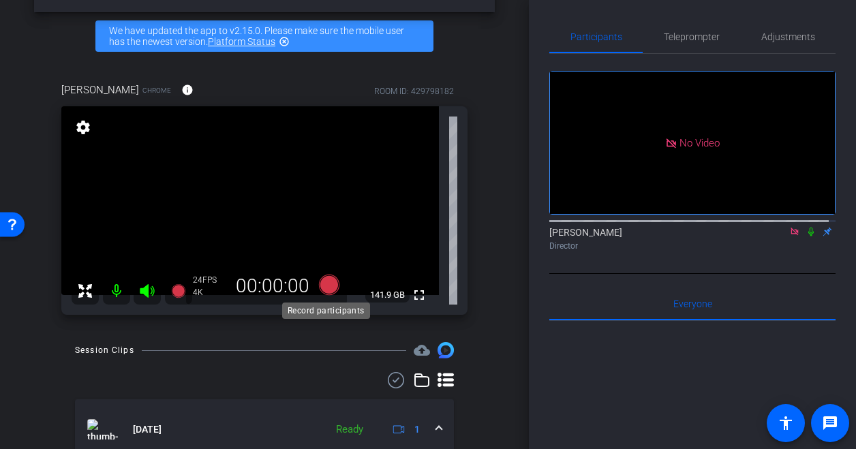
click at [330, 287] on icon at bounding box center [329, 285] width 20 height 20
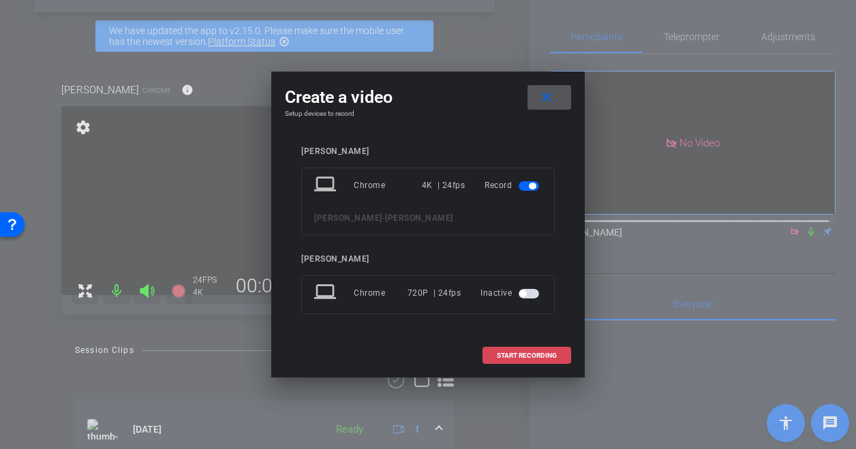
click at [541, 354] on span "START RECORDING" at bounding box center [527, 355] width 60 height 7
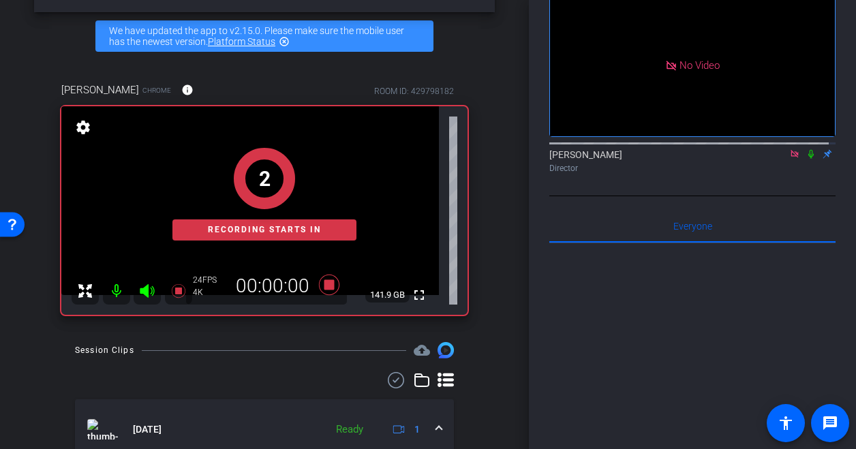
scroll to position [0, 0]
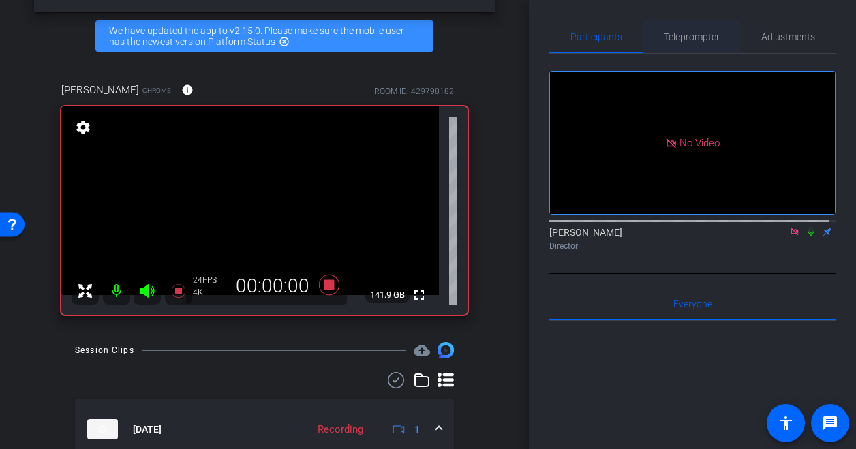
click at [683, 40] on span "Teleprompter" at bounding box center [692, 37] width 56 height 10
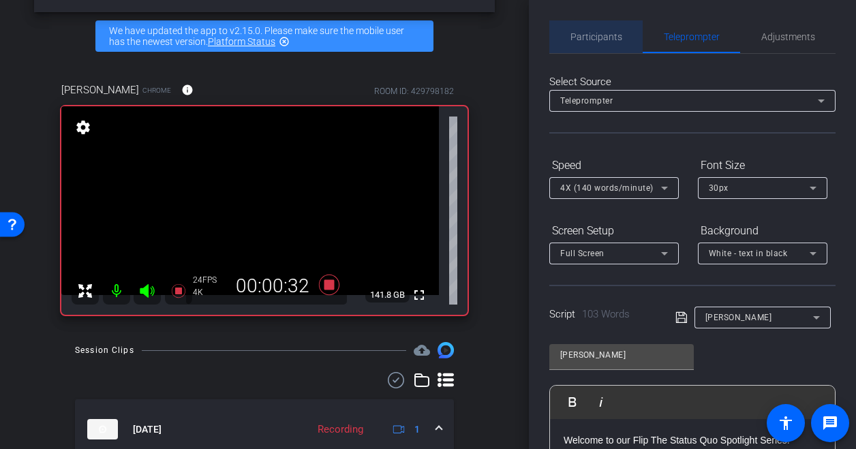
click at [605, 36] on span "Participants" at bounding box center [596, 37] width 52 height 10
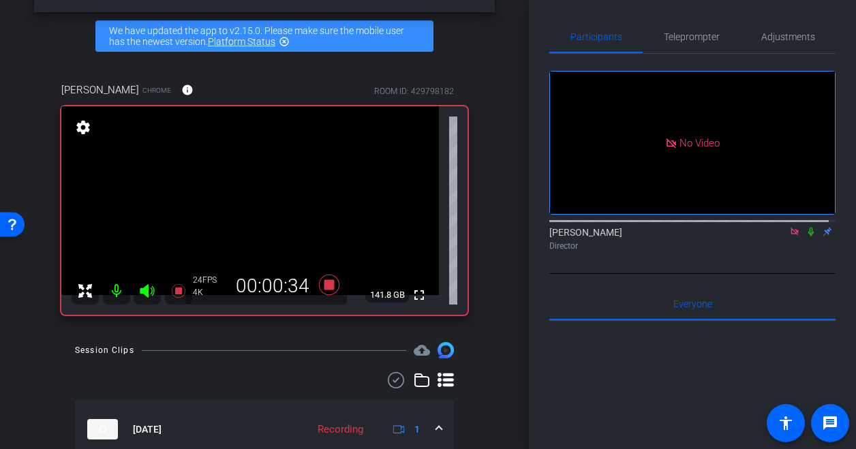
click at [805, 227] on icon at bounding box center [810, 232] width 11 height 10
click at [326, 285] on icon at bounding box center [329, 285] width 20 height 20
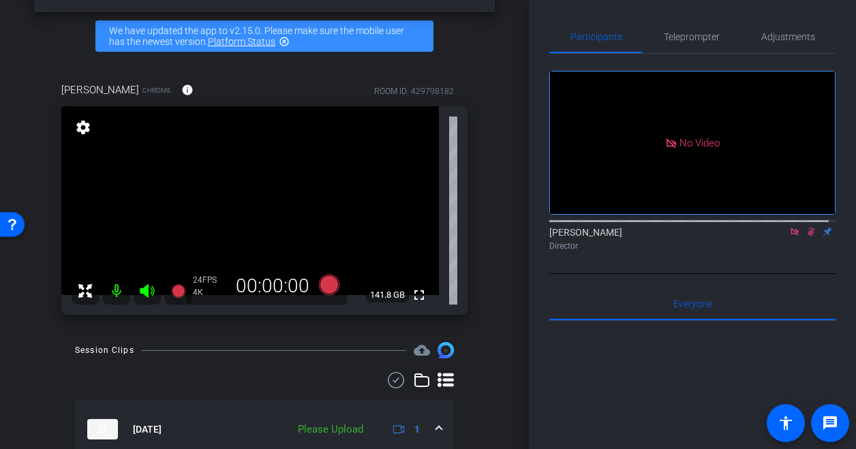
click at [805, 227] on icon at bounding box center [810, 232] width 11 height 10
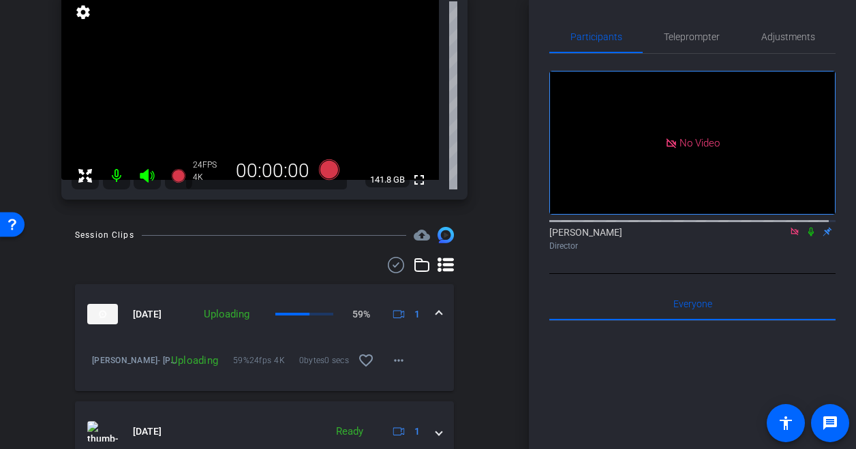
scroll to position [136, 0]
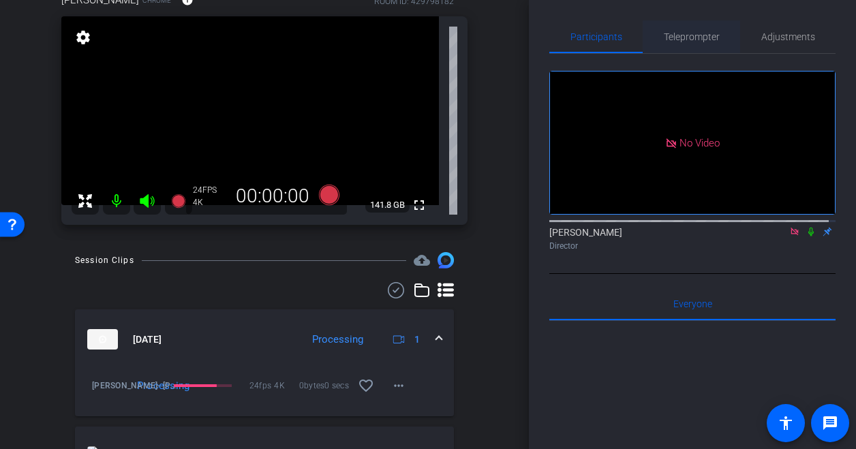
click at [684, 33] on span "Teleprompter" at bounding box center [692, 37] width 56 height 10
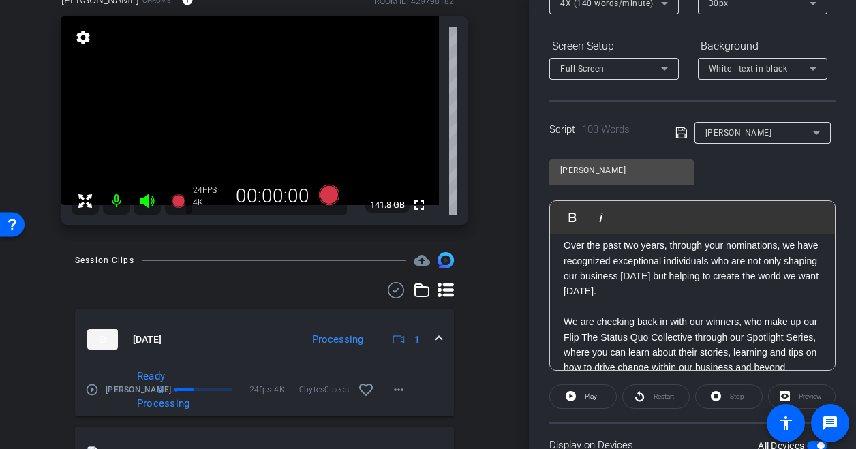
scroll to position [73, 0]
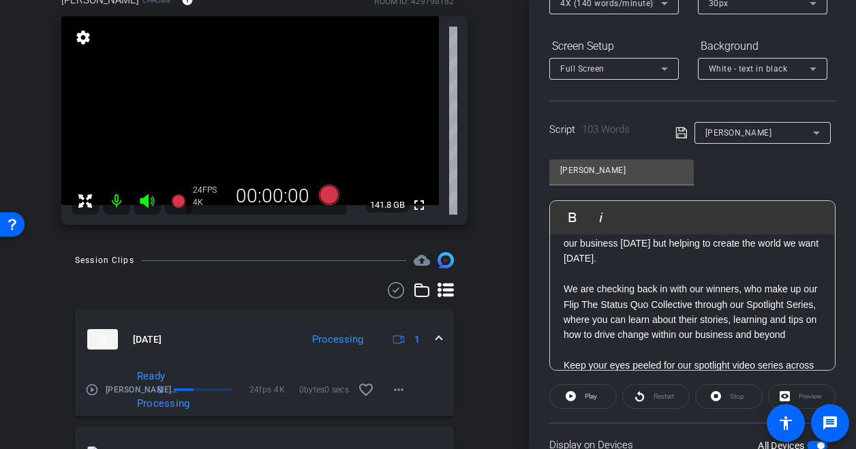
click at [594, 320] on p "We are checking back in with our winners, who make up our Flip The Status Quo C…" at bounding box center [693, 311] width 258 height 61
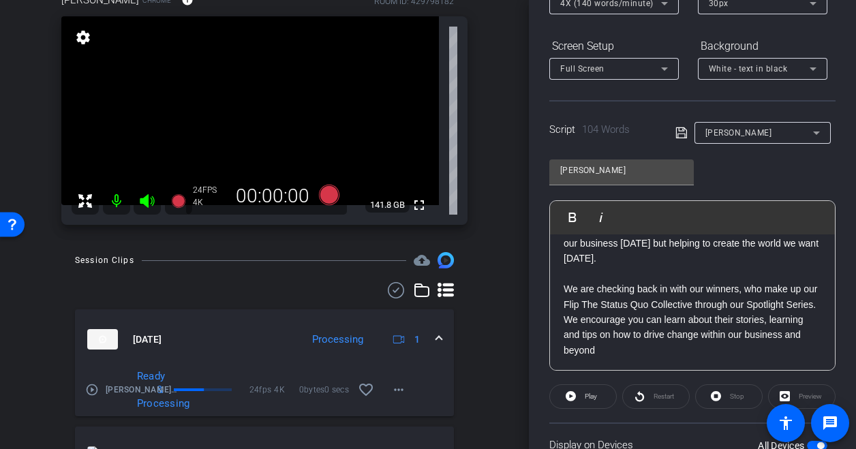
click at [688, 314] on p "We are checking back in with our winners, who make up our Flip The Status Quo C…" at bounding box center [693, 319] width 258 height 76
click at [694, 318] on p "We are checking back in with our winners, who make up our Flip The Status Quo C…" at bounding box center [693, 319] width 258 height 76
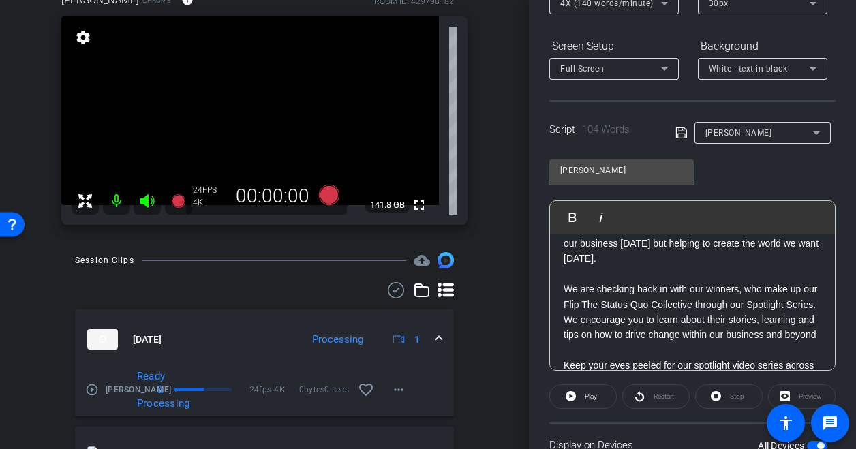
click at [695, 343] on p "We are checking back in with our winners, who make up our Flip The Status Quo C…" at bounding box center [693, 311] width 258 height 61
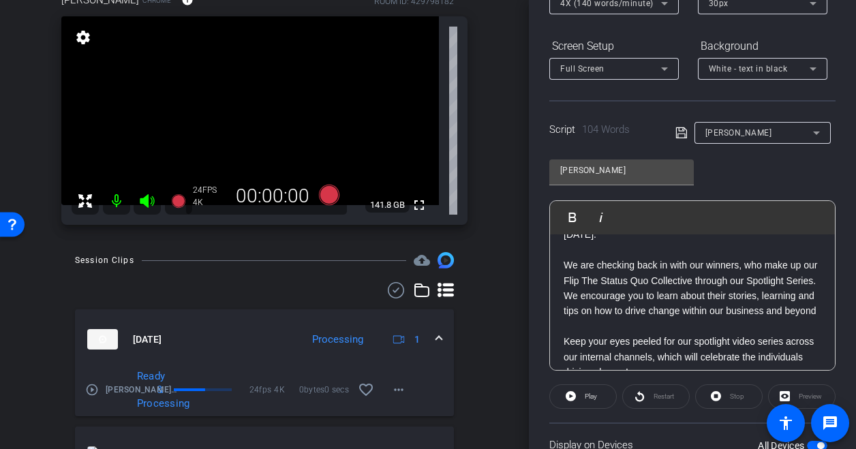
scroll to position [97, 0]
click at [788, 295] on p "We are checking back in with our winners, who make up our Flip The Status Quo C…" at bounding box center [693, 287] width 258 height 61
click at [602, 310] on p "We are checking back in with our winners, who make up our Flip The Status Quo C…" at bounding box center [693, 287] width 258 height 61
click at [590, 318] on p "We are checking back in with our winners, who make up our Flip The Status Quo C…" at bounding box center [693, 287] width 258 height 61
click at [597, 318] on p "We are checking back in with our winners, who make up our Flip The Status Quo C…" at bounding box center [693, 287] width 258 height 61
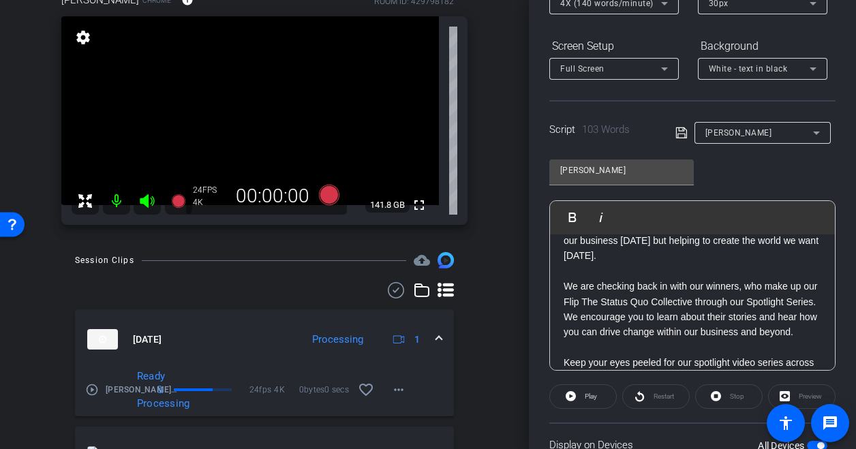
scroll to position [76, 0]
click at [713, 302] on p "We are checking back in with our winners, who make up our Flip The Status Quo C…" at bounding box center [693, 308] width 258 height 61
click at [666, 277] on p at bounding box center [693, 270] width 258 height 15
click at [738, 286] on p "We are checking back in with our winners, who make up our Flip The Status Quo C…" at bounding box center [693, 308] width 258 height 61
click at [712, 301] on p "We are checking back in with our winners, who make up our Flip The Status Quo C…" at bounding box center [693, 308] width 258 height 61
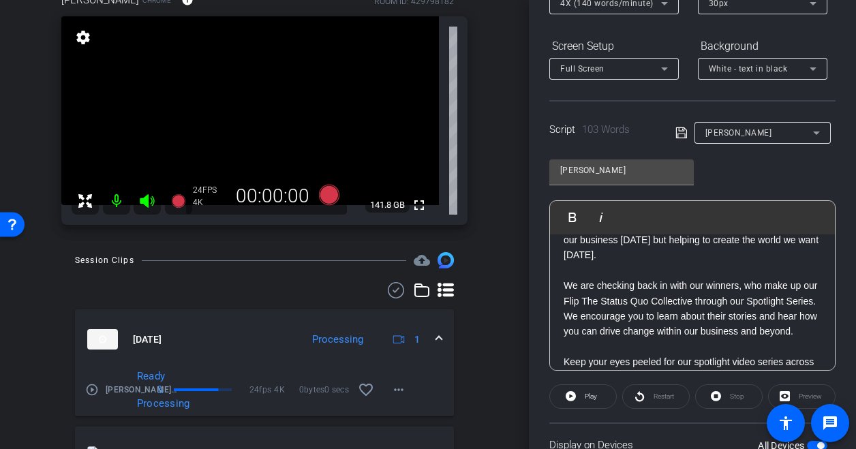
click at [760, 305] on p "We are checking back in with our winners, who make up our Flip The Status Quo C…" at bounding box center [693, 308] width 258 height 61
drag, startPoint x: 760, startPoint y: 305, endPoint x: 746, endPoint y: 304, distance: 14.3
click at [746, 304] on p "We are checking back in with our winners, who make up our Flip The Status Quo C…" at bounding box center [693, 308] width 258 height 61
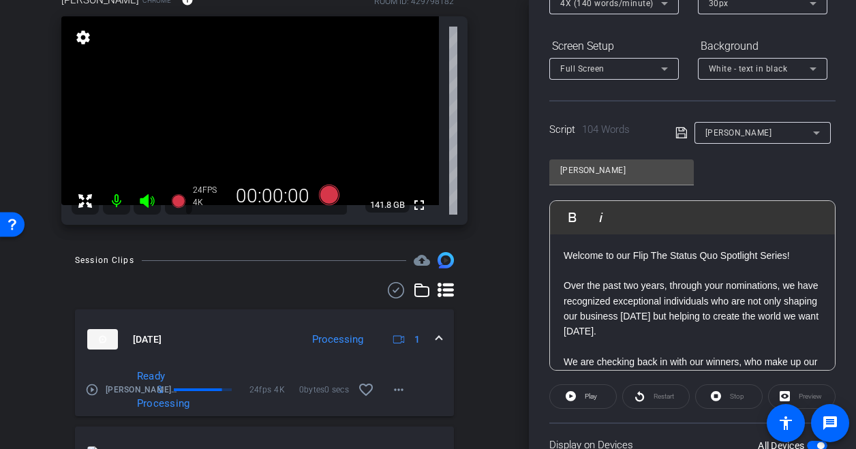
scroll to position [1, 0]
drag, startPoint x: 668, startPoint y: 285, endPoint x: 778, endPoint y: 290, distance: 110.5
click at [778, 290] on p "Over the past two years, through your nominations, we have recognized exception…" at bounding box center [693, 307] width 258 height 61
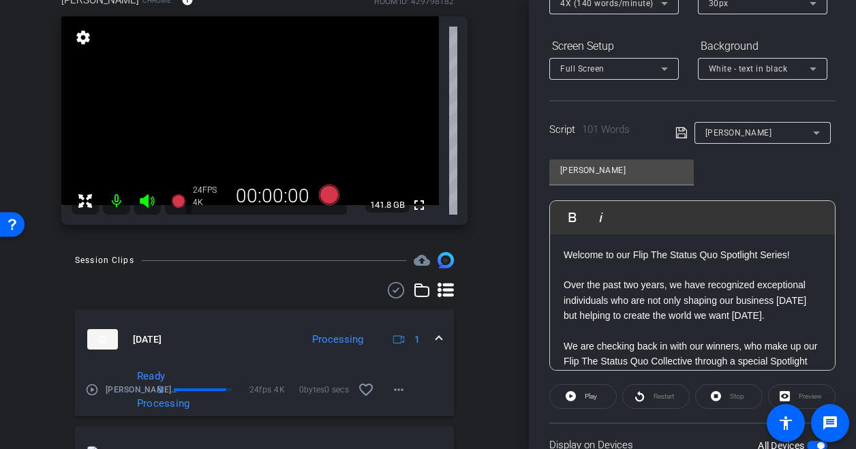
click at [765, 313] on p "Over the past two years, we have recognized exceptional individuals who are not…" at bounding box center [693, 300] width 258 height 46
drag, startPoint x: 652, startPoint y: 299, endPoint x: 677, endPoint y: 303, distance: 25.4
click at [677, 303] on p "Over the past two years, we have recognized exceptional individuals who are not…" at bounding box center [693, 300] width 258 height 46
click at [696, 336] on p at bounding box center [693, 330] width 258 height 15
drag, startPoint x: 767, startPoint y: 301, endPoint x: 785, endPoint y: 303, distance: 17.9
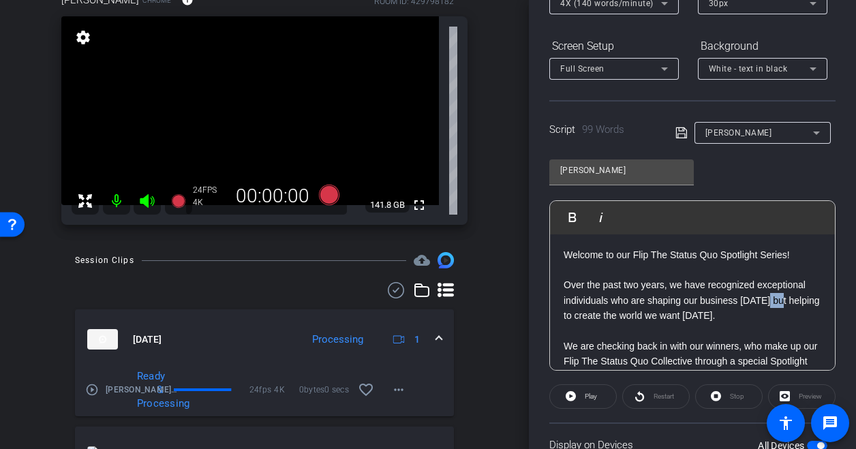
click at [785, 303] on p "Over the past two years, we have recognized exceptional individuals who are sha…" at bounding box center [693, 300] width 258 height 46
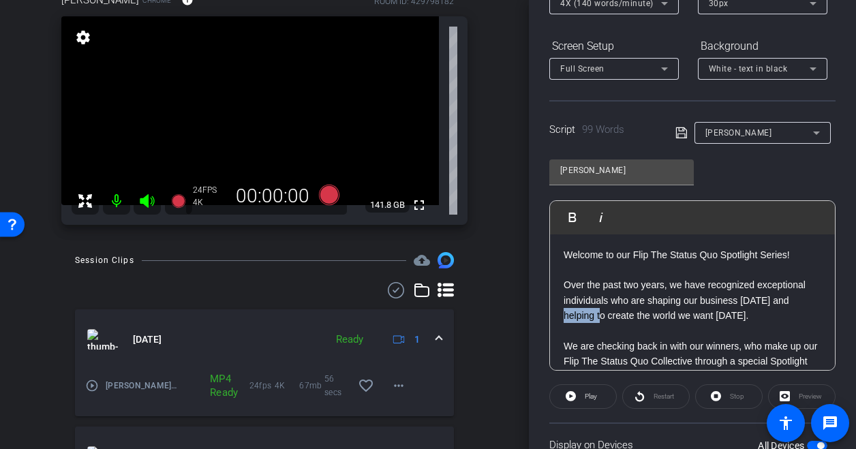
drag, startPoint x: 603, startPoint y: 314, endPoint x: 532, endPoint y: 313, distance: 71.6
click at [532, 313] on div "Participants Teleprompter Adjustments Sebastian Nizki Director Everyone 0 Mark …" at bounding box center [692, 224] width 327 height 449
click at [588, 315] on p "Over the past two years, we have recognized exceptional individuals who are sha…" at bounding box center [693, 300] width 258 height 46
click at [599, 326] on p at bounding box center [693, 330] width 258 height 15
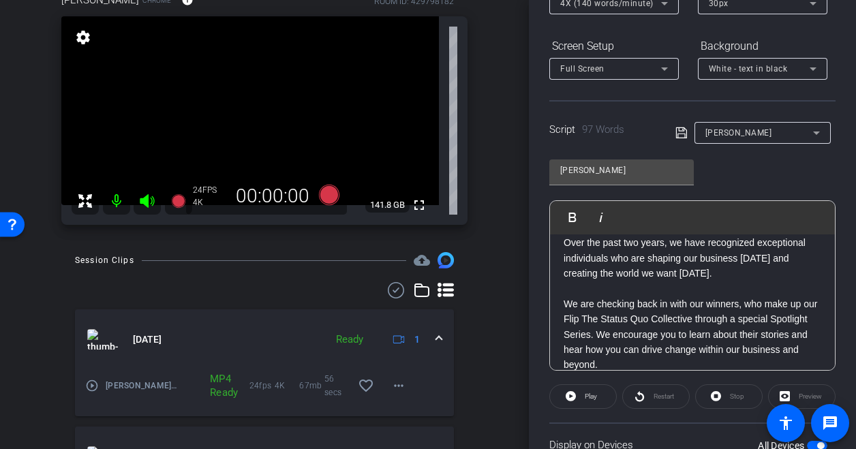
click at [608, 332] on p "We are checking back in with our winners, who make up our Flip The Status Quo C…" at bounding box center [693, 334] width 258 height 76
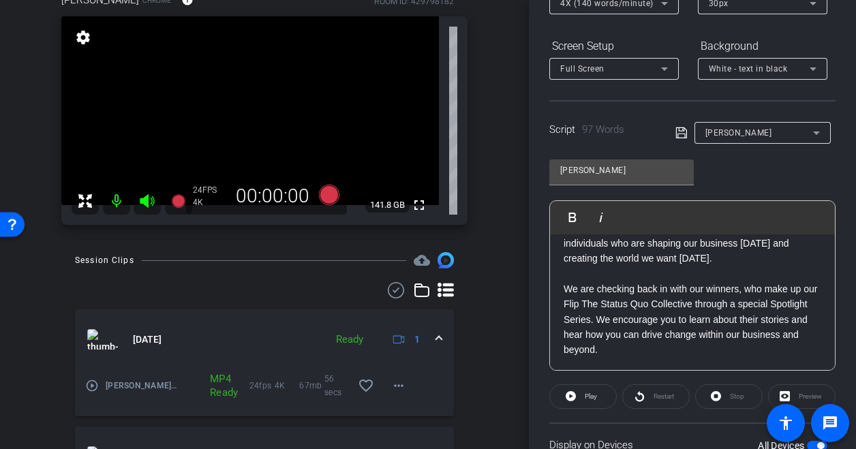
click at [635, 322] on p "We are checking back in with our winners, who make up our Flip The Status Quo C…" at bounding box center [693, 319] width 258 height 76
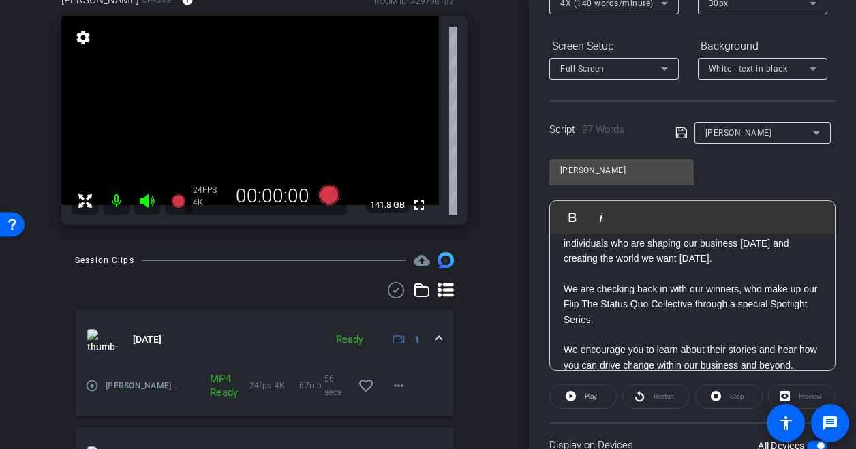
scroll to position [150, 0]
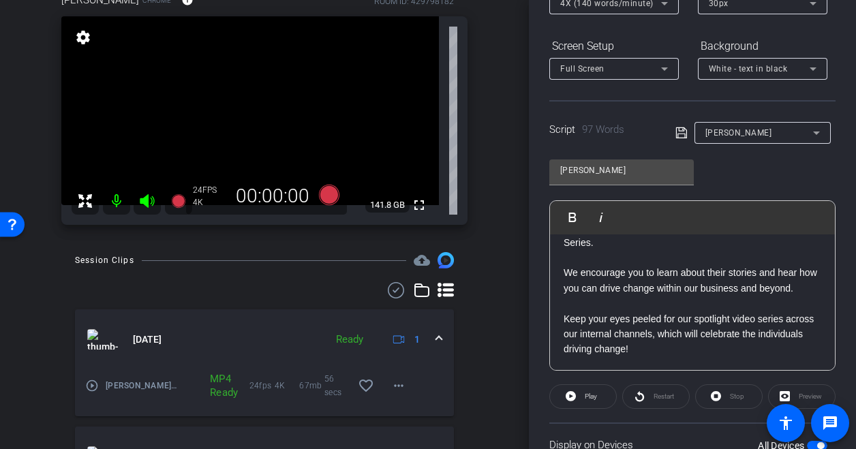
click at [694, 344] on p "Keep your eyes peeled for our spotlight video series across our internal channe…" at bounding box center [693, 334] width 258 height 46
click at [611, 318] on p "Keep your eyes peeled for our spotlight video series across our internal channe…" at bounding box center [693, 334] width 258 height 46
drag, startPoint x: 589, startPoint y: 318, endPoint x: 658, endPoint y: 319, distance: 69.5
click at [658, 319] on p "Keep your eyes peeled for our spotlight video series across our internal channe…" at bounding box center [693, 334] width 258 height 46
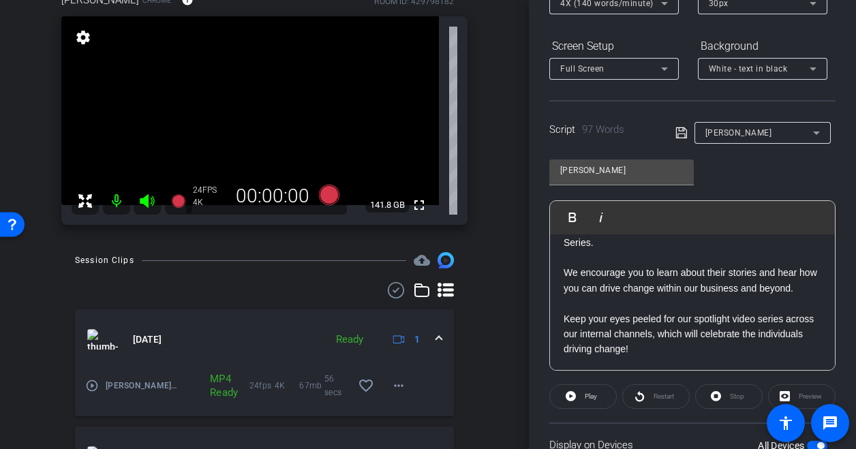
click at [658, 319] on p "Keep your eyes peeled for our spotlight video series across our internal channe…" at bounding box center [693, 334] width 258 height 46
drag, startPoint x: 654, startPoint y: 316, endPoint x: 619, endPoint y: 315, distance: 34.8
click at [619, 315] on p "Keep your eyes peeled for our spotlight video series across our internal channe…" at bounding box center [693, 334] width 258 height 46
click at [676, 335] on p "Keep your eyes peeled for our spotlight video series across our internal channe…" at bounding box center [693, 334] width 258 height 46
drag, startPoint x: 623, startPoint y: 324, endPoint x: 551, endPoint y: 322, distance: 72.9
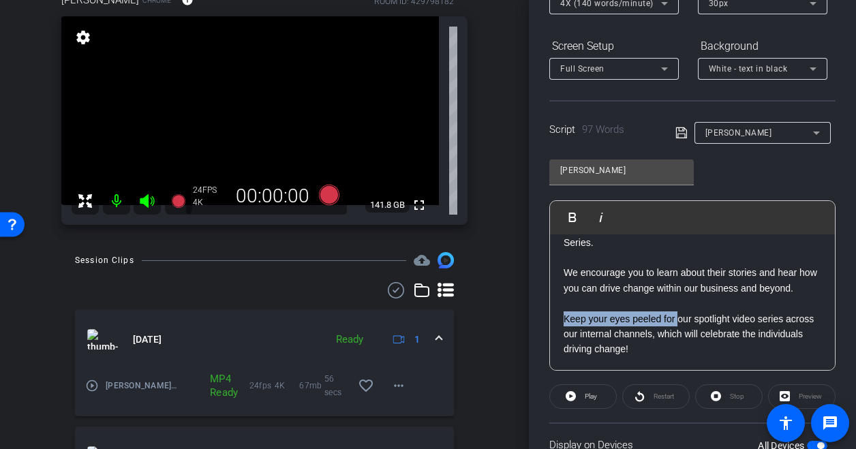
click at [551, 322] on div "Welcome to our Flip The Status Quo Spotlight Series! Over the past two years, w…" at bounding box center [692, 234] width 285 height 271
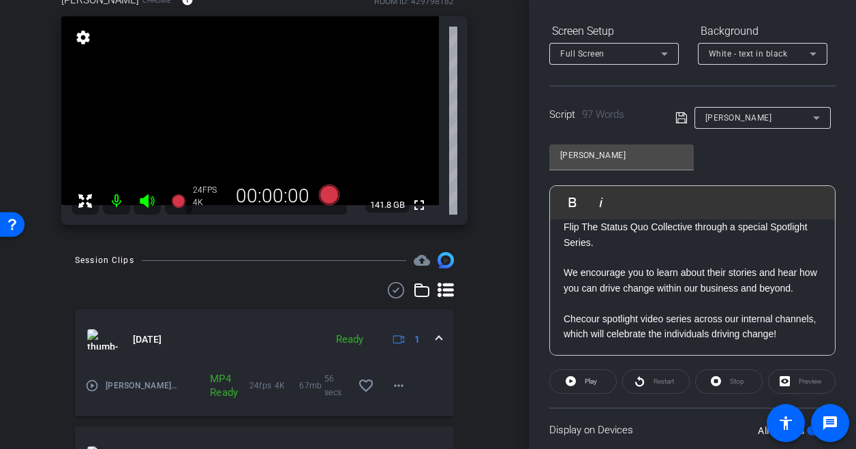
scroll to position [185, 0]
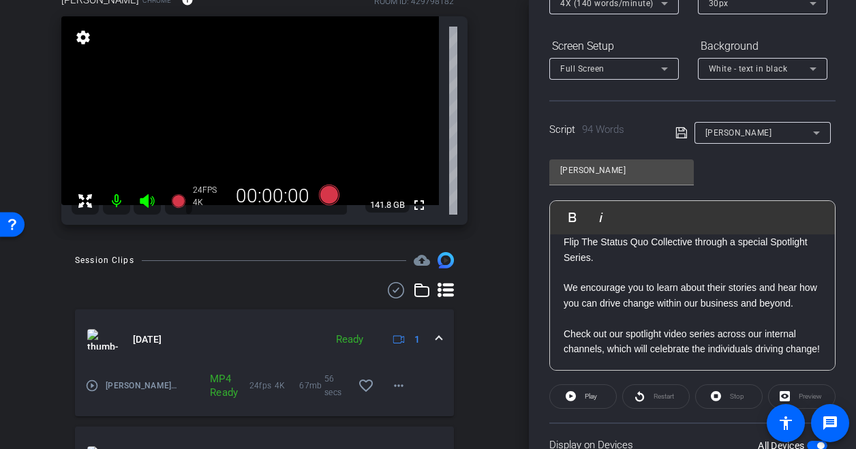
click at [658, 336] on p "Check out our spotlight video series across our internal channels, which will c…" at bounding box center [693, 341] width 258 height 31
click at [684, 326] on p "Check out our spotlight video series across our internal channels, which will c…" at bounding box center [693, 341] width 258 height 31
click at [691, 340] on p "Check out our spotlight series across our internal channels, which will celebra…" at bounding box center [693, 341] width 258 height 31
click at [649, 337] on p "Check out our spotlight series across our internal channels, which will celebra…" at bounding box center [693, 341] width 258 height 31
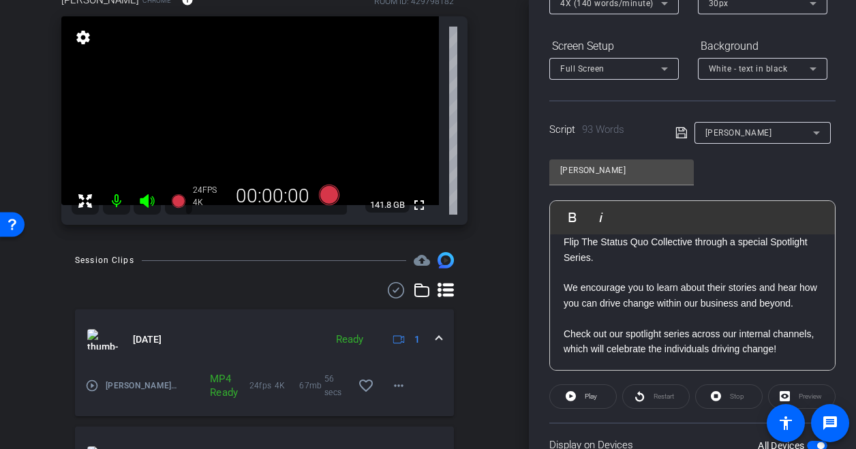
click at [634, 344] on p "Check out our spotlight series across our internal channels, which will celebra…" at bounding box center [693, 341] width 258 height 31
drag, startPoint x: 664, startPoint y: 318, endPoint x: 688, endPoint y: 318, distance: 24.5
click at [688, 326] on p "Check out our spotlight series across our internal channels, which will celebra…" at bounding box center [693, 341] width 258 height 31
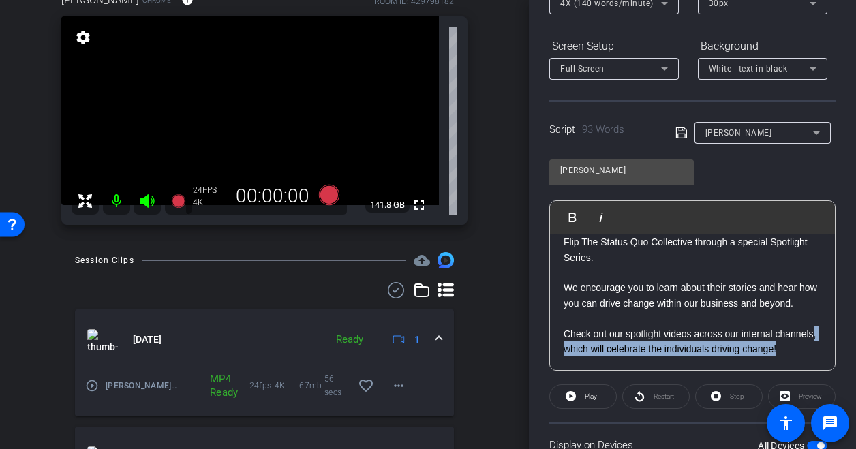
drag, startPoint x: 636, startPoint y: 350, endPoint x: 600, endPoint y: 332, distance: 40.8
click at [600, 332] on p "Check out our spotlight videos across our internal channels, which will celebra…" at bounding box center [693, 341] width 258 height 31
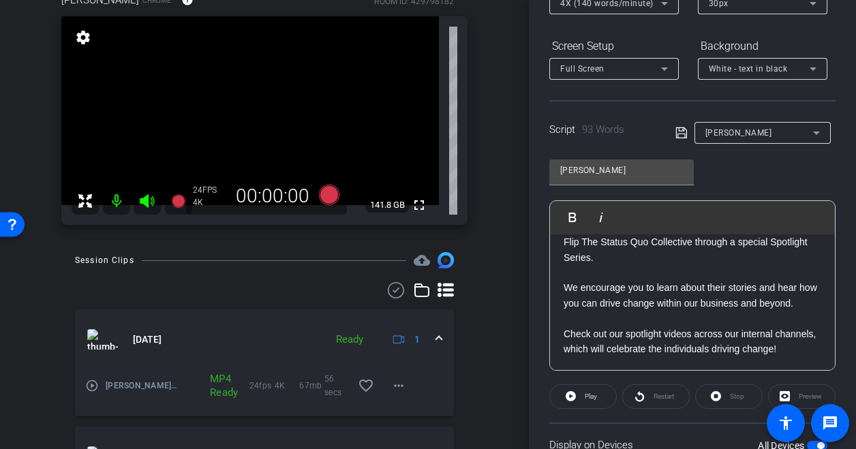
click at [626, 359] on div "Welcome to our Flip The Status Quo Spotlight Series! Over the past two years, w…" at bounding box center [692, 242] width 285 height 256
drag, startPoint x: 650, startPoint y: 333, endPoint x: 651, endPoint y: 340, distance: 6.9
click at [651, 340] on p "Check out our spotlight videos across our internal channels, which will celebra…" at bounding box center [693, 341] width 258 height 31
drag, startPoint x: 649, startPoint y: 334, endPoint x: 651, endPoint y: 341, distance: 7.6
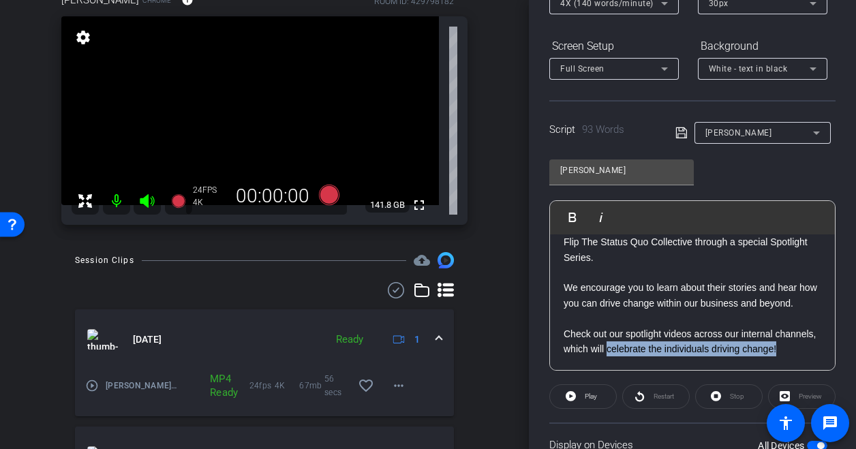
click at [651, 341] on p "Check out our spotlight videos across our internal channels, which will celebra…" at bounding box center [693, 341] width 258 height 31
click at [698, 343] on p "Check out our spotlight videos across our internal channels, which will celebra…" at bounding box center [693, 341] width 258 height 31
drag, startPoint x: 708, startPoint y: 333, endPoint x: 754, endPoint y: 332, distance: 45.7
click at [754, 332] on p "Check out our spotlight videos across our internal channels, which will celebra…" at bounding box center [693, 341] width 258 height 31
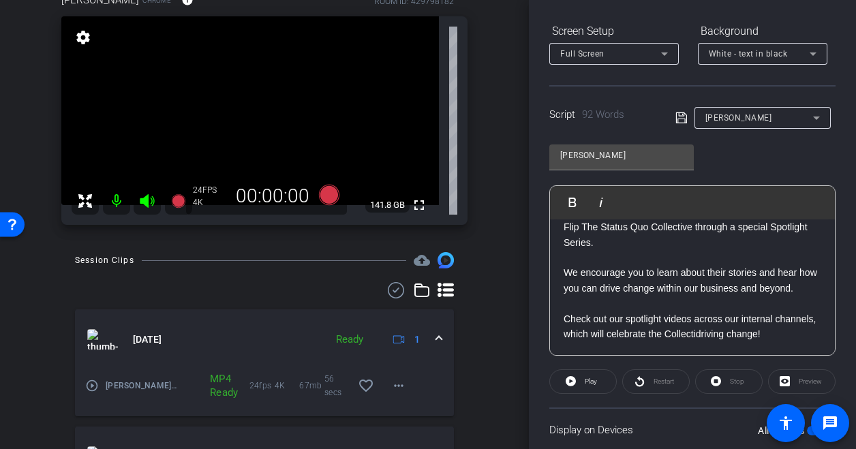
scroll to position [185, 0]
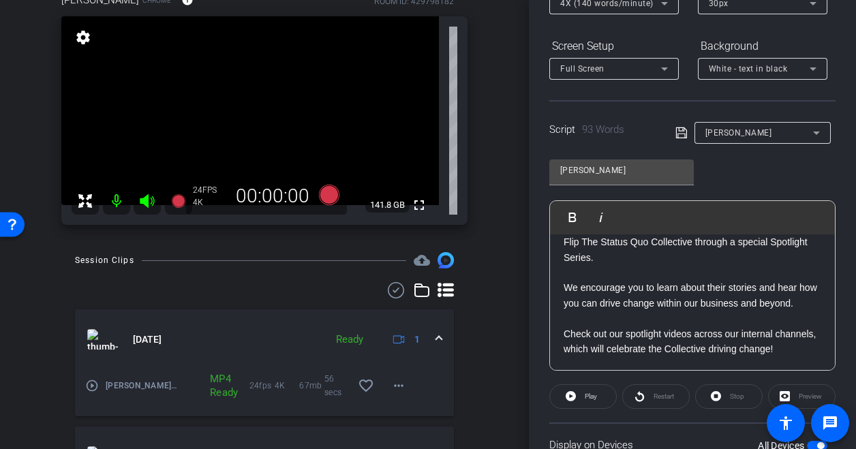
click at [744, 352] on p "Check out our spotlight videos across our internal channels, which will celebra…" at bounding box center [693, 341] width 258 height 31
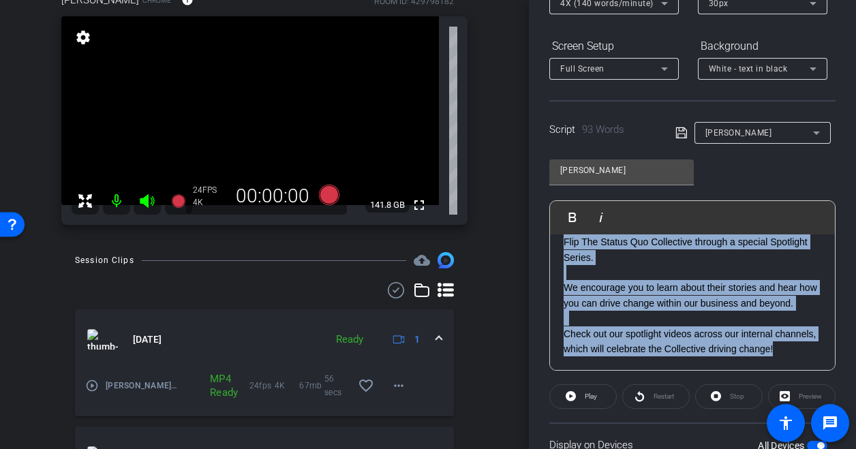
copy div "Welcome to our Flip The Status Quo Spotlight Series! Over the past two years, w…"
click at [686, 430] on div "Display on Devices All Devices" at bounding box center [692, 444] width 286 height 44
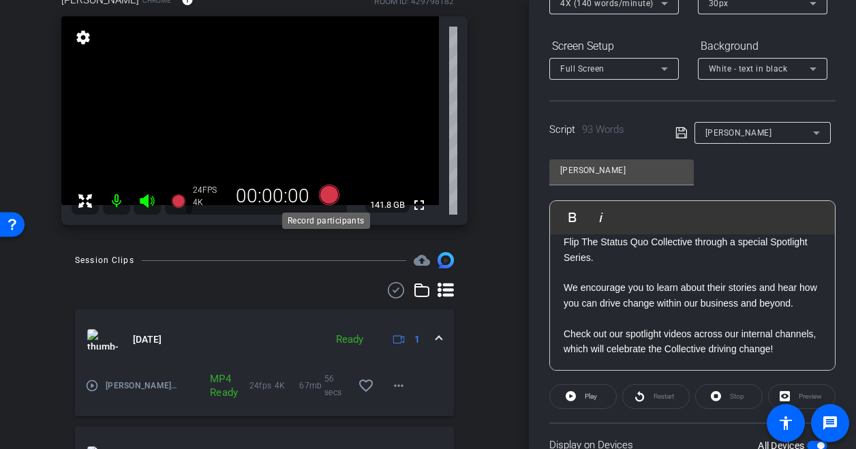
click at [320, 194] on icon at bounding box center [329, 195] width 20 height 20
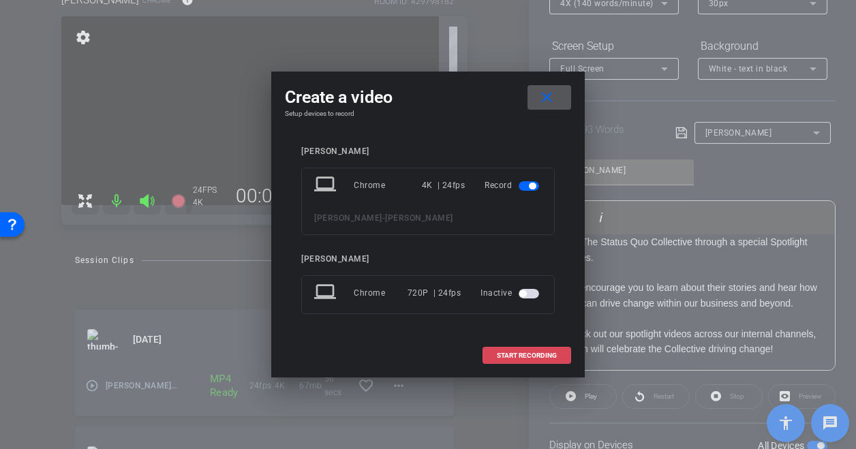
click at [534, 354] on span "START RECORDING" at bounding box center [527, 355] width 60 height 7
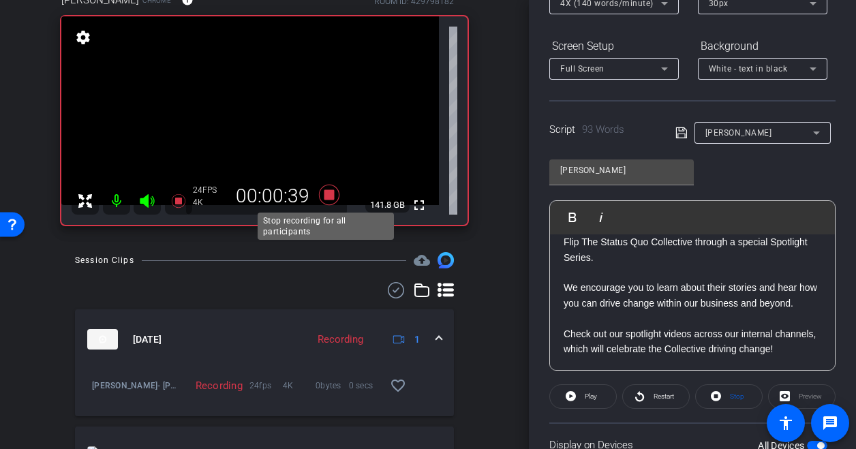
click at [326, 193] on icon at bounding box center [329, 195] width 20 height 20
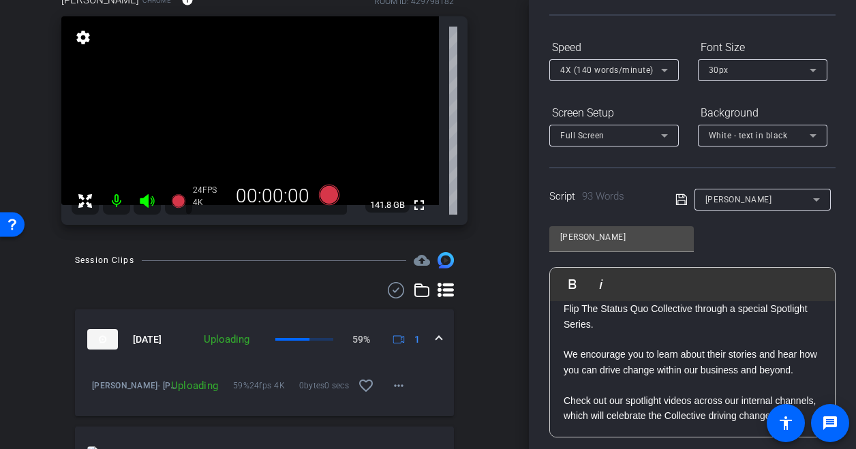
scroll to position [0, 0]
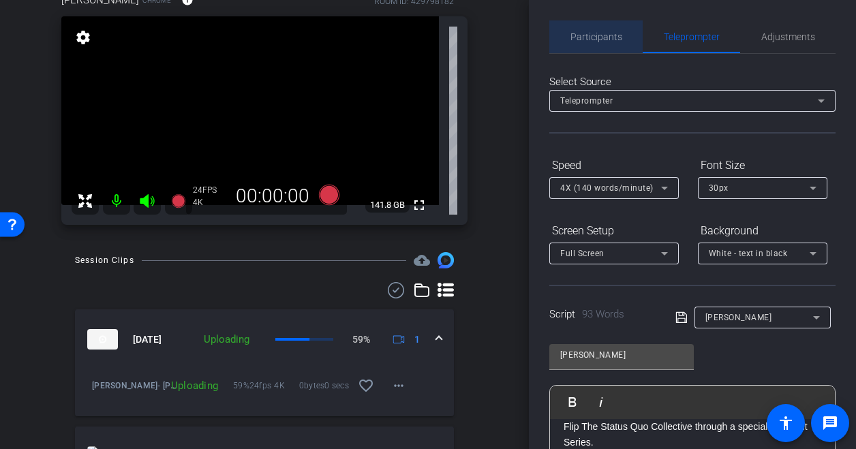
click at [598, 26] on span "Participants" at bounding box center [596, 36] width 52 height 33
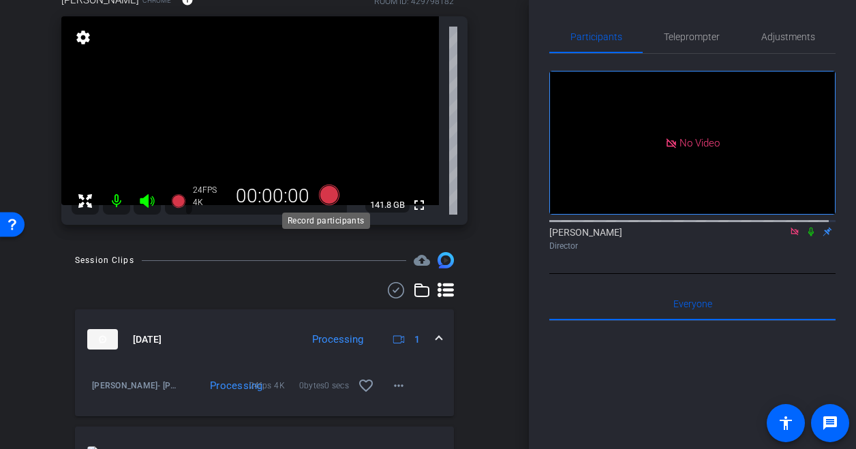
click at [326, 197] on icon at bounding box center [329, 195] width 20 height 20
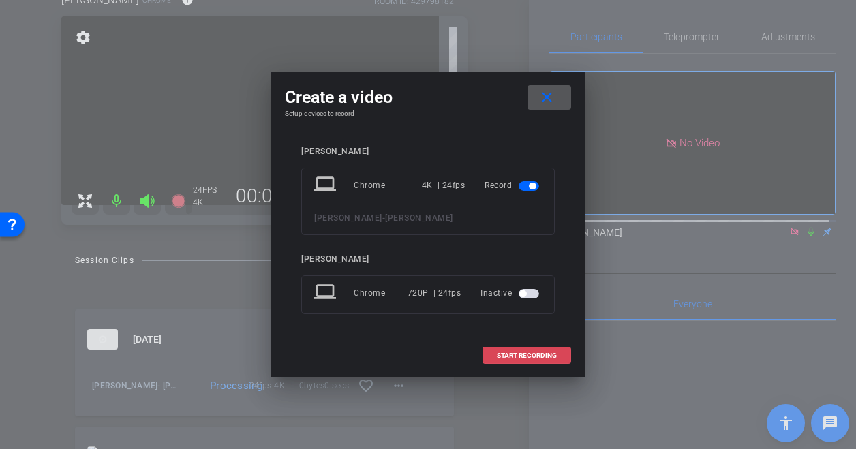
click at [504, 354] on span "START RECORDING" at bounding box center [527, 355] width 60 height 7
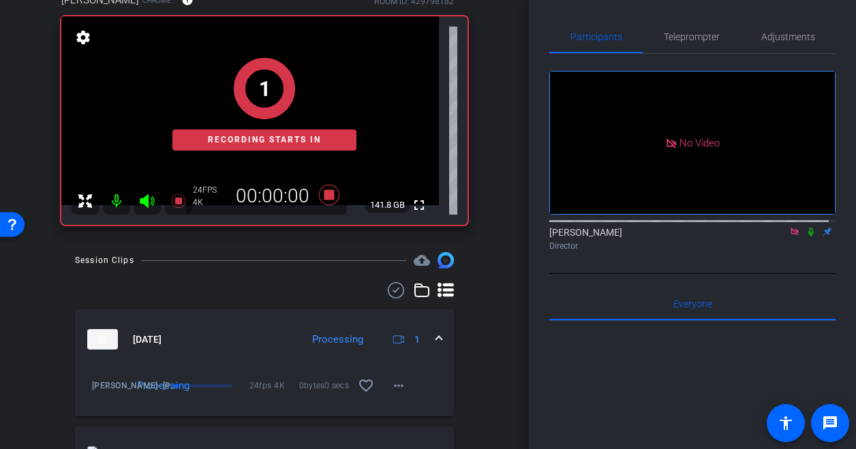
click at [805, 227] on icon at bounding box center [810, 232] width 11 height 10
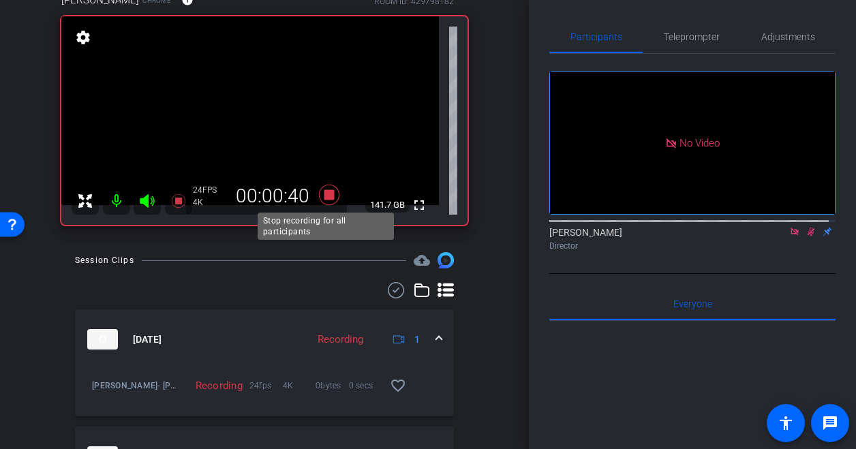
click at [318, 192] on icon at bounding box center [329, 195] width 33 height 25
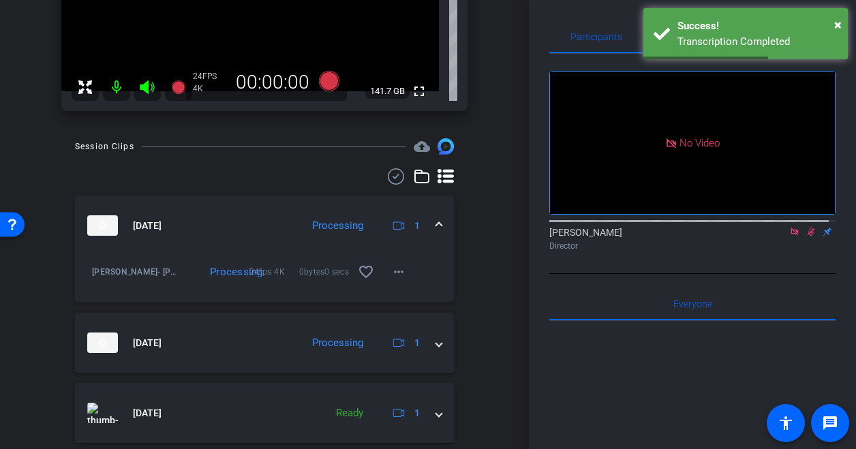
scroll to position [220, 0]
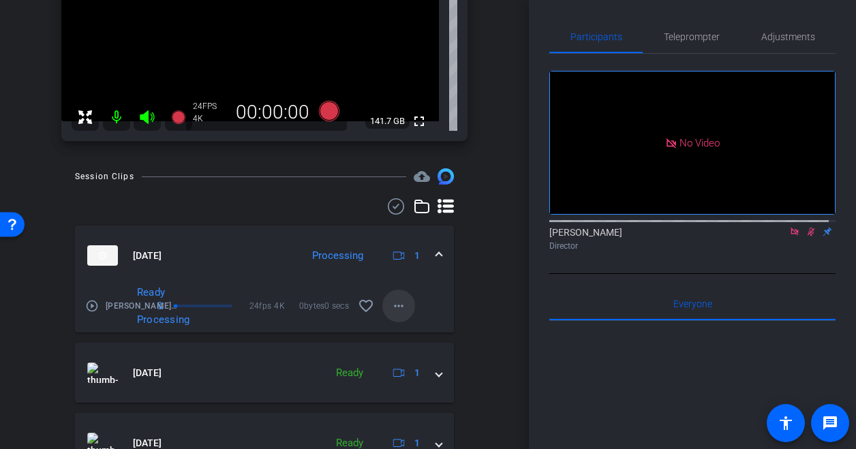
click at [395, 307] on mat-icon "more_horiz" at bounding box center [398, 306] width 16 height 16
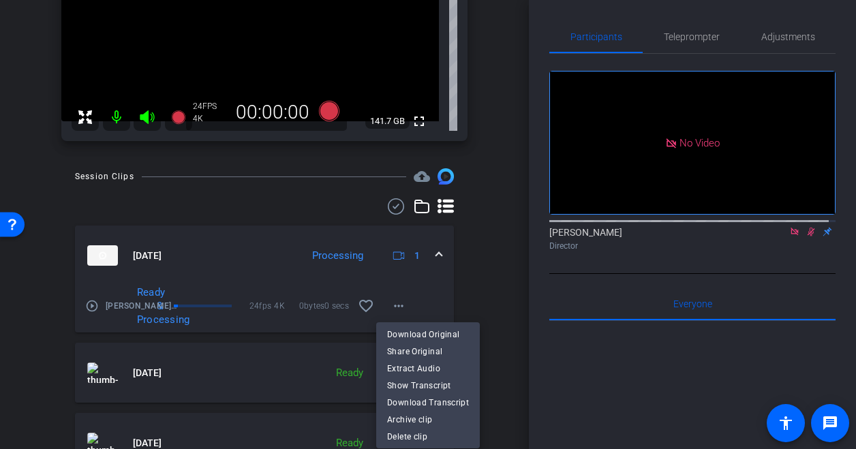
click at [397, 295] on div at bounding box center [428, 224] width 856 height 449
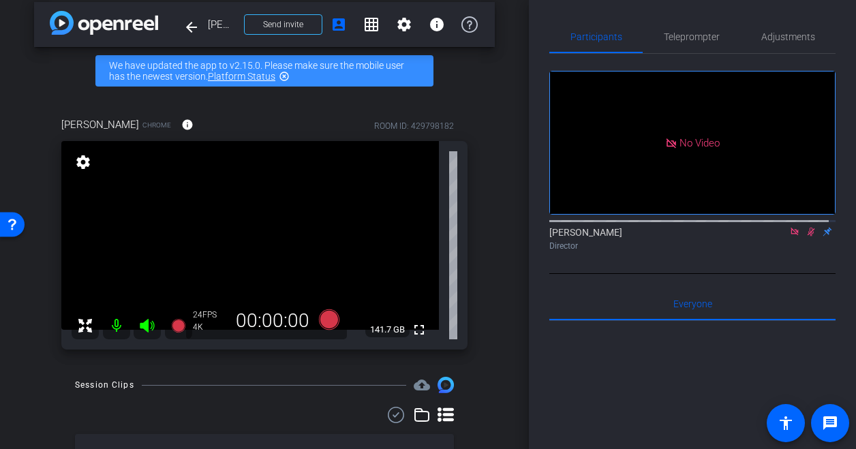
scroll to position [7, 0]
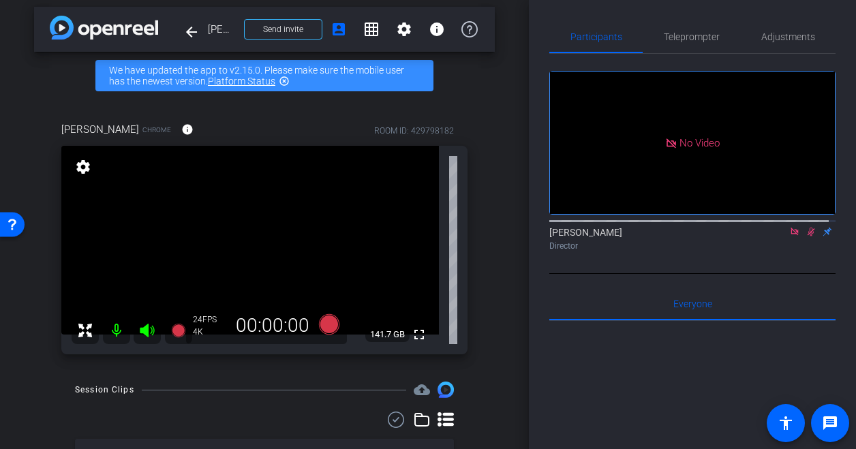
click at [805, 227] on icon at bounding box center [810, 232] width 11 height 10
click at [328, 326] on icon at bounding box center [329, 324] width 20 height 20
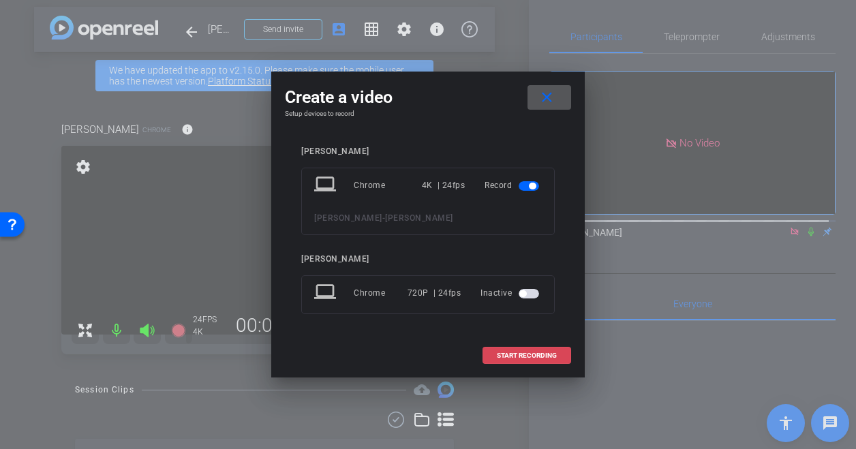
click at [528, 350] on span at bounding box center [526, 355] width 87 height 33
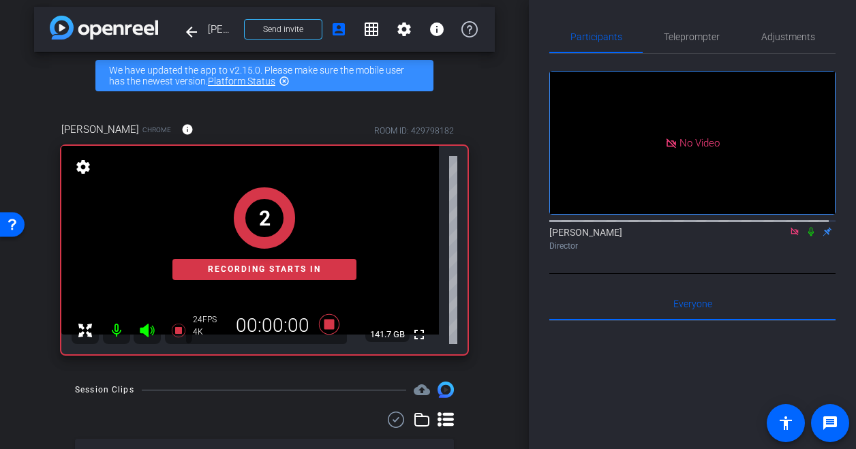
click at [808, 228] on icon at bounding box center [810, 232] width 5 height 9
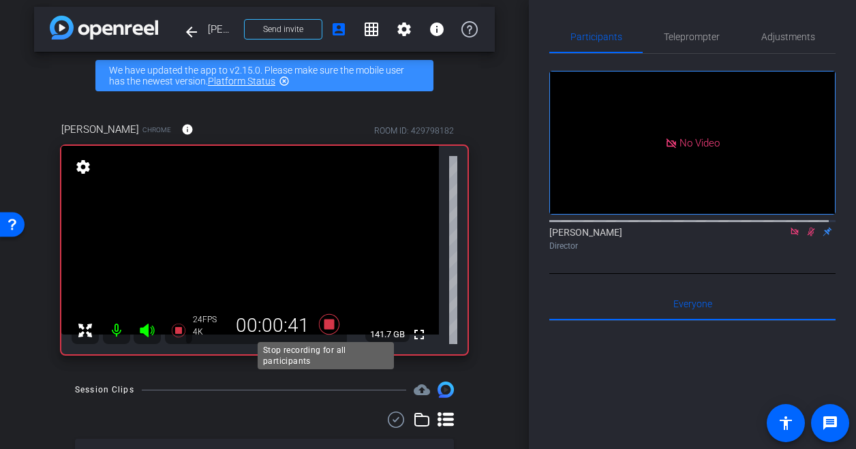
click at [323, 324] on icon at bounding box center [329, 324] width 20 height 20
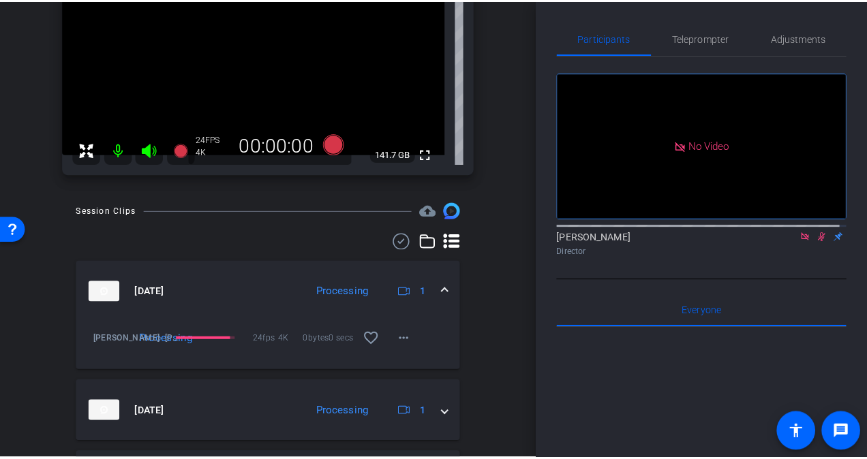
scroll to position [191, 0]
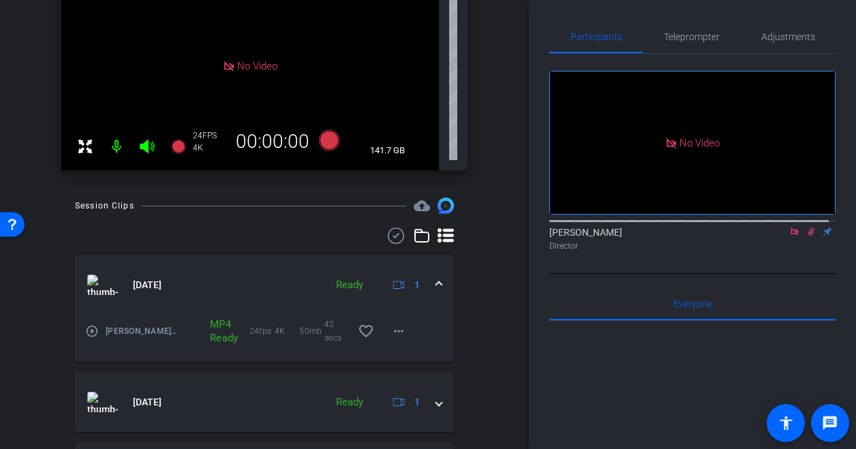
click at [536, 431] on div "Participants Teleprompter Adjustments No Video Sebastian Nizki Director Everyon…" at bounding box center [692, 224] width 327 height 449
click at [392, 336] on mat-icon "more_horiz" at bounding box center [398, 331] width 16 height 16
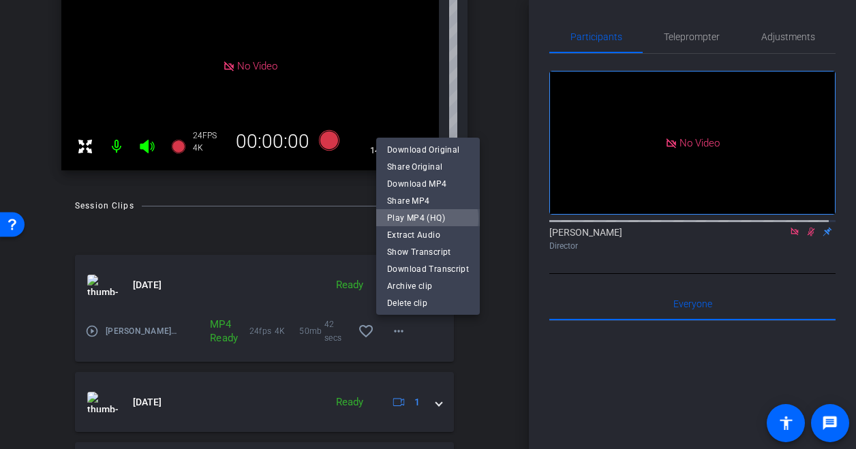
click at [421, 219] on span "Play MP4 (HQ)" at bounding box center [428, 218] width 82 height 16
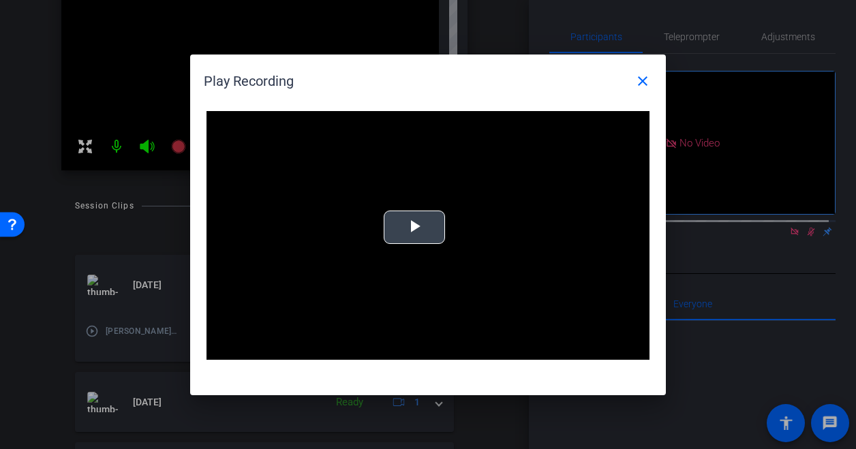
click at [421, 221] on div "Video Player is loading. Play Video Play Mute Current Time 0:00 / Duration 0:42…" at bounding box center [427, 235] width 443 height 249
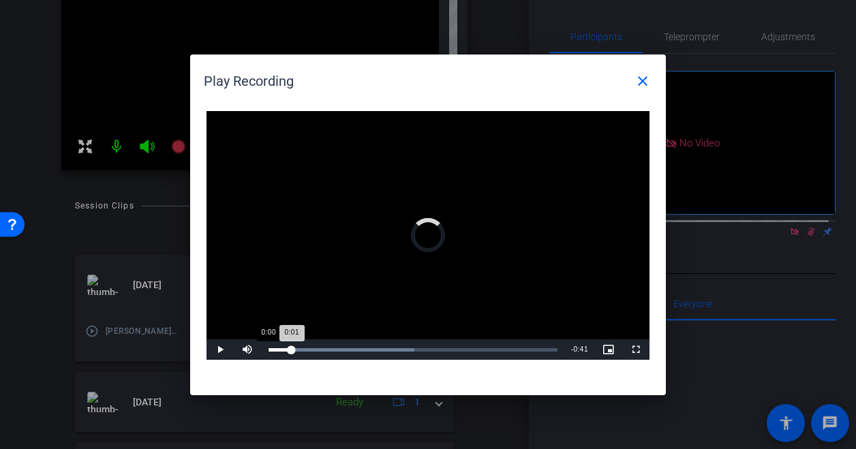
drag, startPoint x: 281, startPoint y: 347, endPoint x: 266, endPoint y: 350, distance: 15.4
click at [266, 350] on div "Loaded : 50.64% 0:00 0:01" at bounding box center [412, 349] width 303 height 20
drag, startPoint x: 284, startPoint y: 355, endPoint x: 273, endPoint y: 351, distance: 11.6
click at [274, 351] on div "Loaded : 50.64% 0:01 0:02" at bounding box center [412, 349] width 303 height 20
click at [273, 351] on div "0:00" at bounding box center [276, 349] width 16 height 3
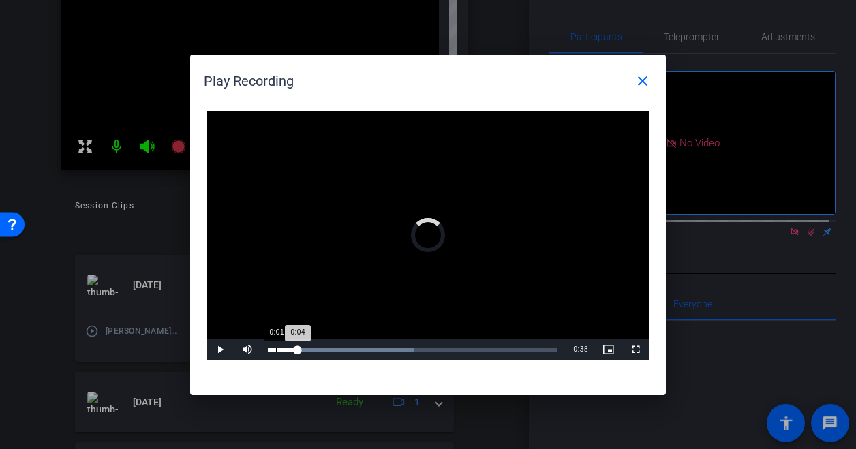
drag, startPoint x: 298, startPoint y: 348, endPoint x: 275, endPoint y: 347, distance: 22.5
click at [275, 347] on div "Loaded : 50.64% 0:01 0:04" at bounding box center [412, 349] width 303 height 20
drag, startPoint x: 309, startPoint y: 351, endPoint x: 254, endPoint y: 352, distance: 55.2
click at [254, 352] on div "Play Mute Current Time 0:06 / Duration 0:42 Loaded : 50.64% 0:00 0:06 Stream Ty…" at bounding box center [427, 349] width 443 height 20
click at [639, 80] on mat-icon "close" at bounding box center [642, 81] width 16 height 16
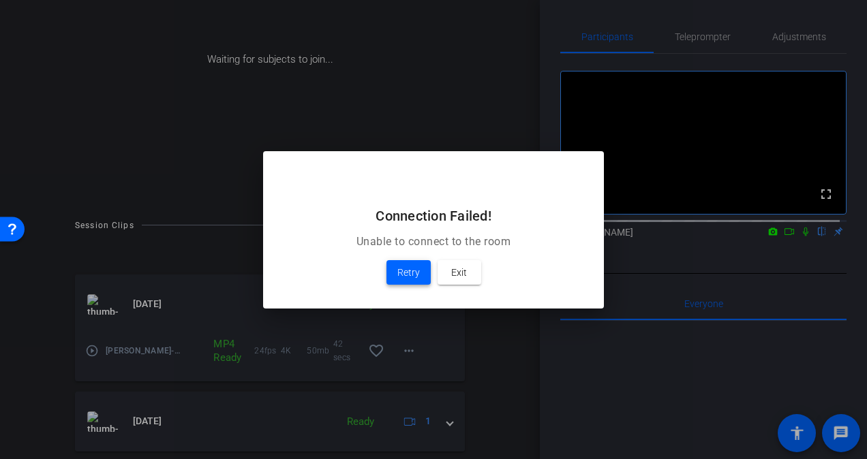
scroll to position [211, 0]
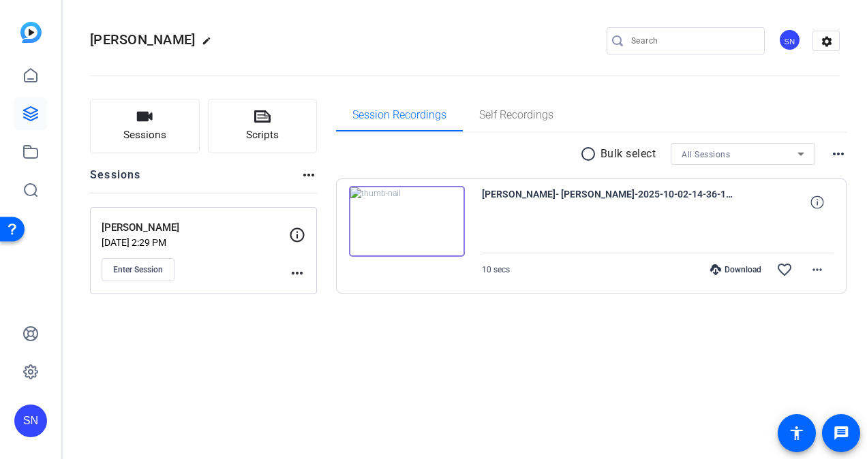
click at [161, 232] on p "[PERSON_NAME]" at bounding box center [195, 228] width 187 height 16
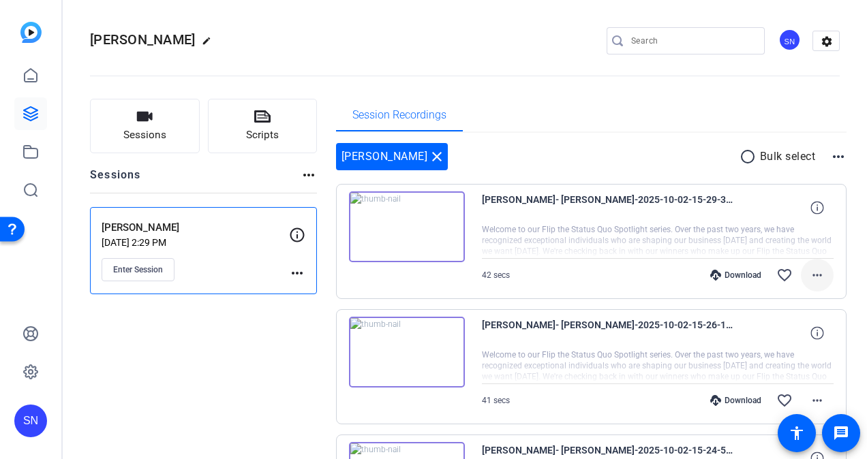
click at [810, 275] on mat-icon "more_horiz" at bounding box center [817, 275] width 16 height 16
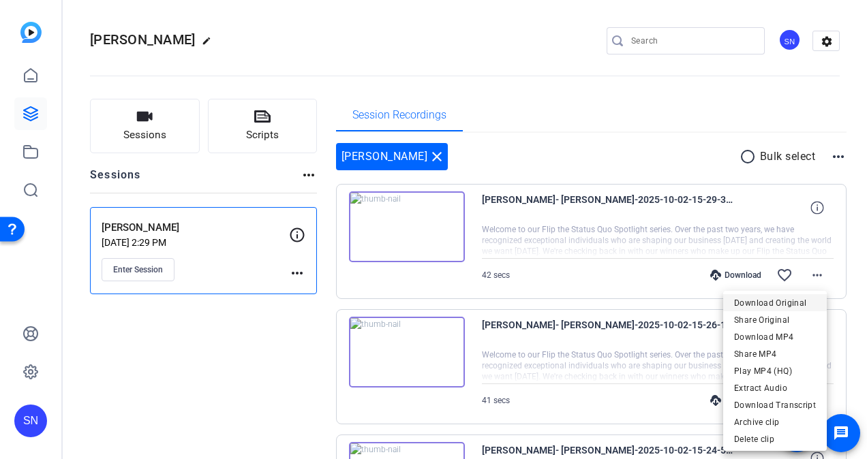
click at [805, 301] on span "Download Original" at bounding box center [775, 303] width 82 height 16
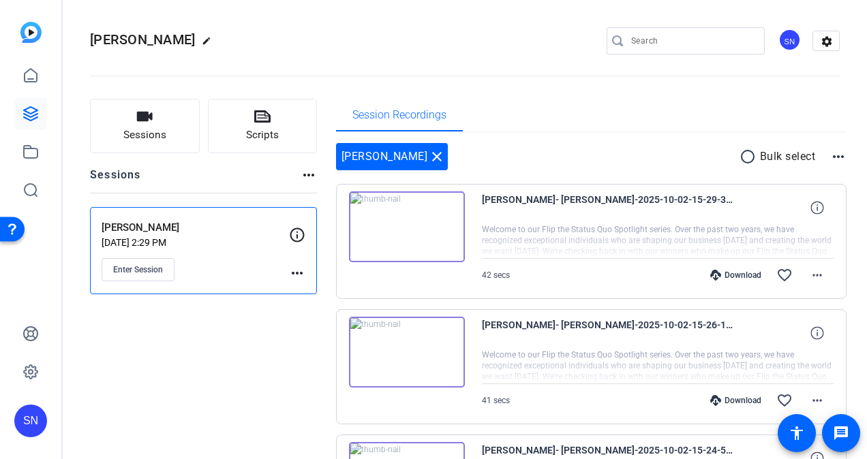
scroll to position [68, 0]
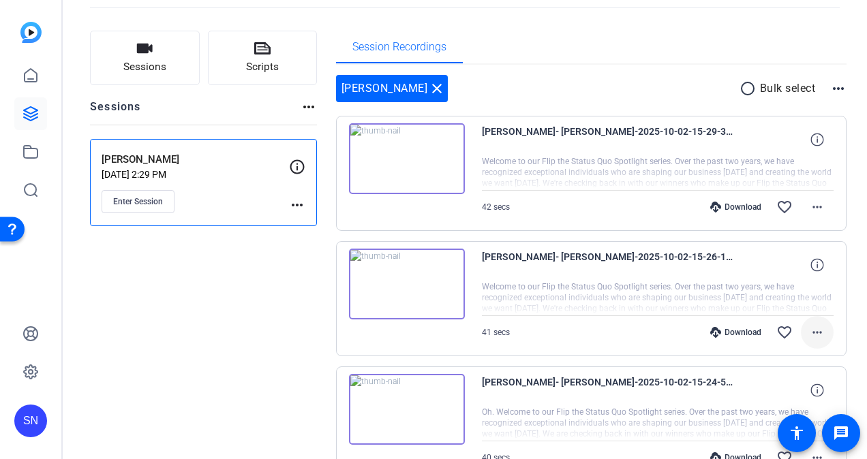
click at [810, 334] on mat-icon "more_horiz" at bounding box center [817, 332] width 16 height 16
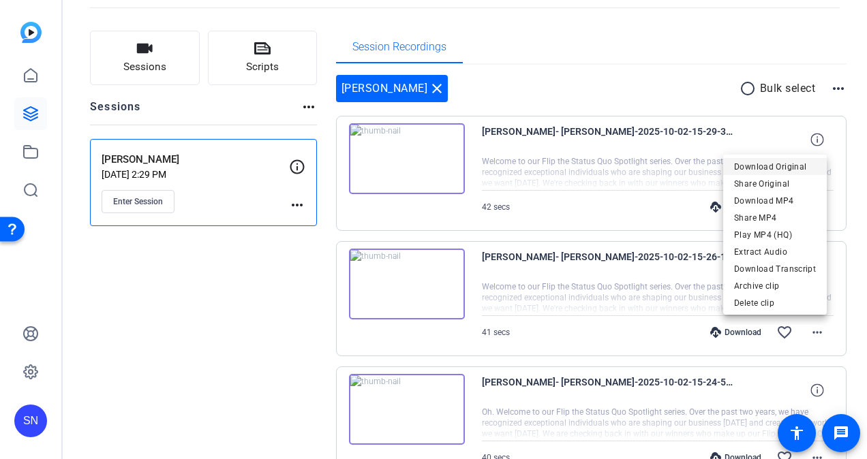
click at [756, 168] on span "Download Original" at bounding box center [775, 167] width 82 height 16
